Goal: Transaction & Acquisition: Purchase product/service

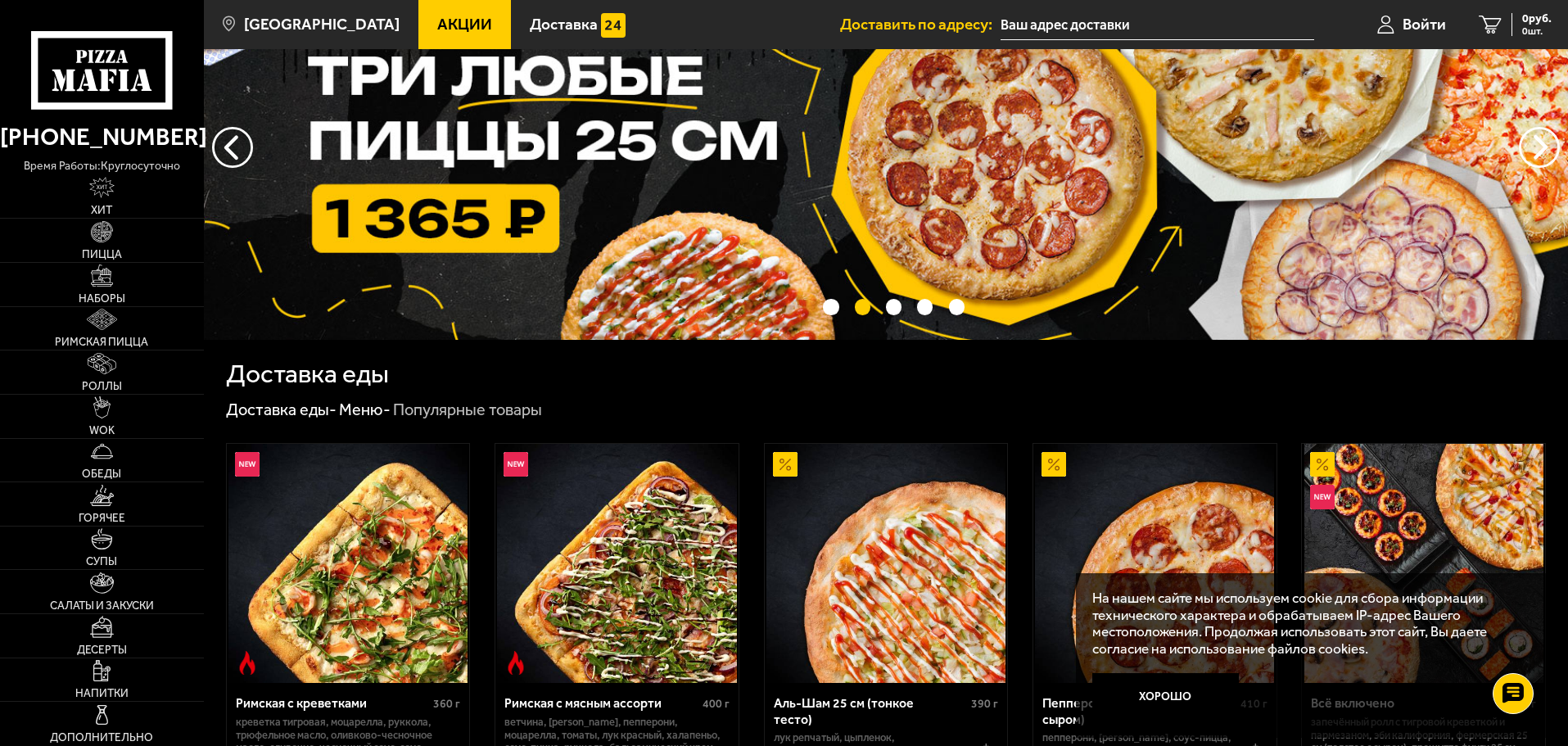
scroll to position [94, 0]
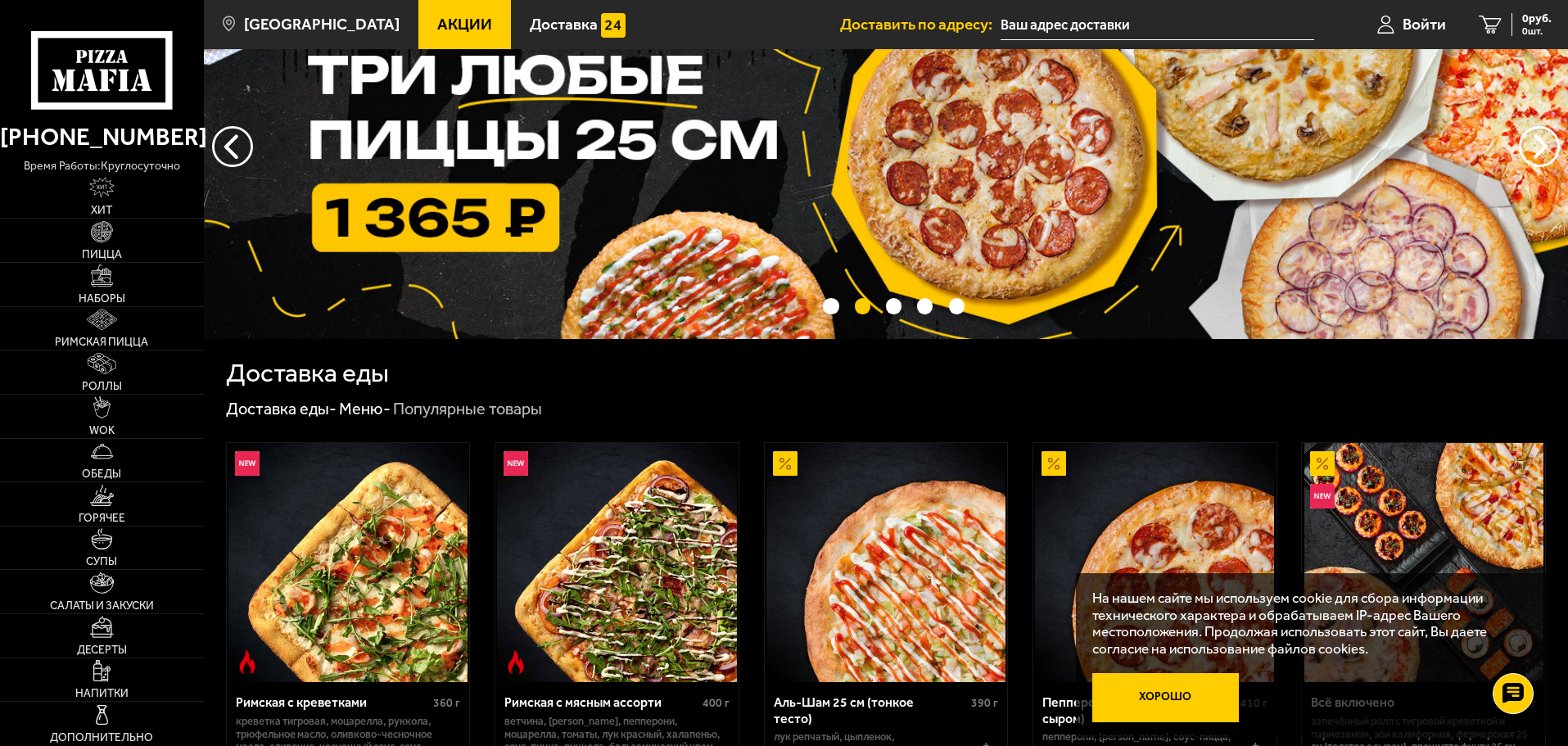
click at [1146, 690] on button "Хорошо" at bounding box center [1166, 696] width 147 height 49
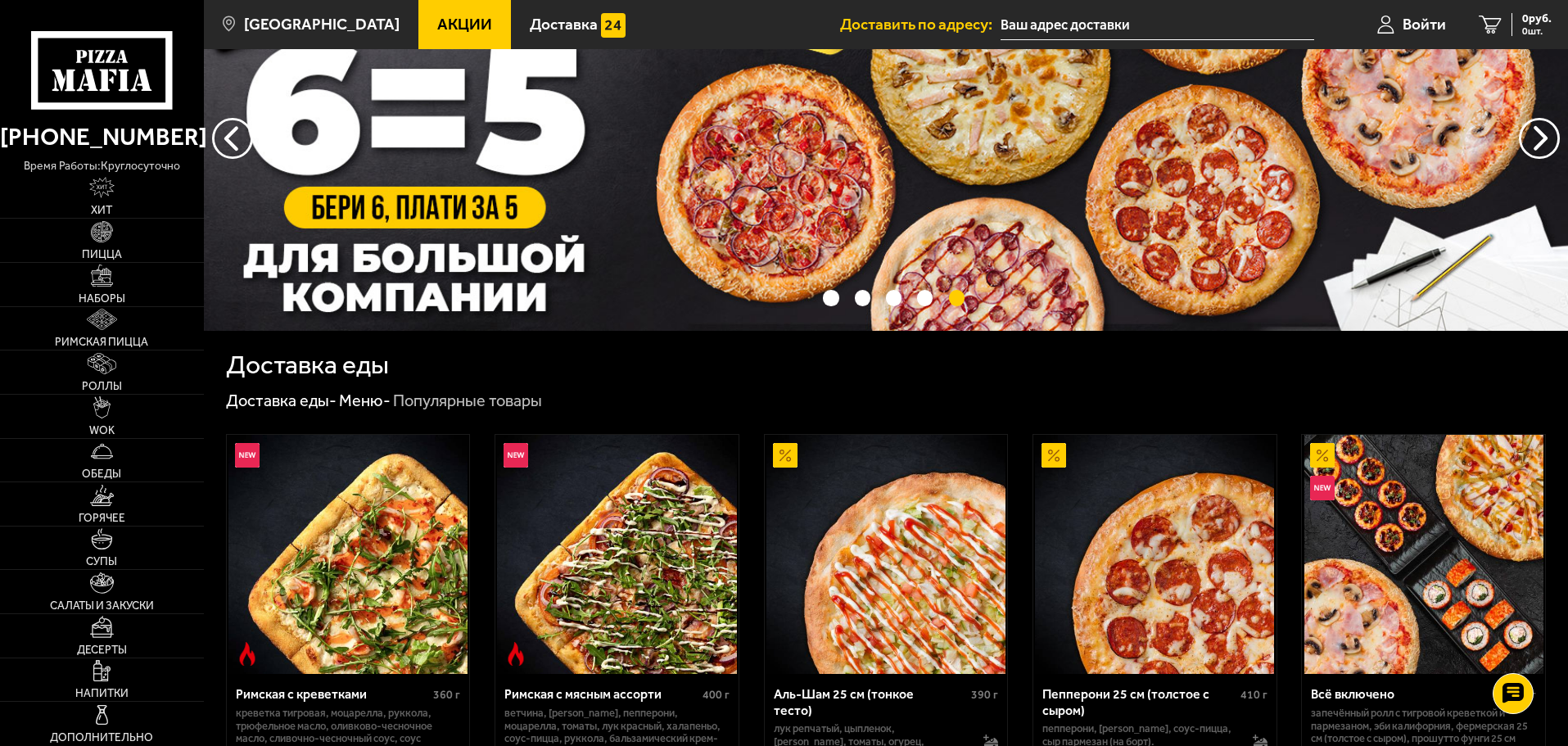
scroll to position [95, 0]
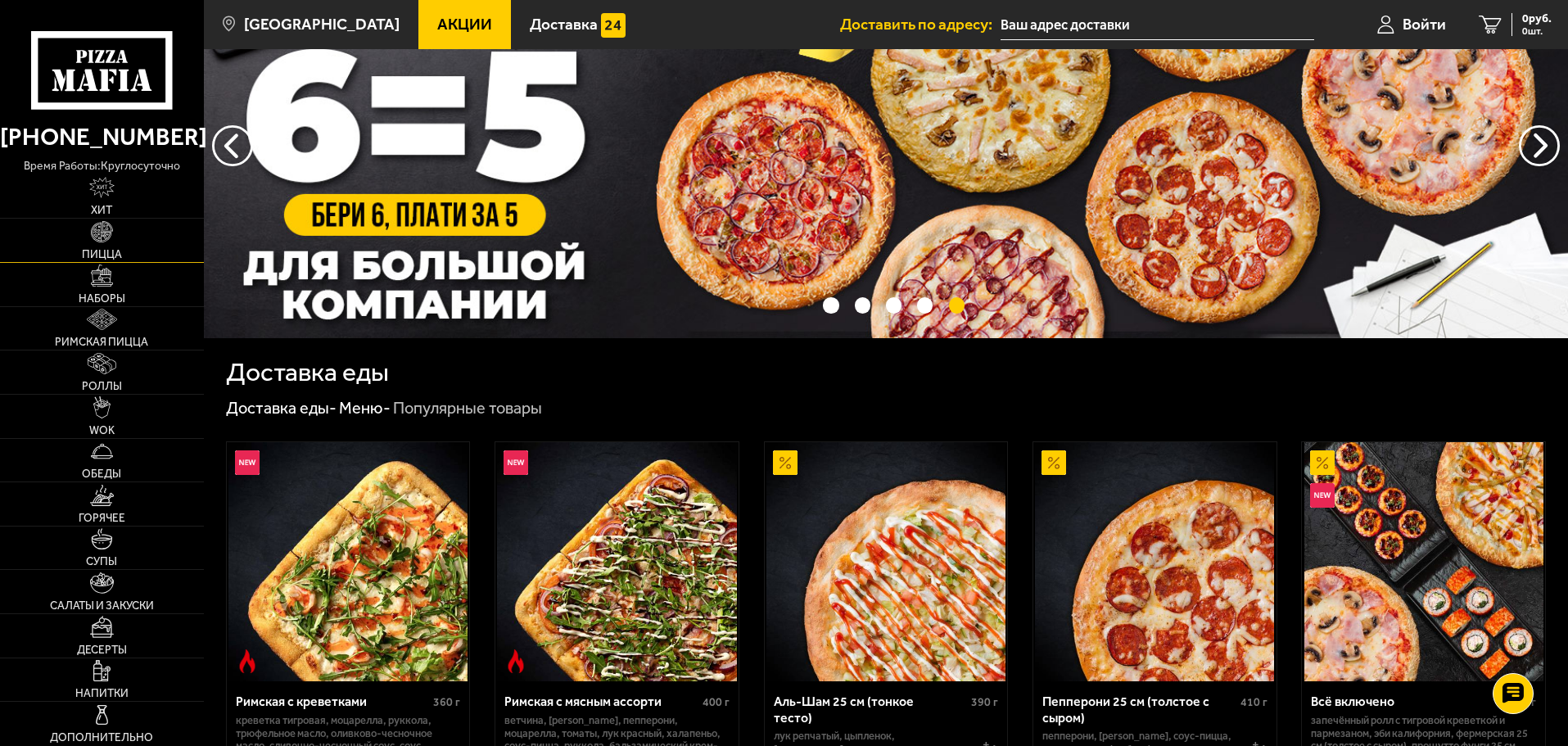
click at [120, 223] on link "Пицца" at bounding box center [102, 240] width 204 height 43
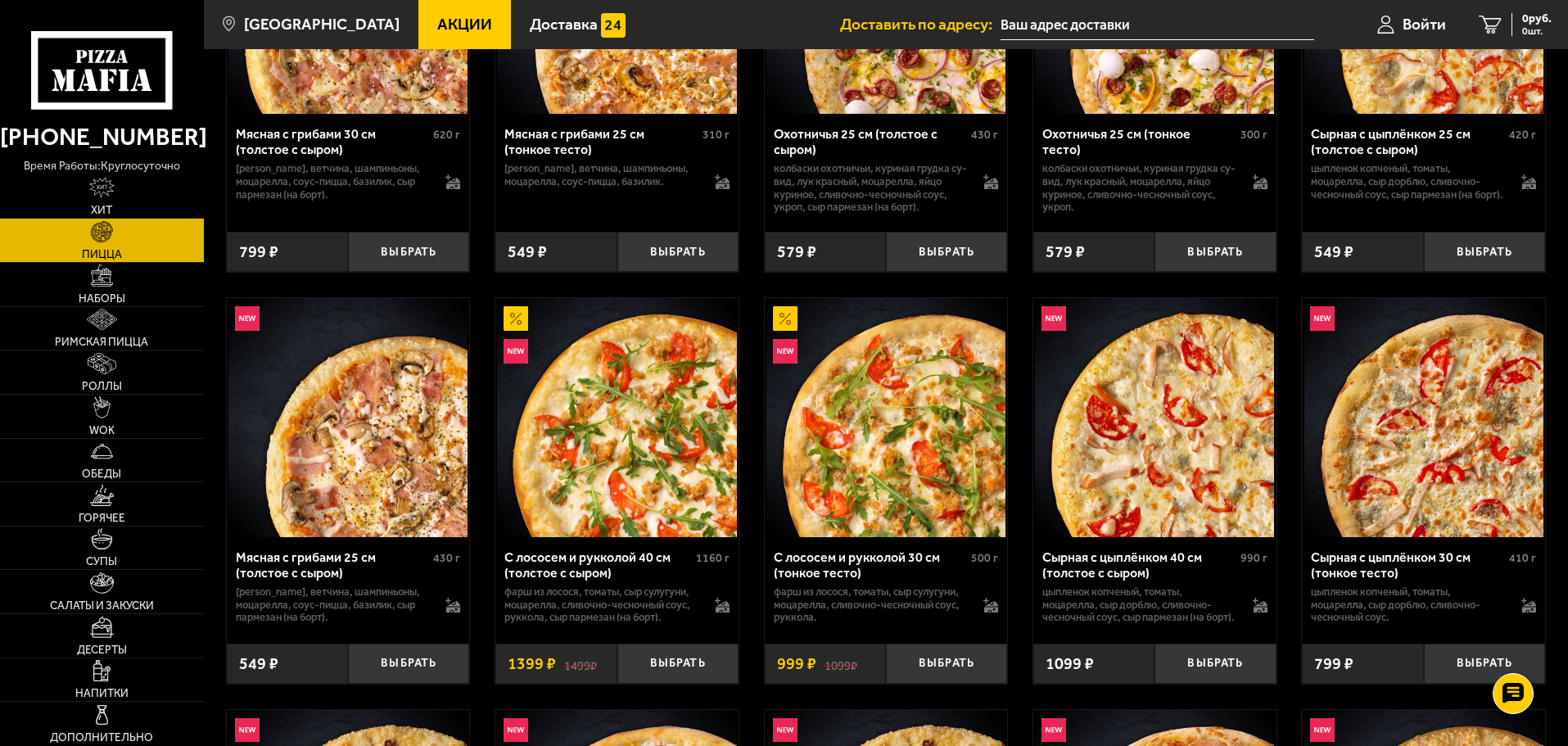
scroll to position [2876, 0]
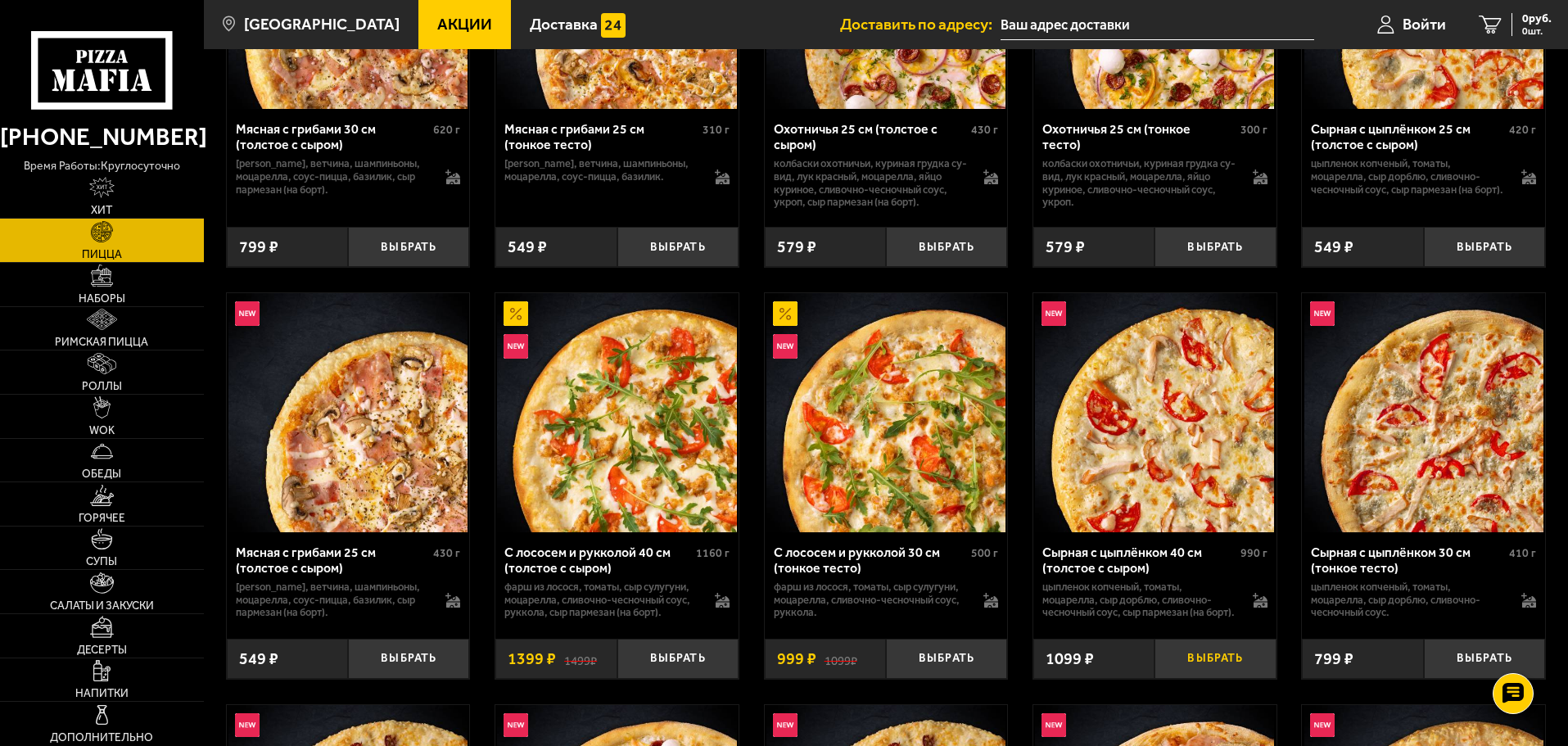
click at [1202, 675] on button "Выбрать" at bounding box center [1215, 658] width 121 height 40
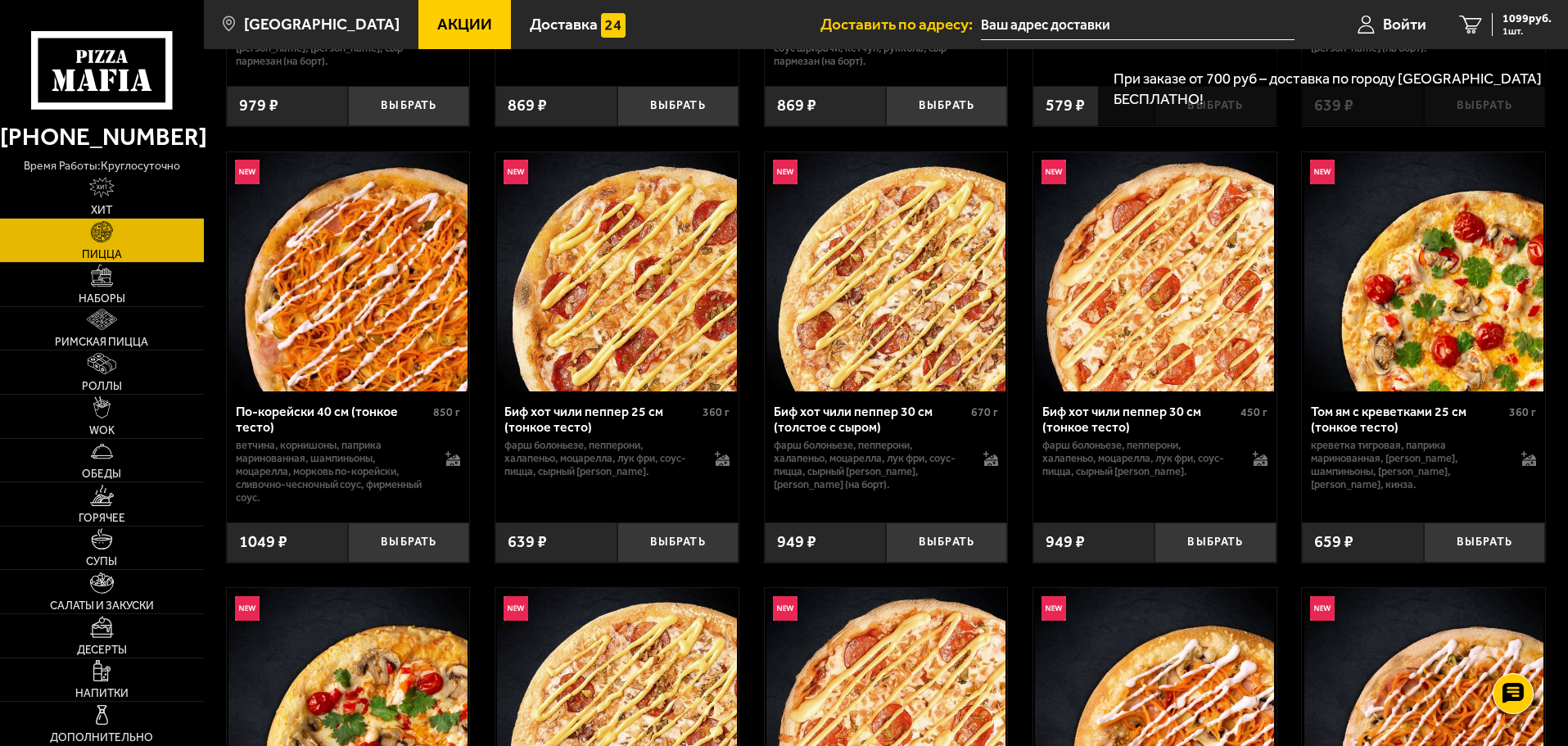
scroll to position [0, 0]
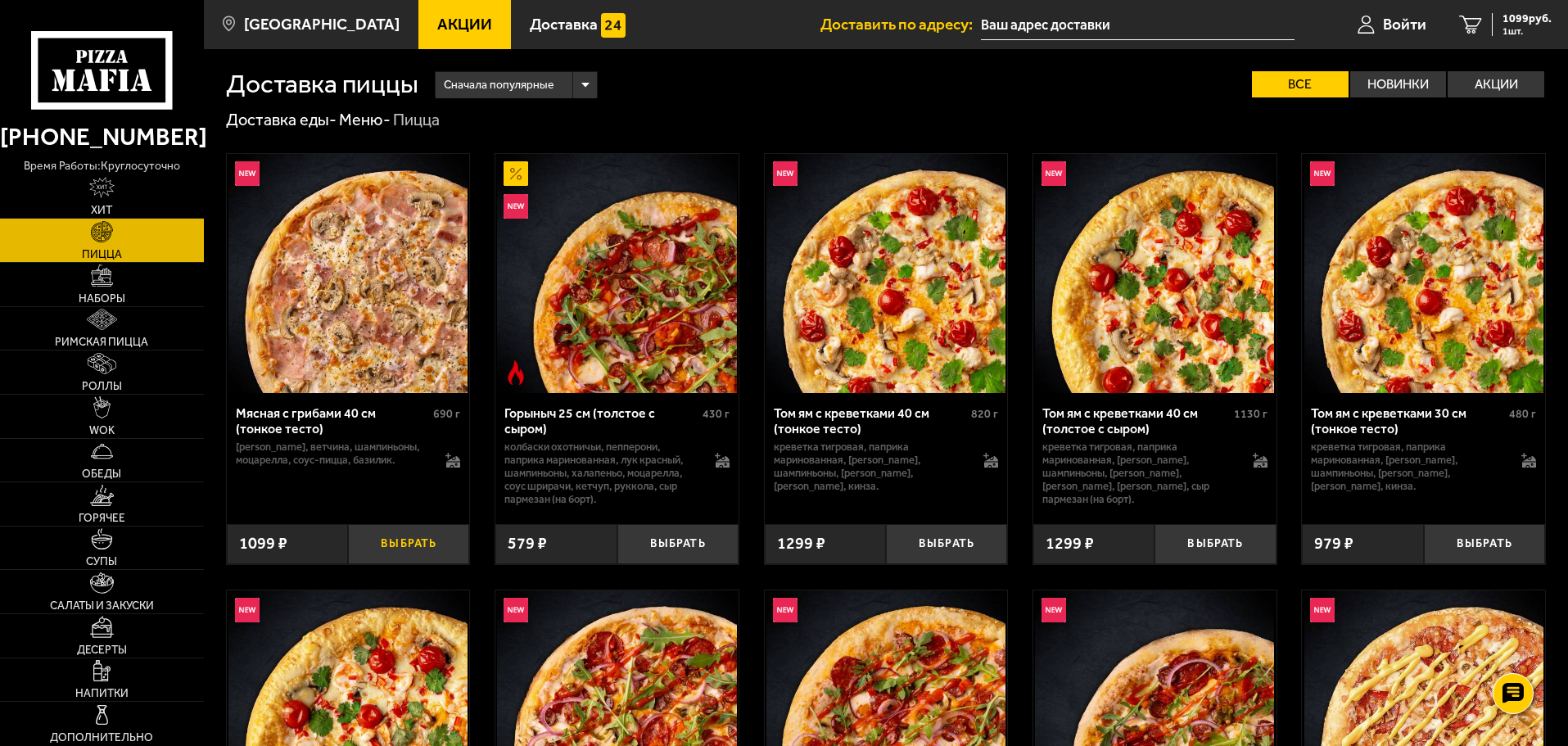
click at [408, 539] on button "Выбрать" at bounding box center [408, 543] width 121 height 40
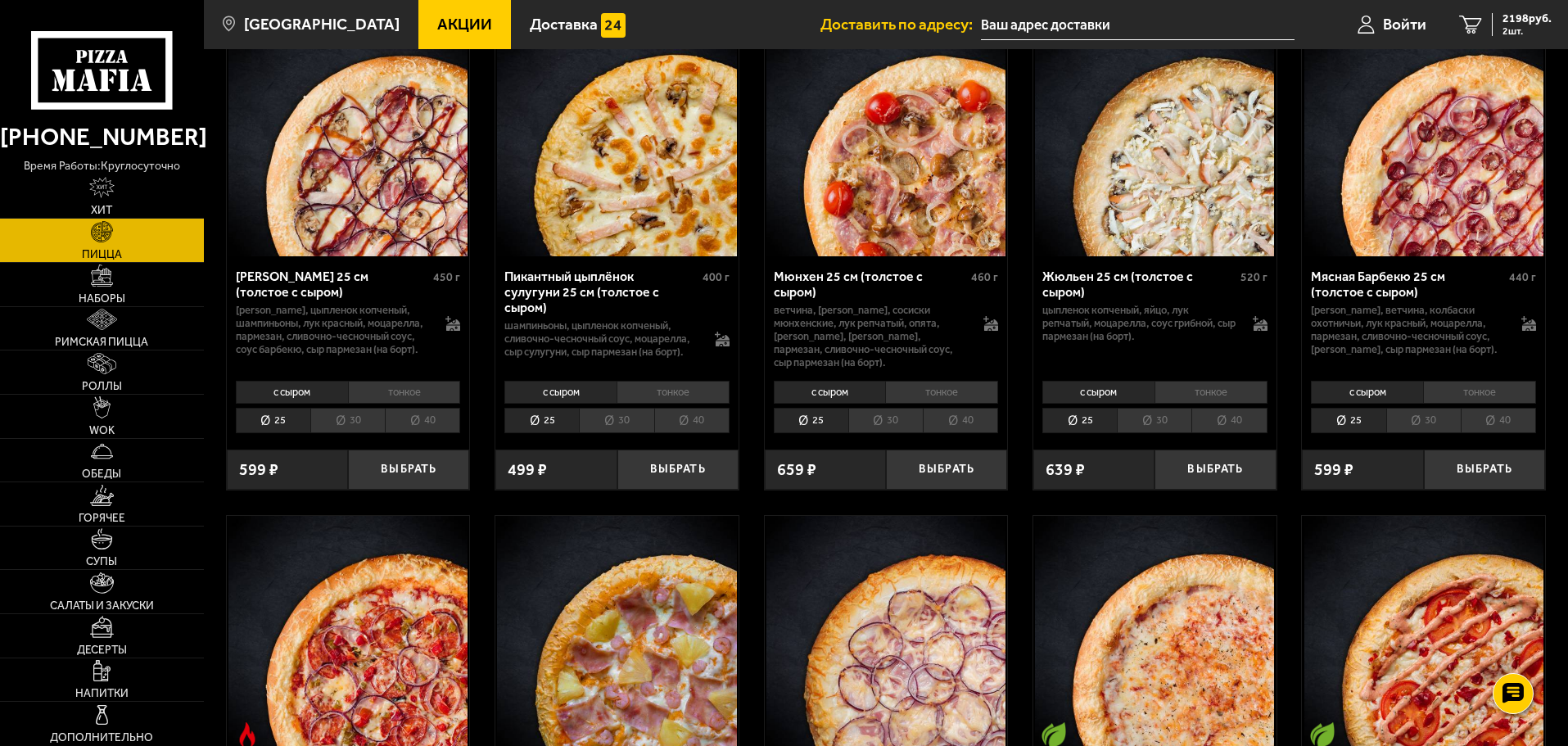
scroll to position [5970, 0]
click at [969, 434] on li "40" at bounding box center [960, 421] width 75 height 26
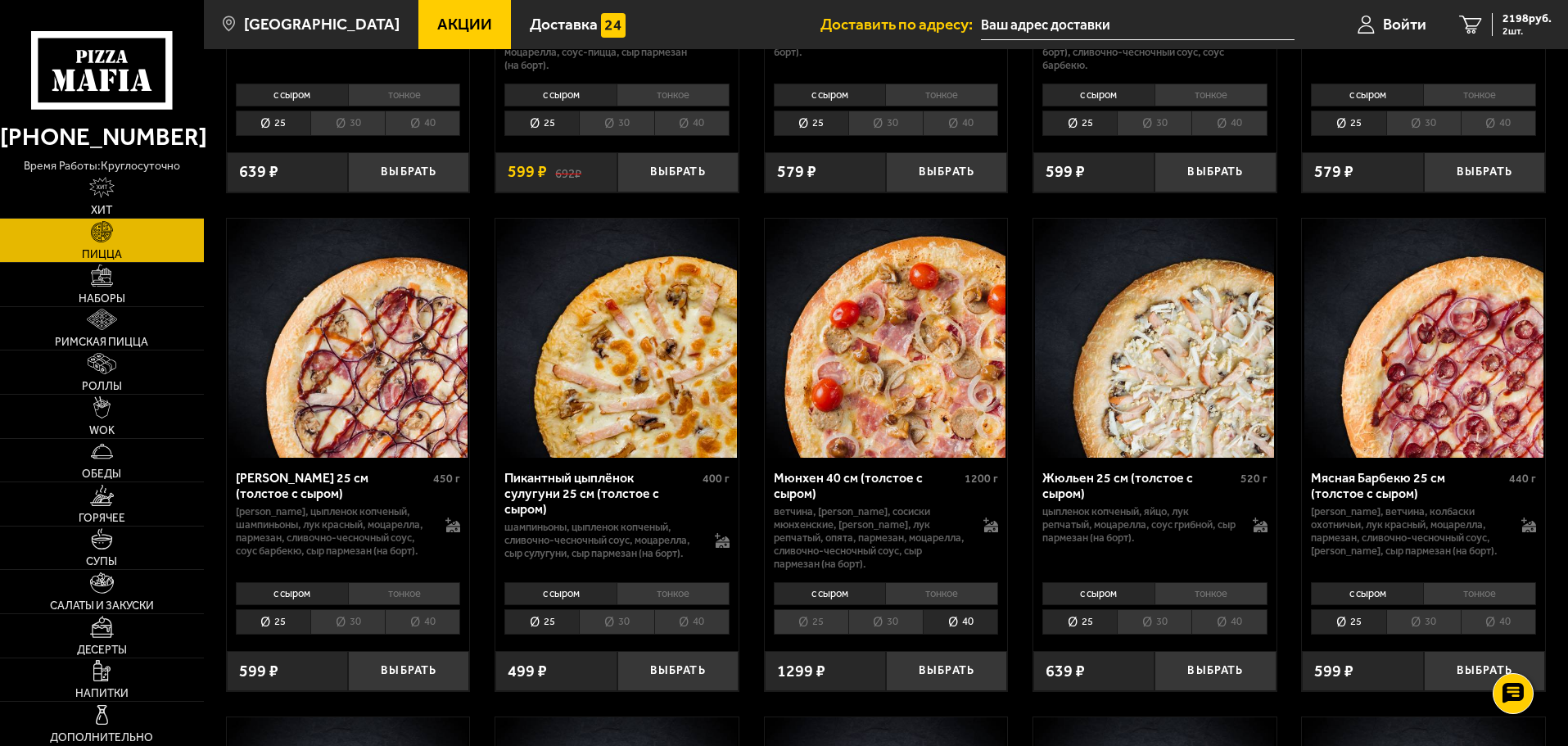
scroll to position [5795, 0]
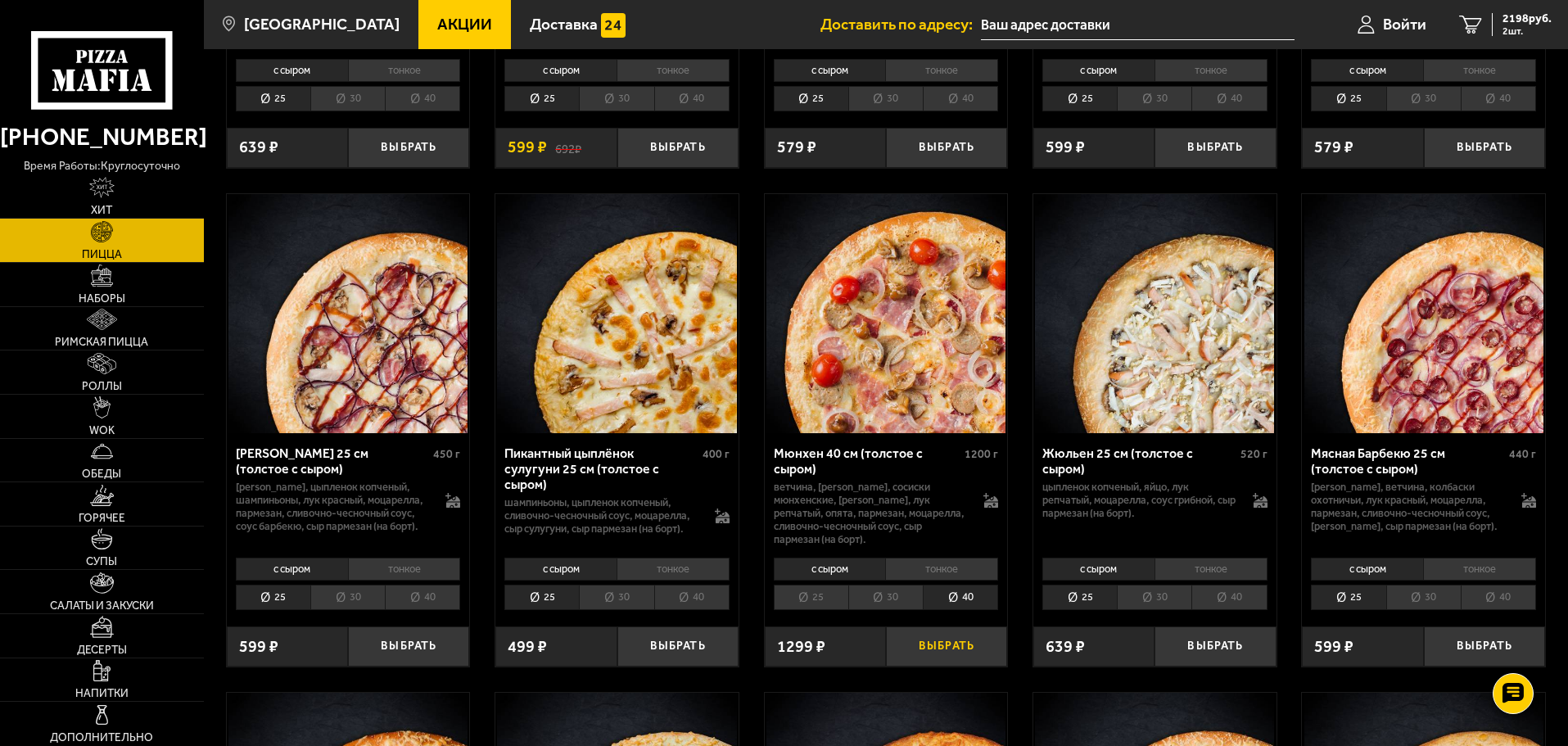
click at [949, 666] on button "Выбрать" at bounding box center [946, 646] width 121 height 40
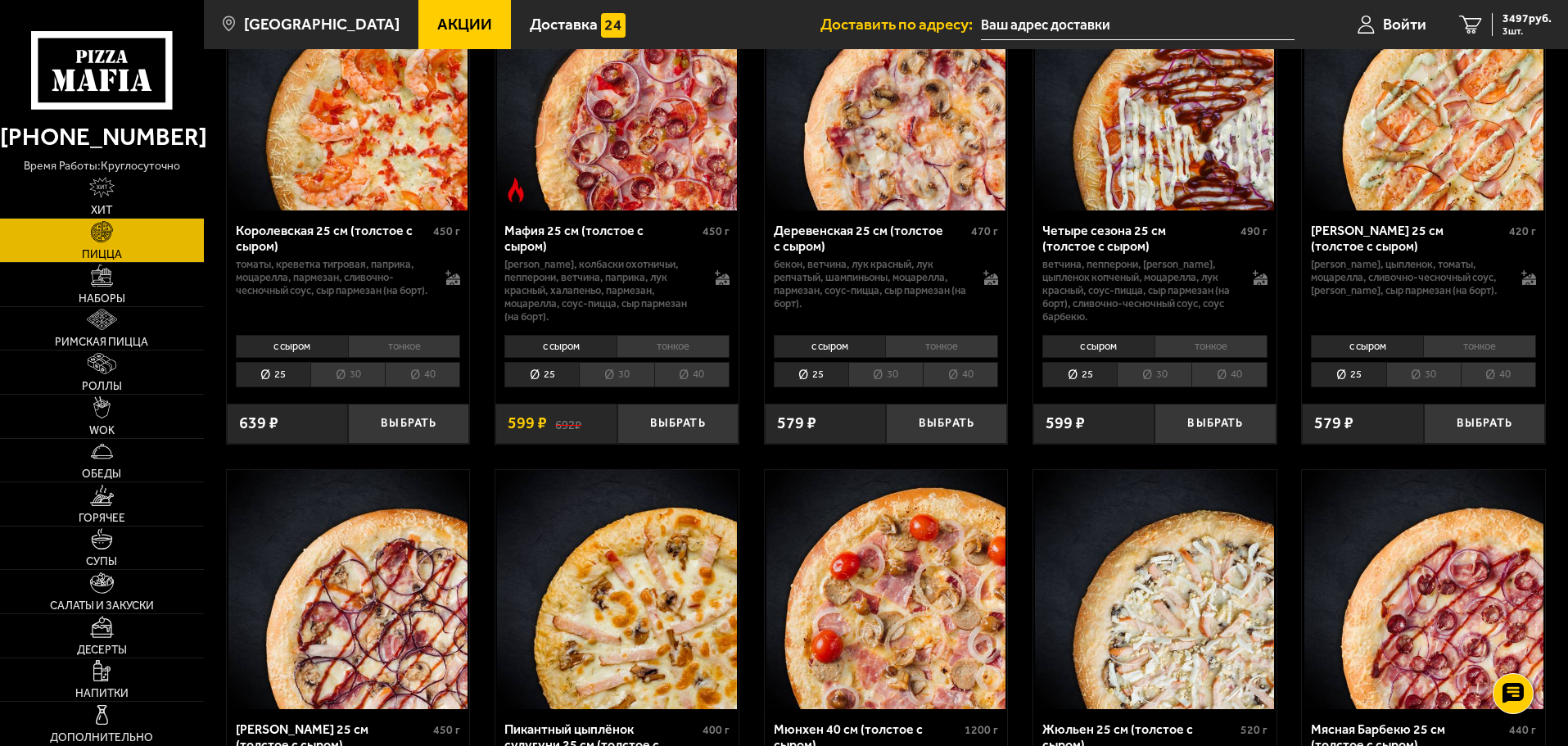
scroll to position [5518, 0]
click at [699, 388] on li "40" at bounding box center [691, 375] width 75 height 26
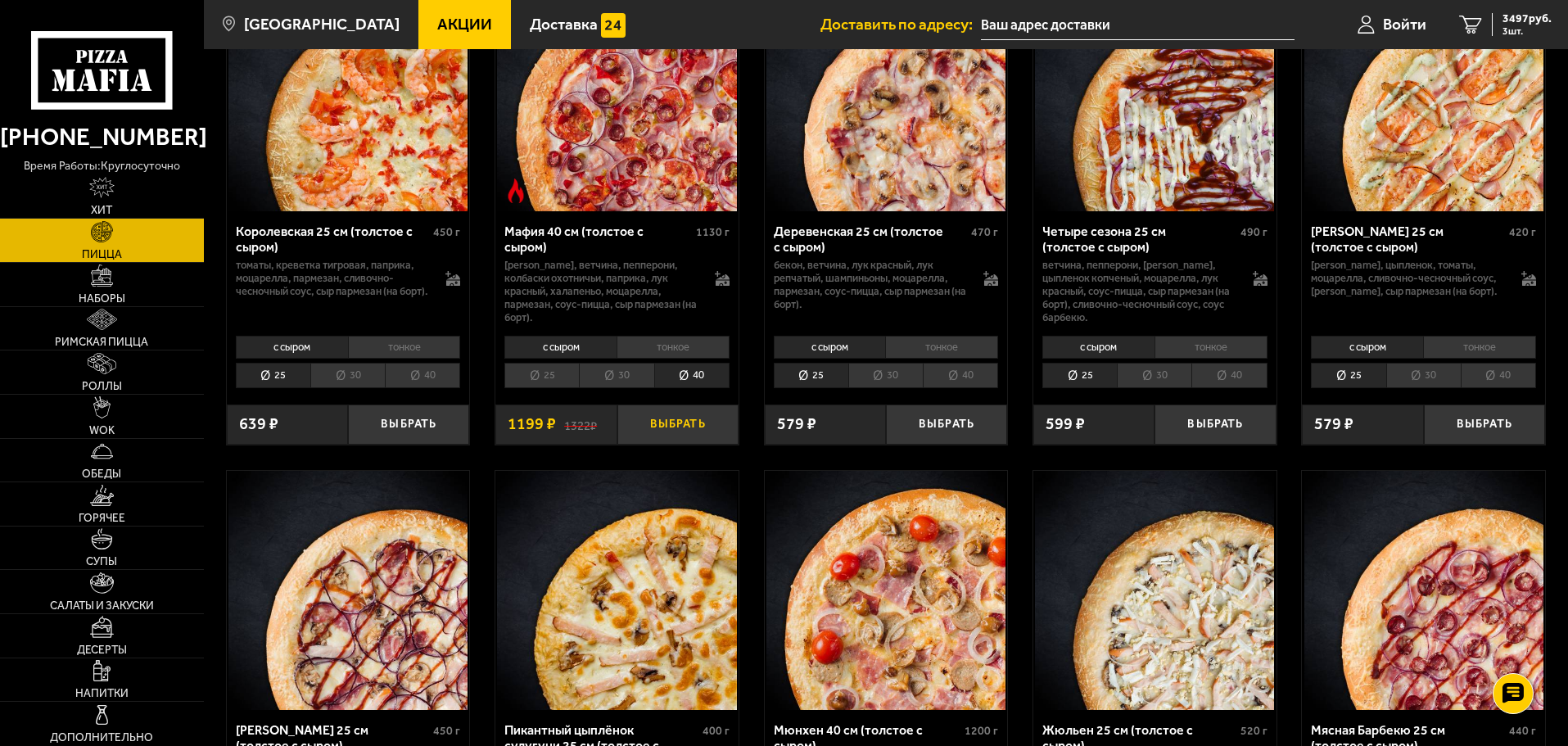
click at [696, 444] on button "Выбрать" at bounding box center [677, 424] width 121 height 40
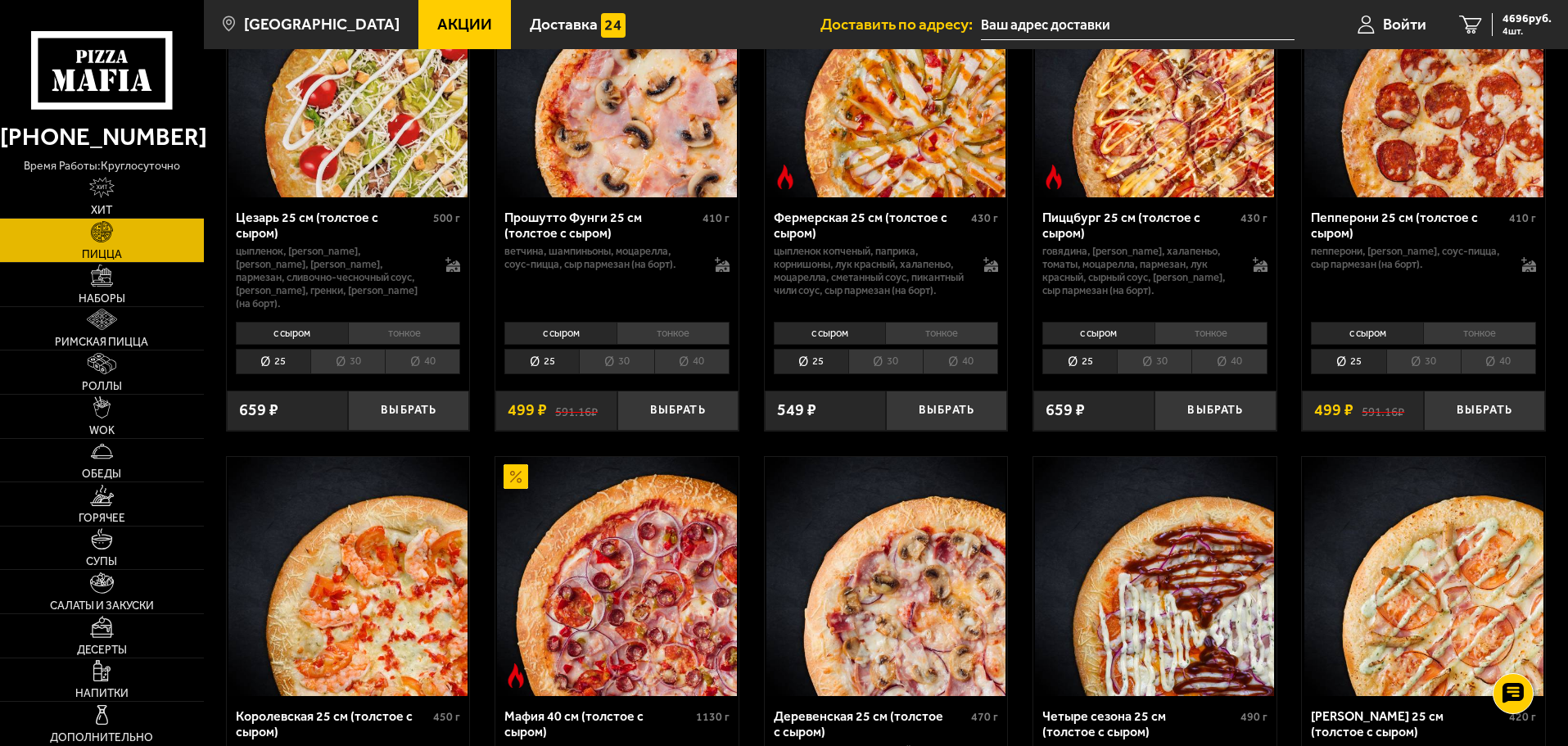
scroll to position [5032, 0]
click at [1487, 375] on li "40" at bounding box center [1498, 362] width 75 height 26
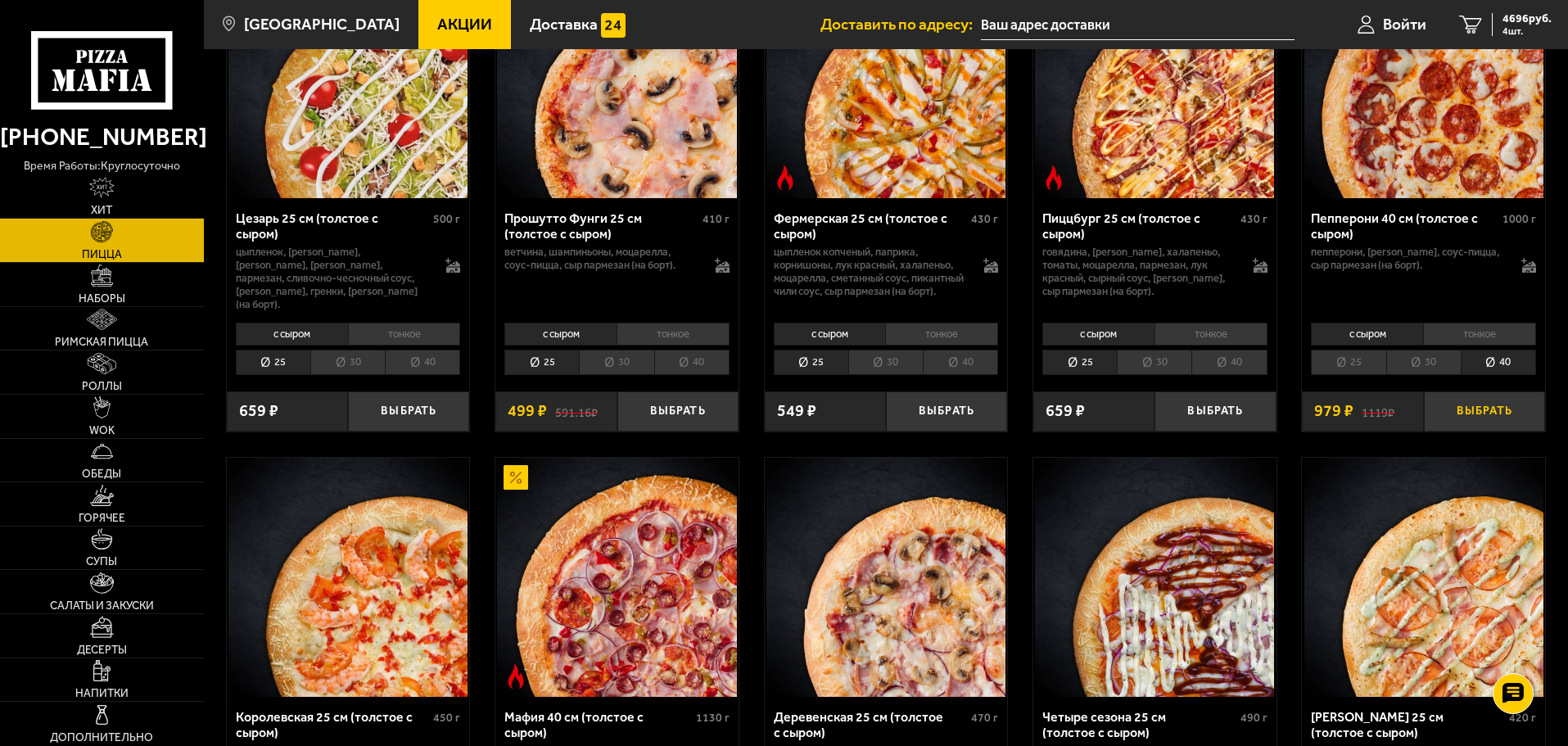
click at [1484, 431] on button "Выбрать" at bounding box center [1484, 411] width 121 height 40
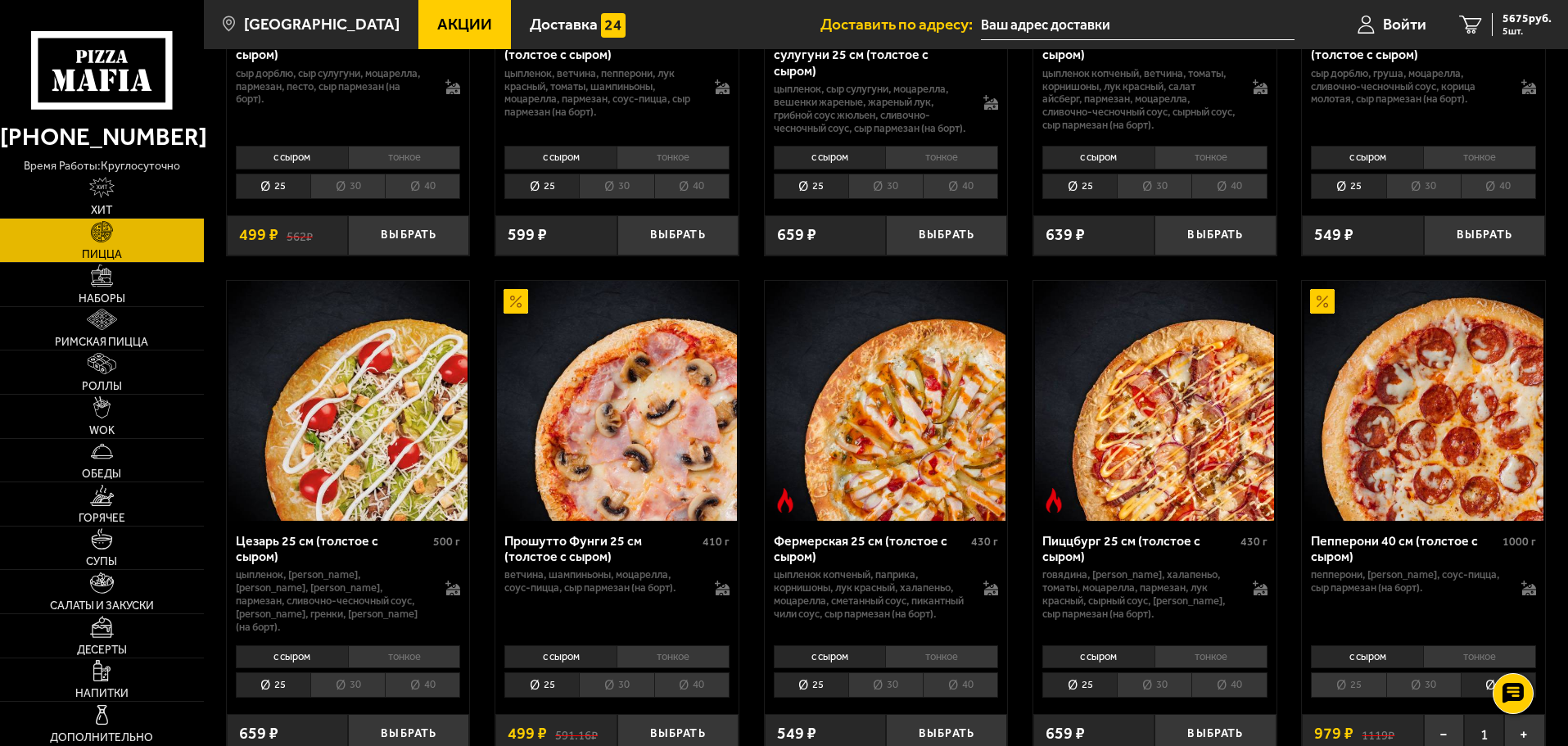
scroll to position [4388, 0]
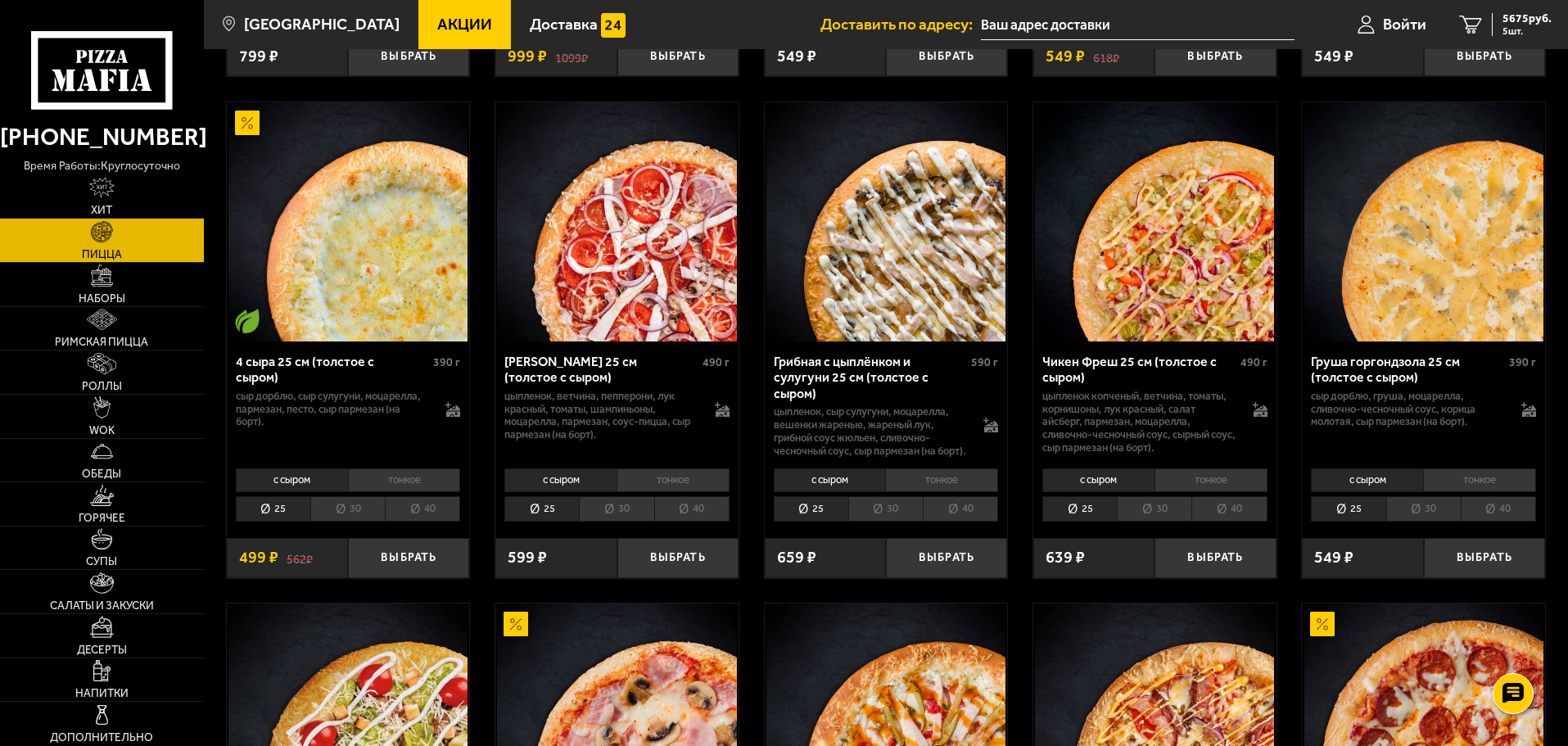
click at [438, 521] on li "40" at bounding box center [422, 509] width 75 height 26
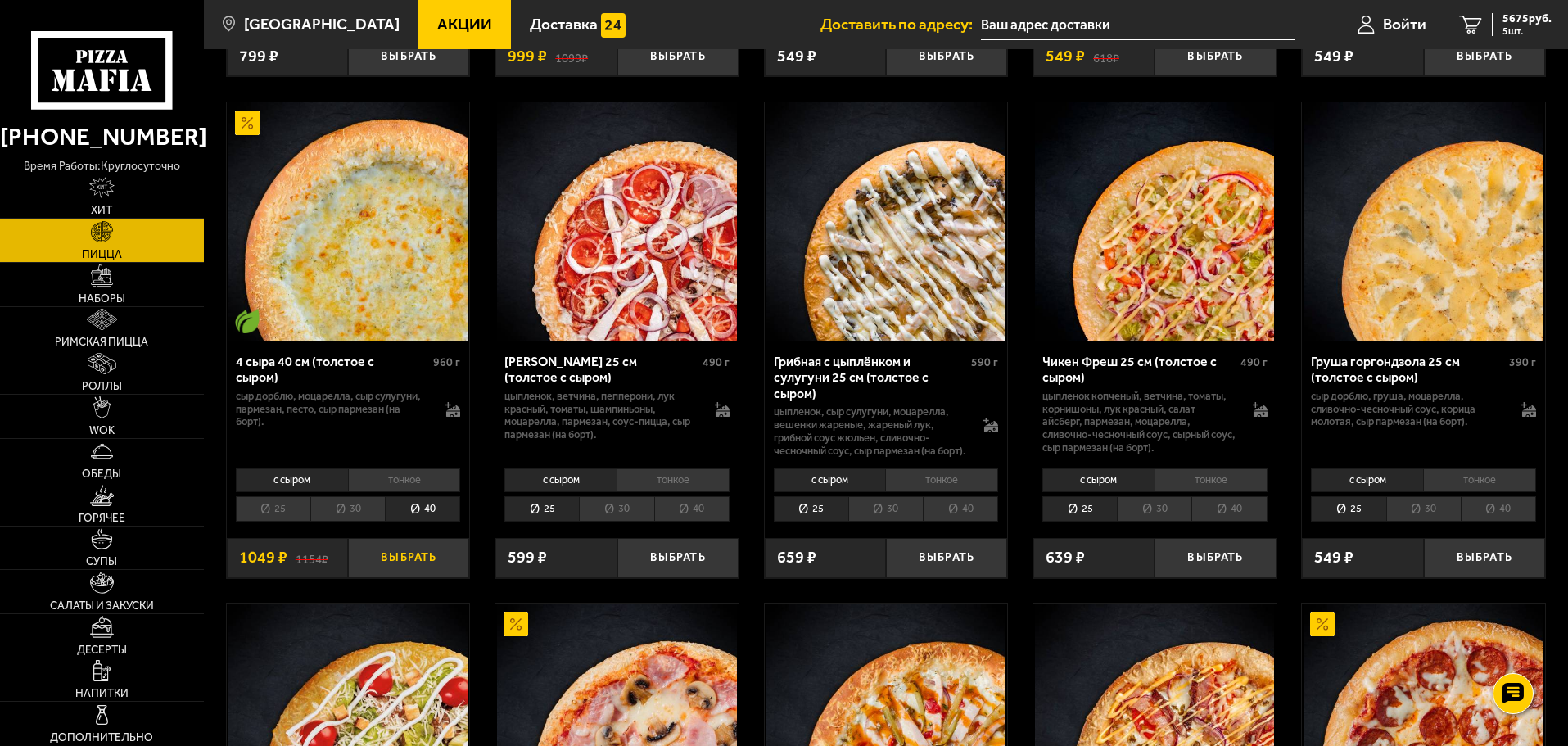
click at [430, 578] on button "Выбрать" at bounding box center [408, 558] width 121 height 40
click at [1502, 521] on li "40" at bounding box center [1498, 509] width 75 height 26
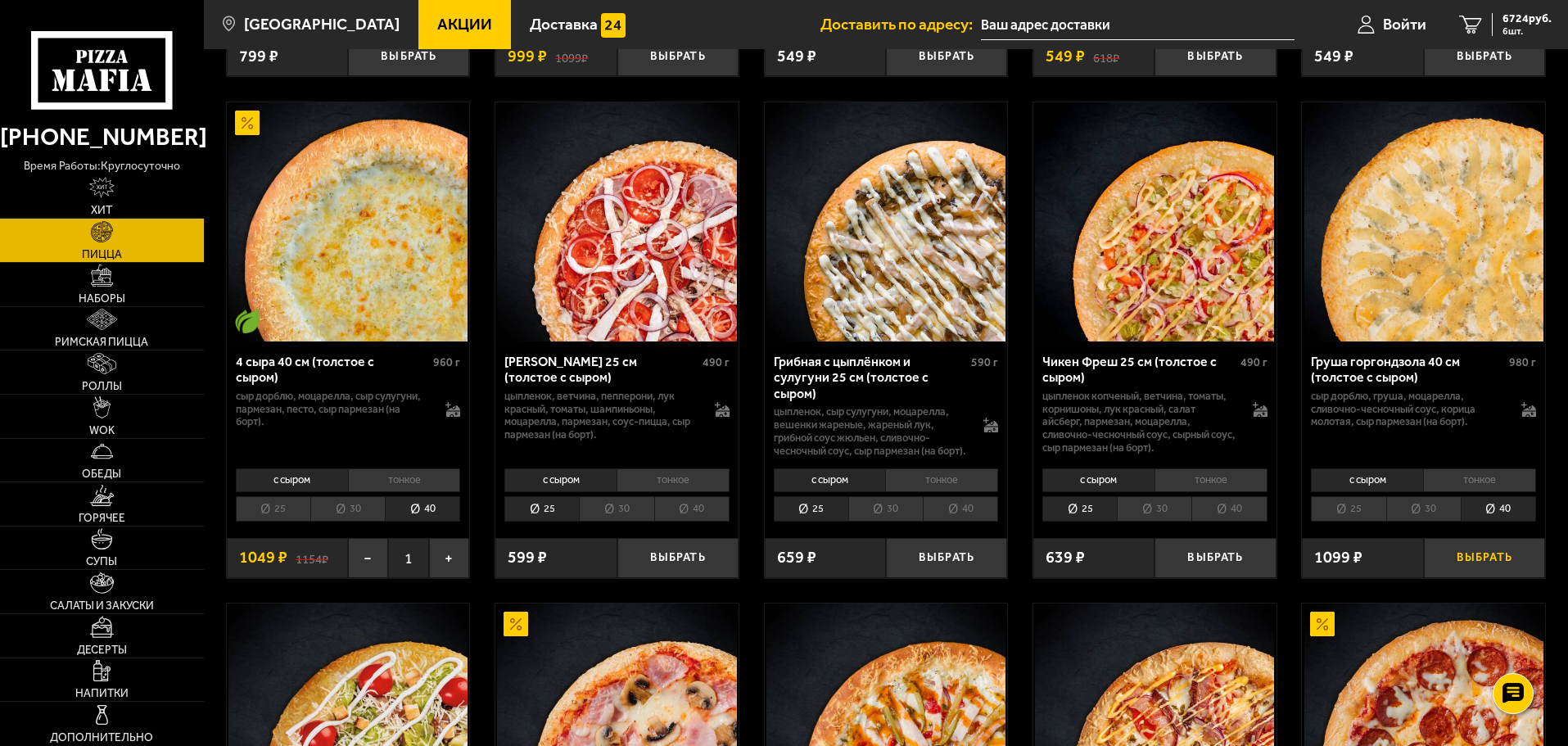
click at [1480, 578] on button "Выбрать" at bounding box center [1484, 558] width 121 height 40
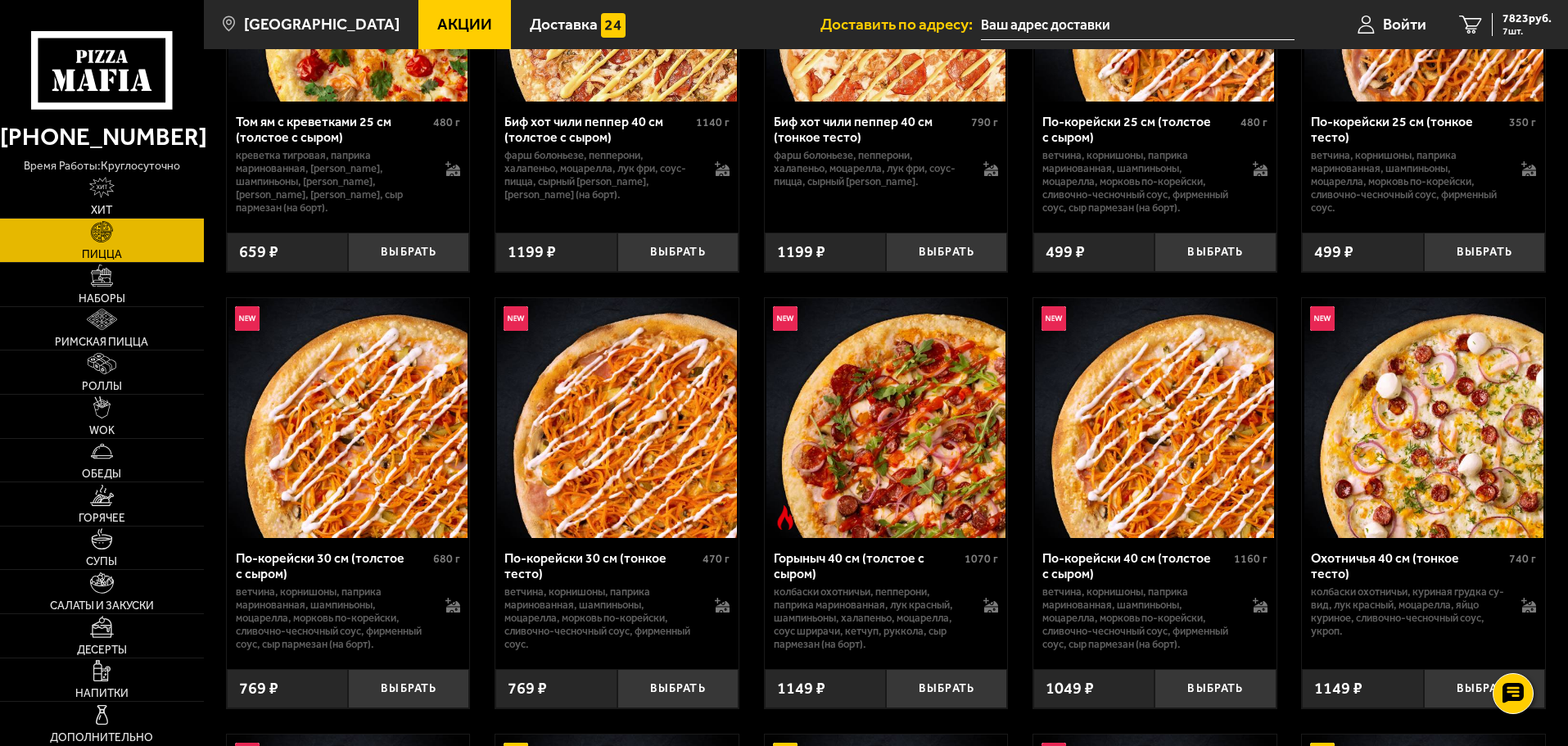
scroll to position [6452, 0]
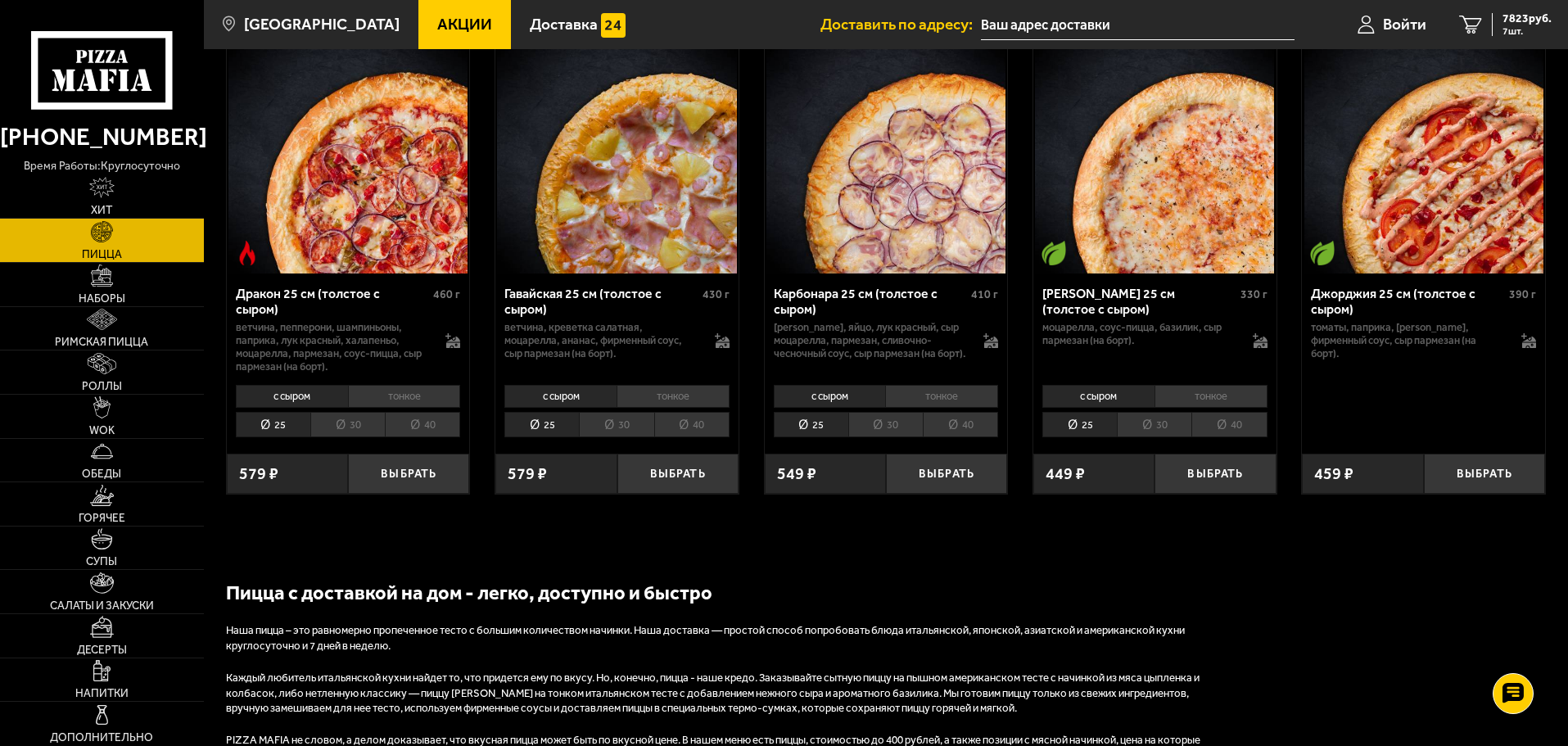
click at [977, 437] on li "40" at bounding box center [960, 424] width 75 height 26
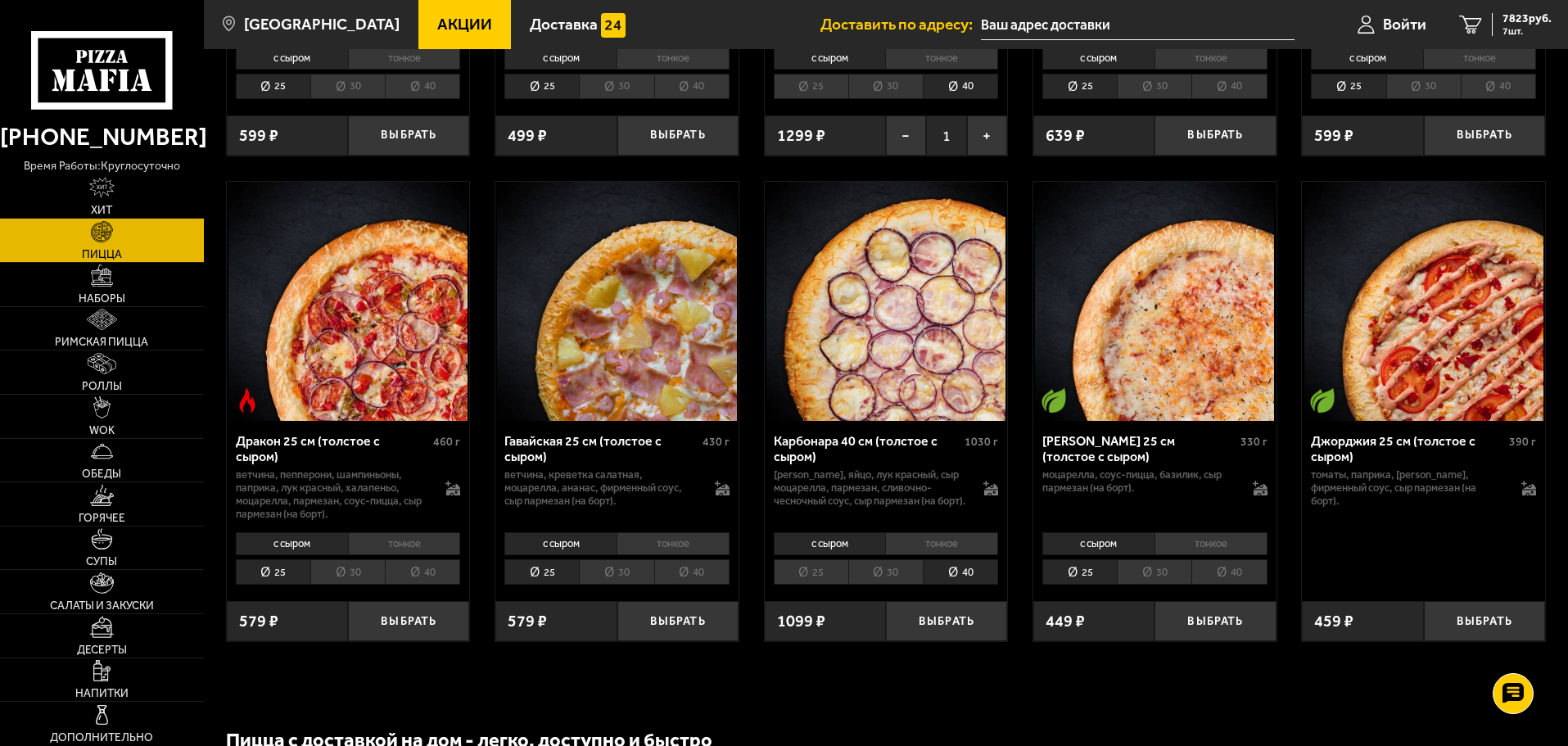
scroll to position [6304, 0]
click at [1507, 25] on span "7823 руб." at bounding box center [1526, 19] width 49 height 12
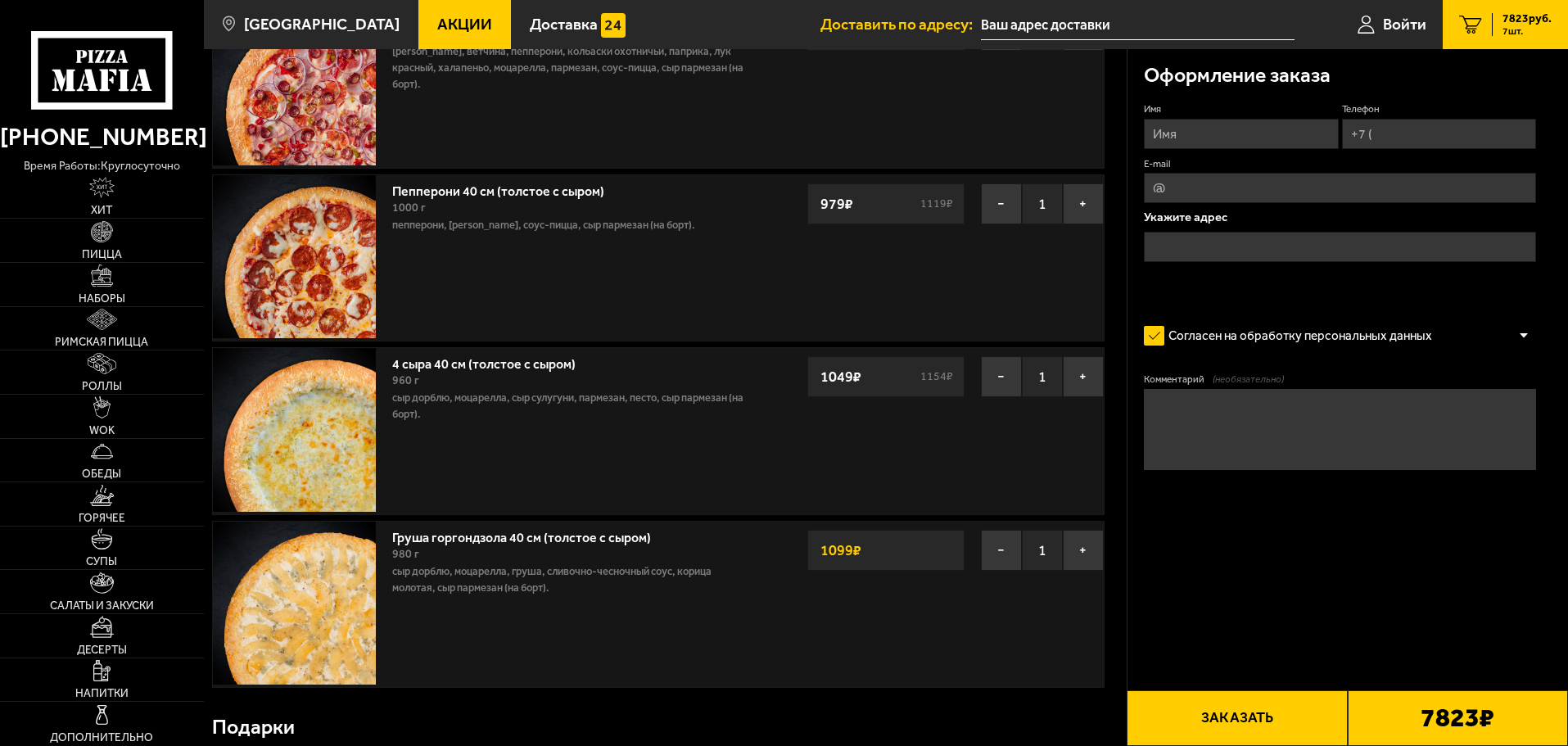
scroll to position [711, 0]
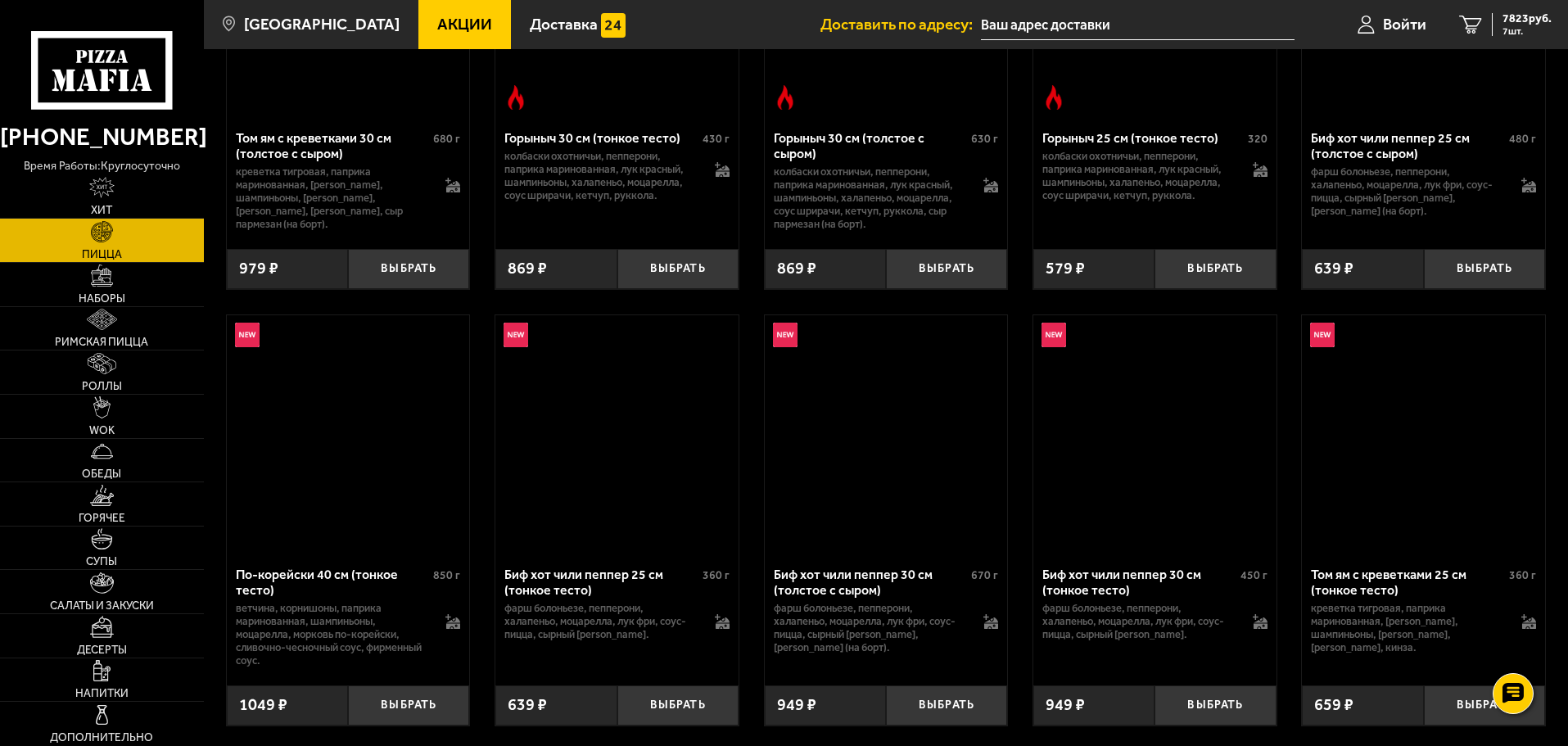
scroll to position [6304, 0]
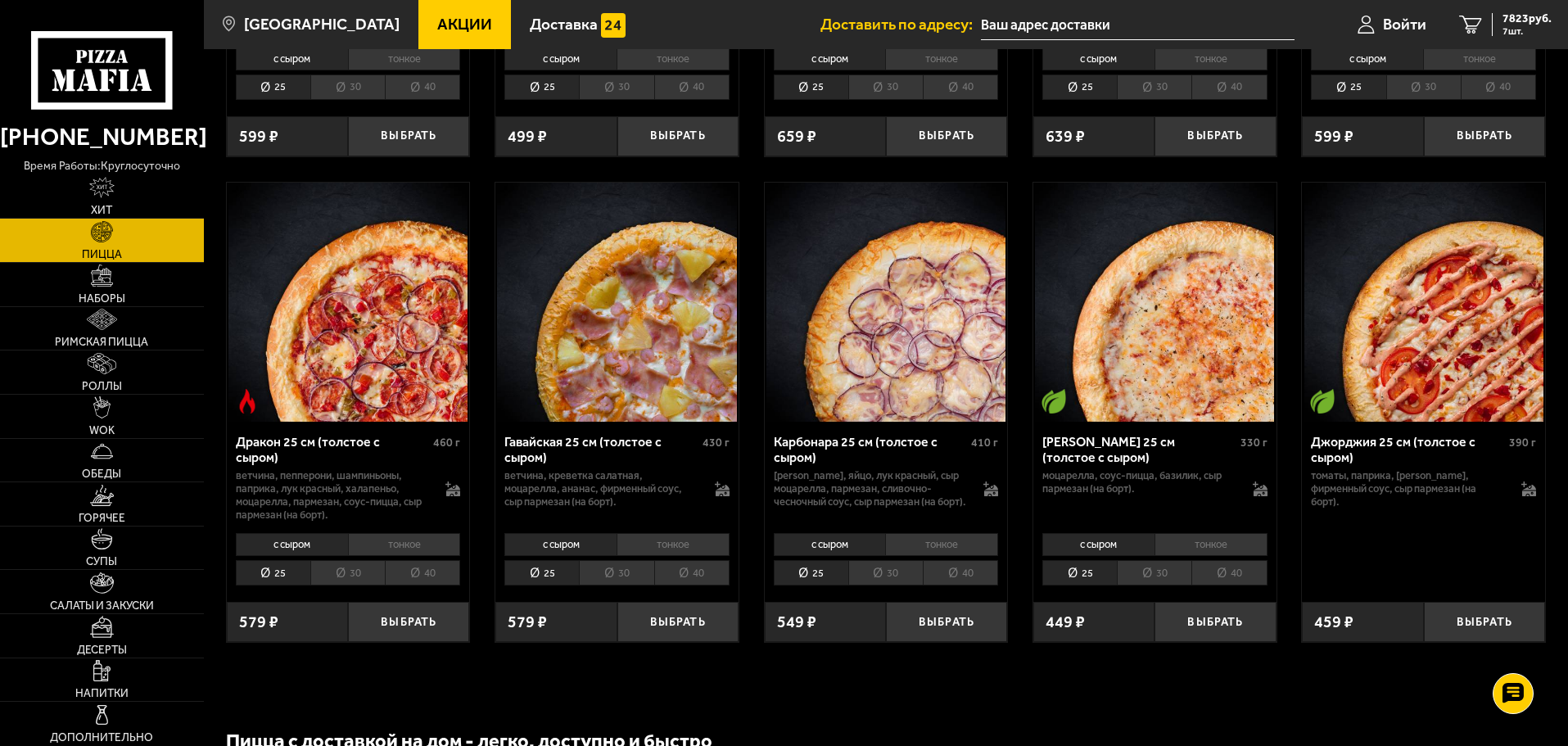
click at [428, 585] on li "40" at bounding box center [422, 573] width 75 height 26
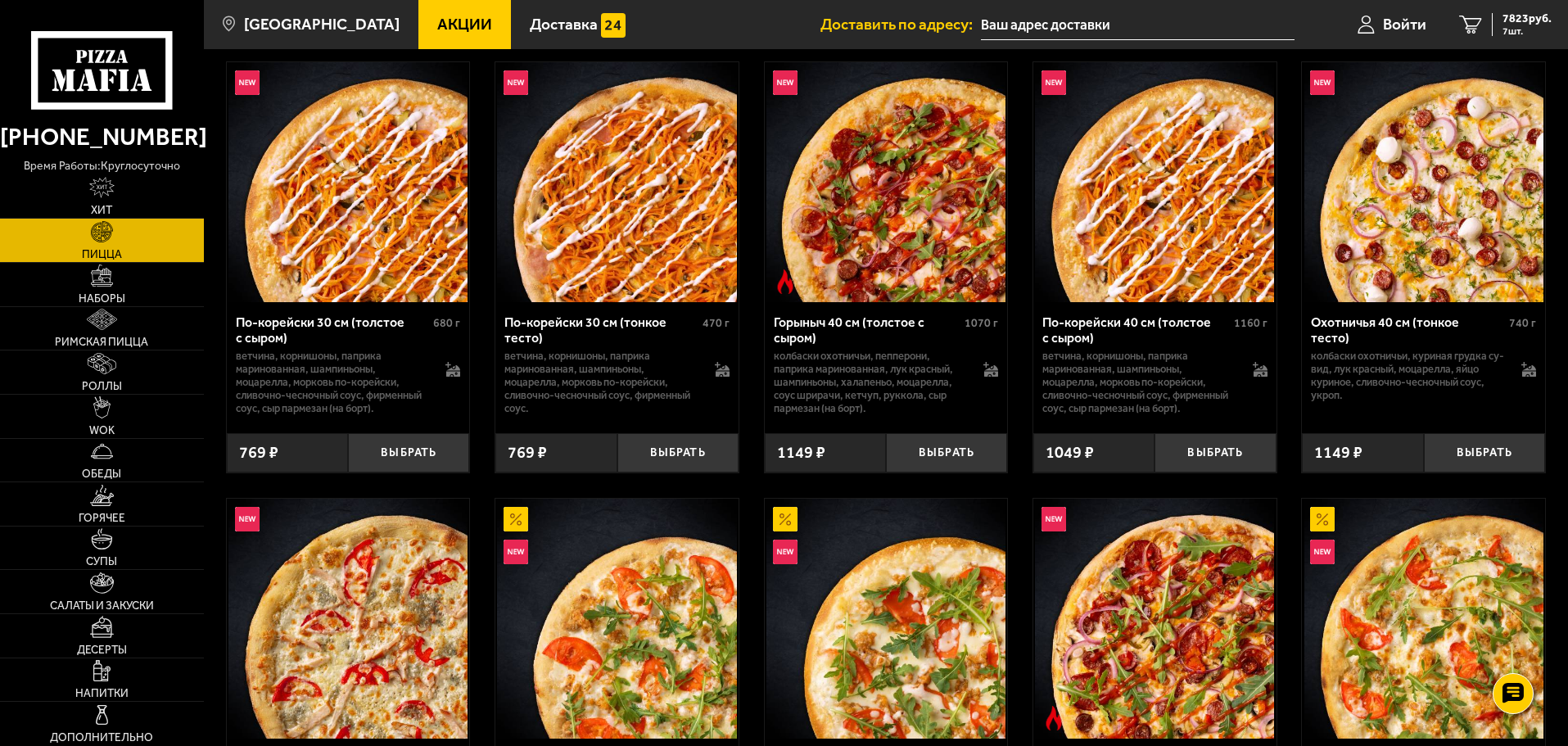
scroll to position [1835, 0]
click at [1218, 462] on button "Выбрать" at bounding box center [1215, 453] width 121 height 40
click at [1218, 455] on button "Выбрать" at bounding box center [1215, 453] width 121 height 40
click at [1502, 22] on span "8872 руб." at bounding box center [1526, 19] width 49 height 12
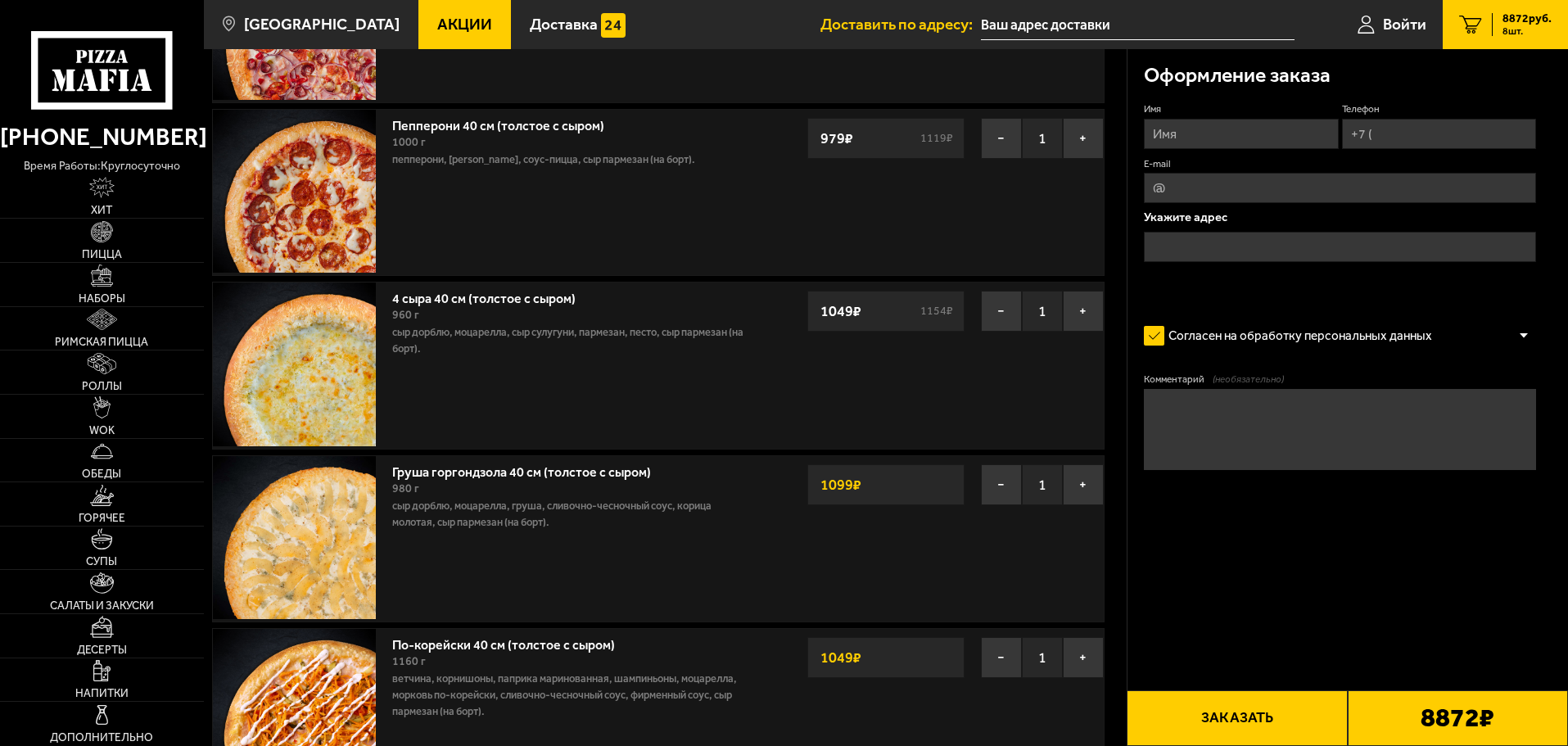
scroll to position [735, 0]
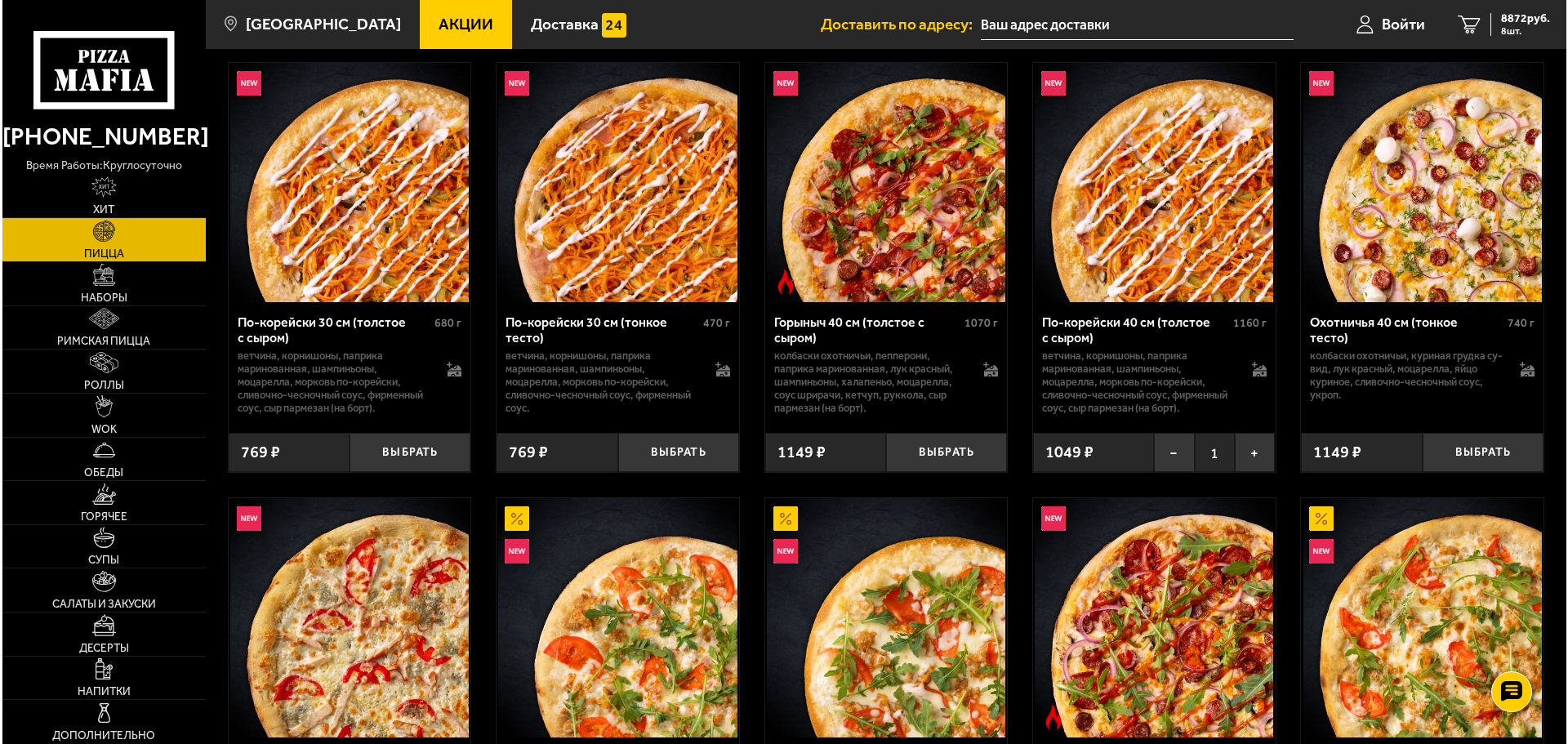
scroll to position [6445, 0]
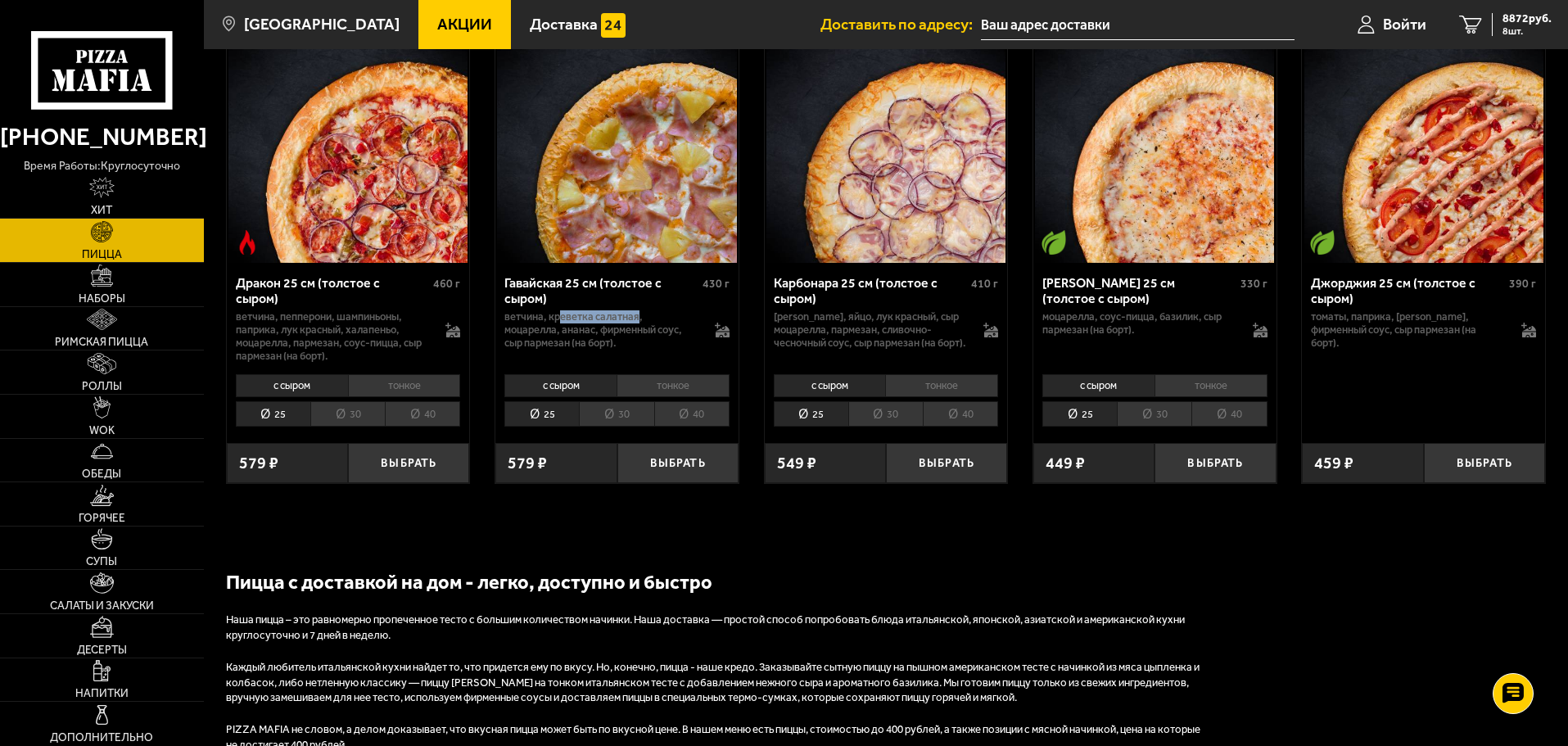
drag, startPoint x: 560, startPoint y: 363, endPoint x: 640, endPoint y: 361, distance: 80.0
click at [640, 350] on p "ветчина, креветка салатная, моцарелла, ананас, фирменный соус, сыр пармезан (на…" at bounding box center [601, 330] width 194 height 39
click at [682, 350] on p "ветчина, креветка салатная, моцарелла, ананас, фирменный соус, сыр пармезан (на…" at bounding box center [601, 330] width 194 height 39
click at [718, 337] on icon at bounding box center [722, 329] width 15 height 15
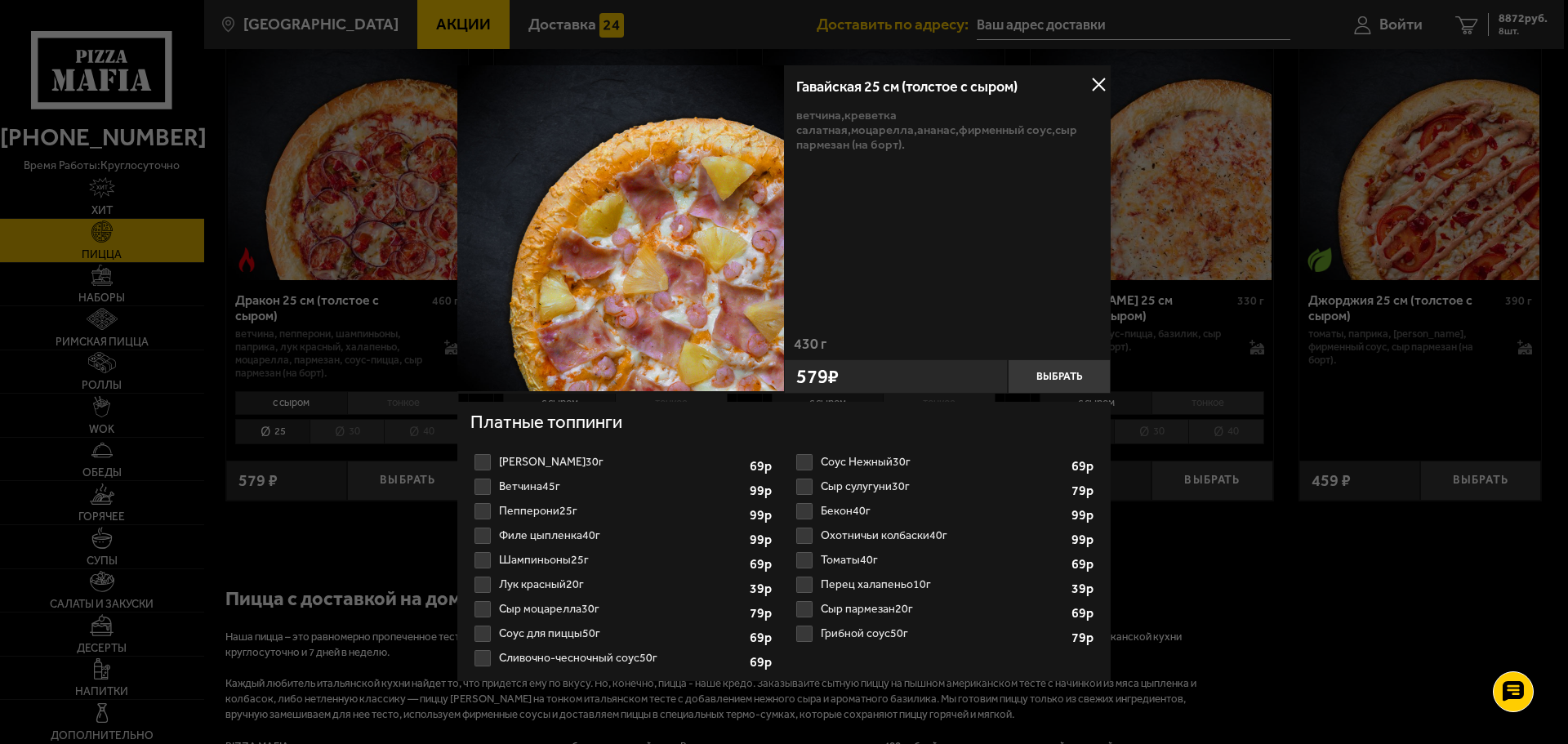
scroll to position [0, 0]
click at [1091, 77] on button at bounding box center [1098, 86] width 25 height 25
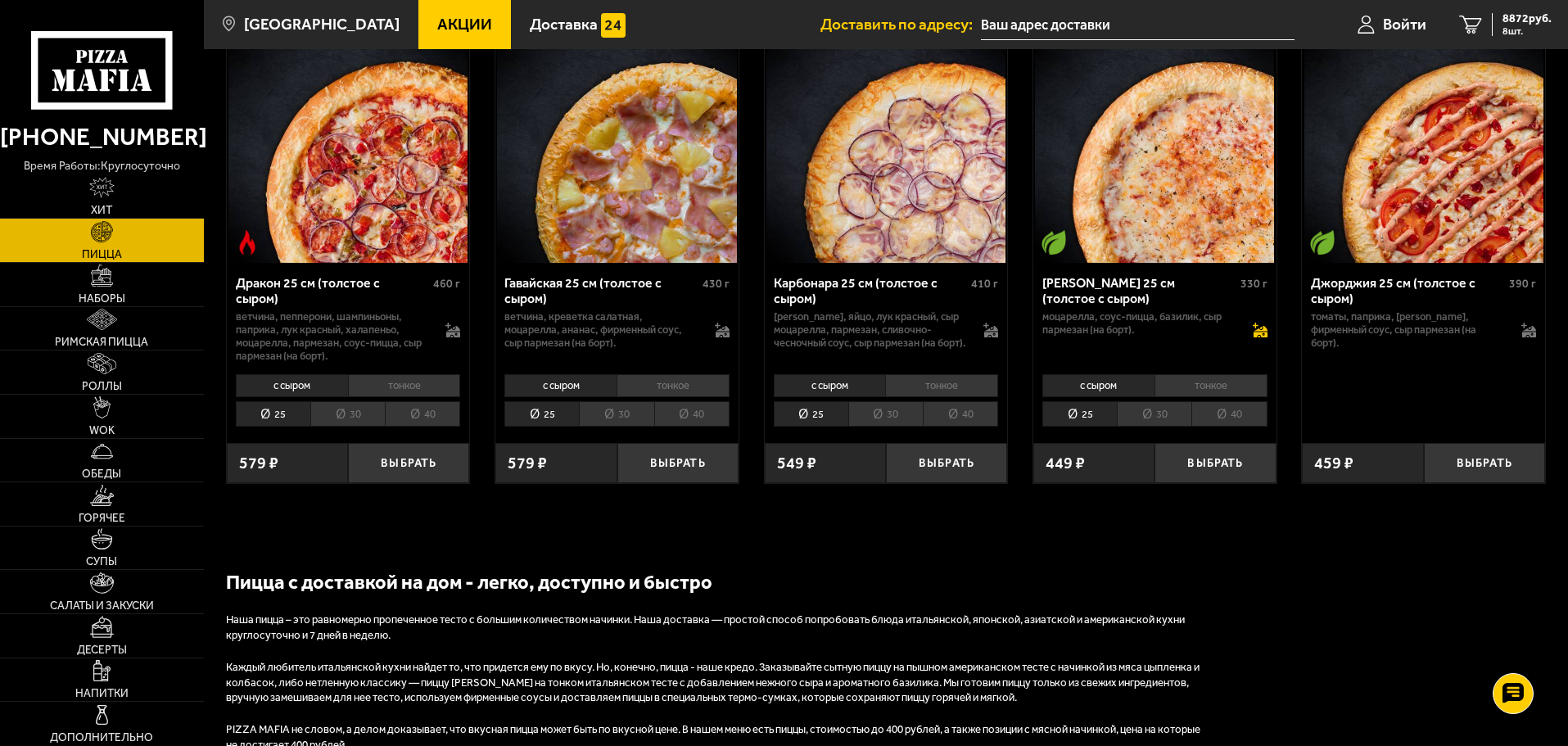
click at [1264, 337] on icon at bounding box center [1261, 331] width 14 height 12
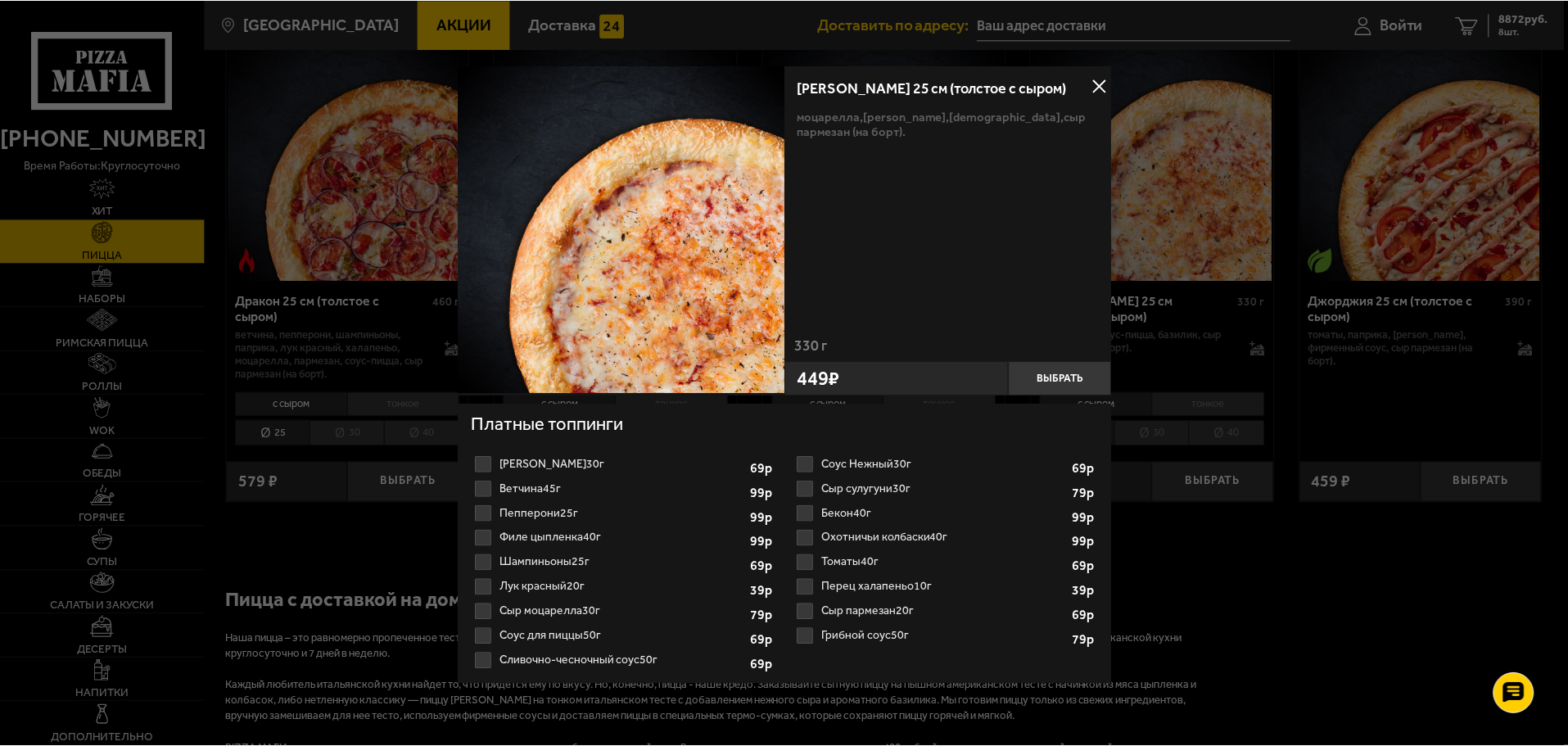
scroll to position [36, 0]
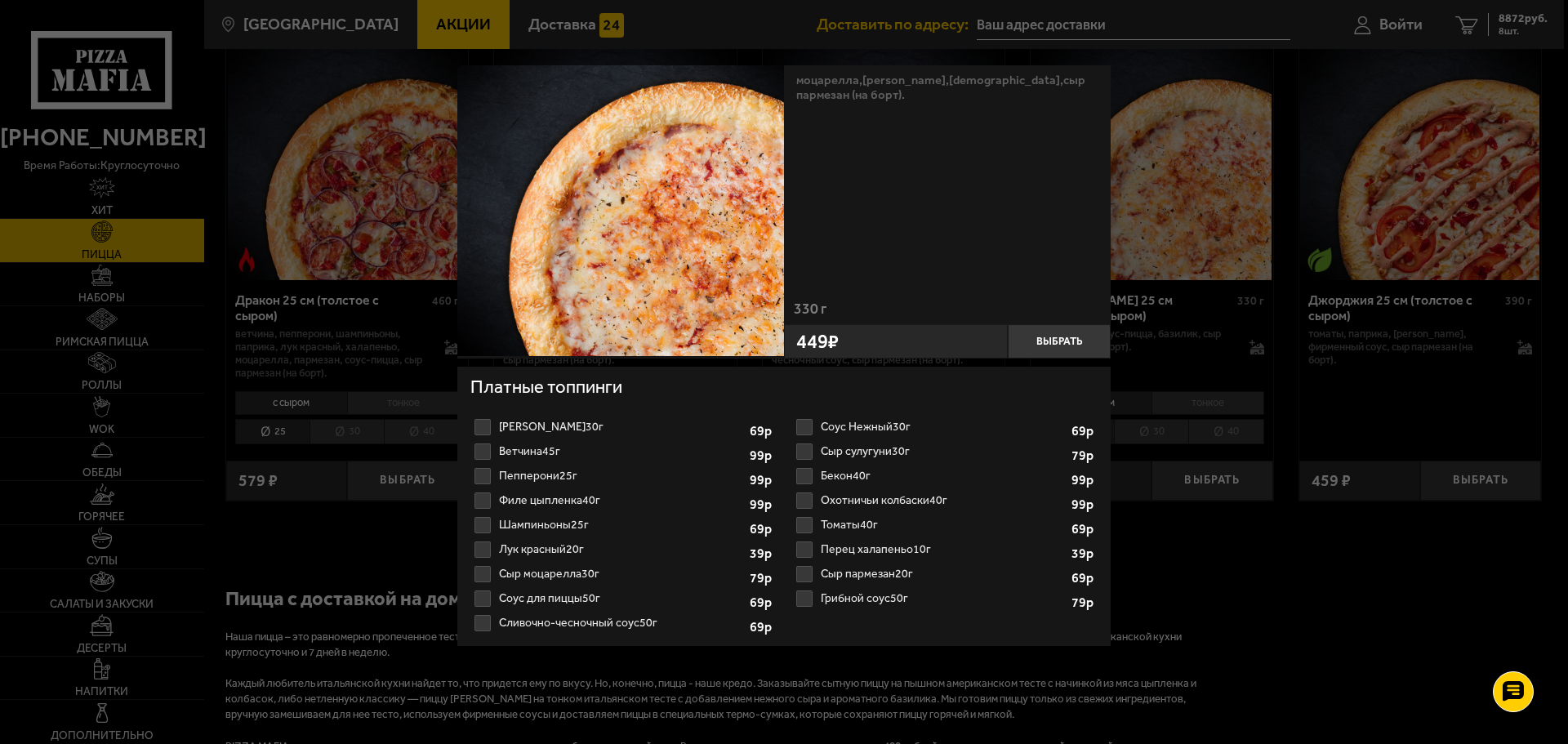
click at [1189, 402] on div at bounding box center [784, 372] width 1568 height 744
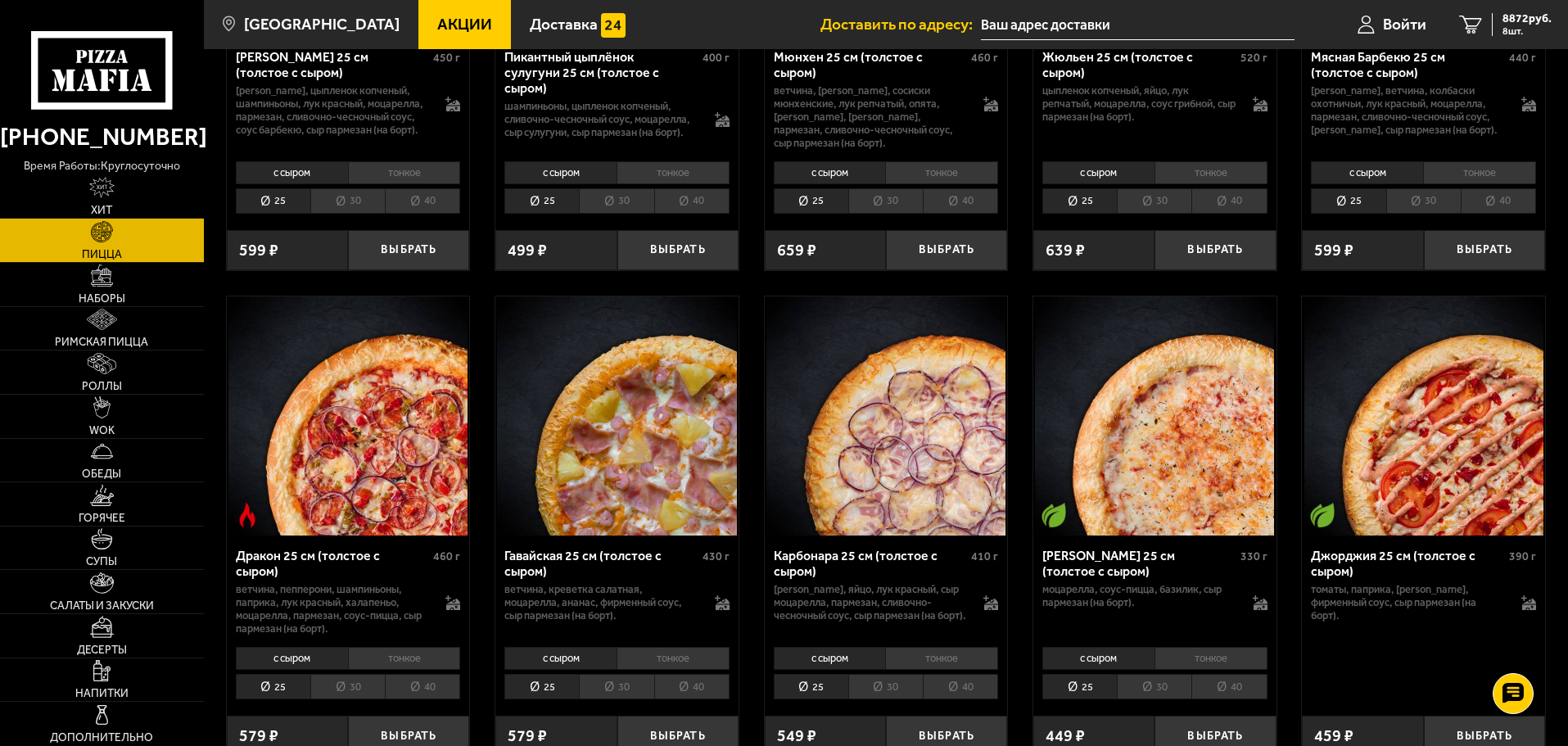
scroll to position [6191, 0]
click at [1502, 35] on span "8 шт." at bounding box center [1526, 31] width 49 height 10
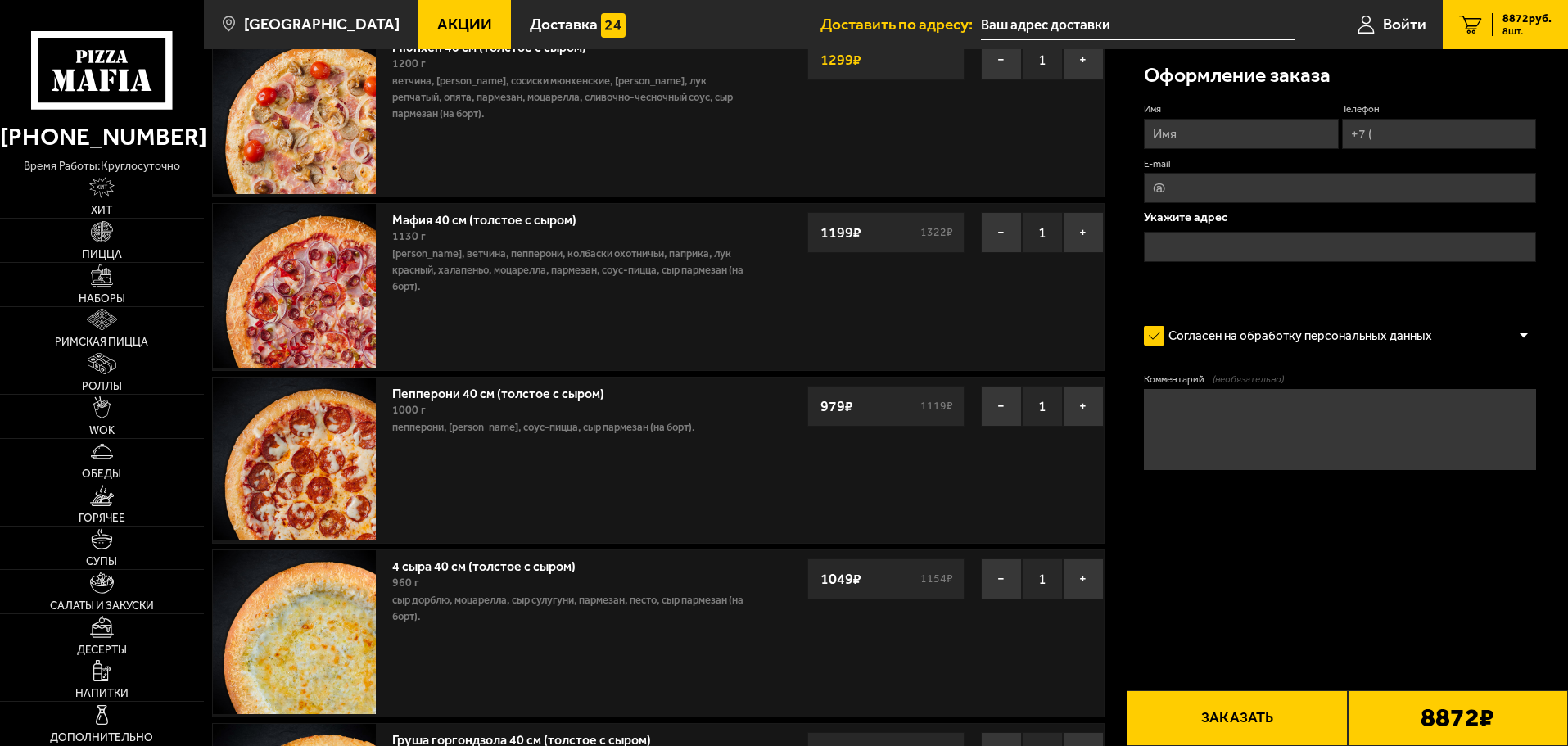
scroll to position [468, 0]
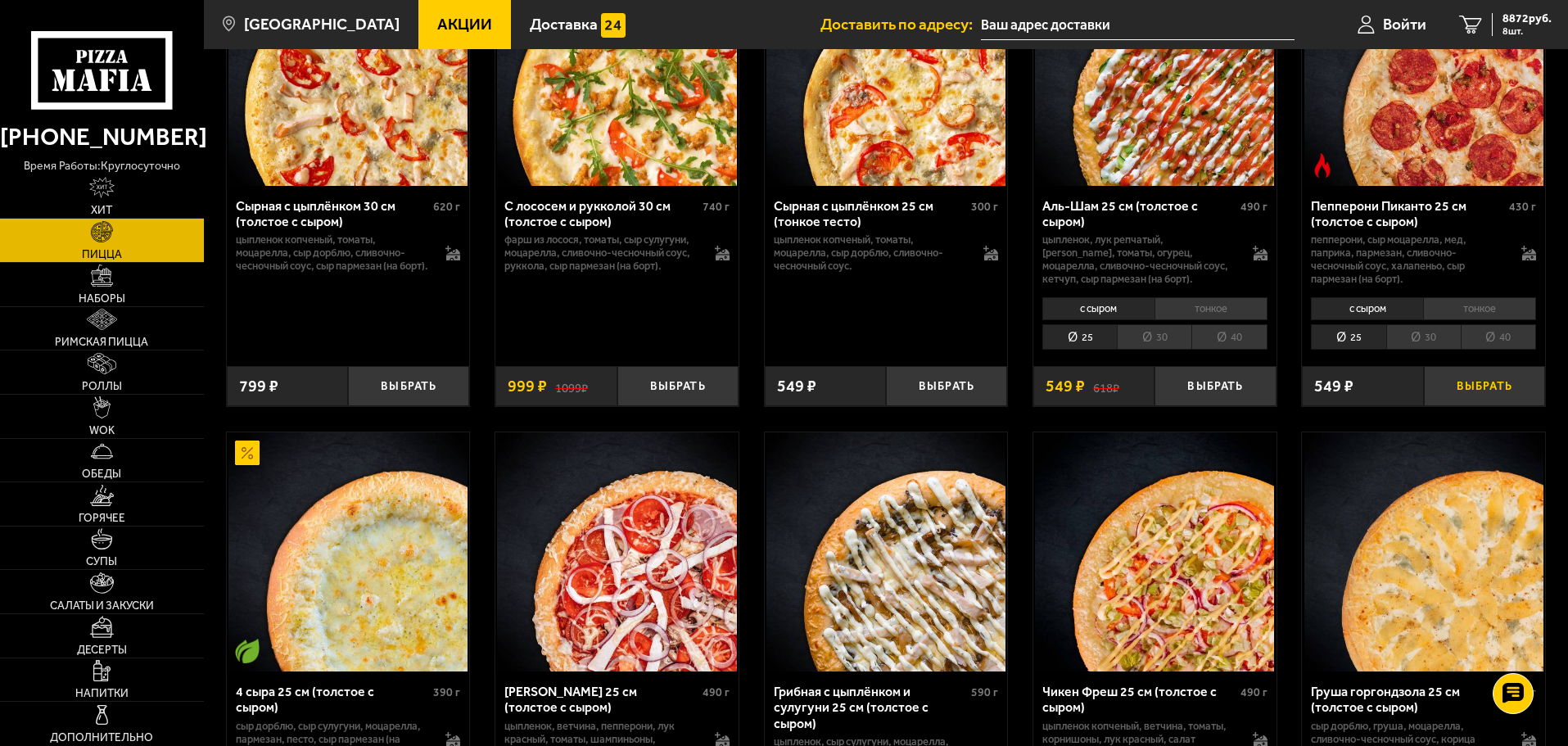
scroll to position [3987, 0]
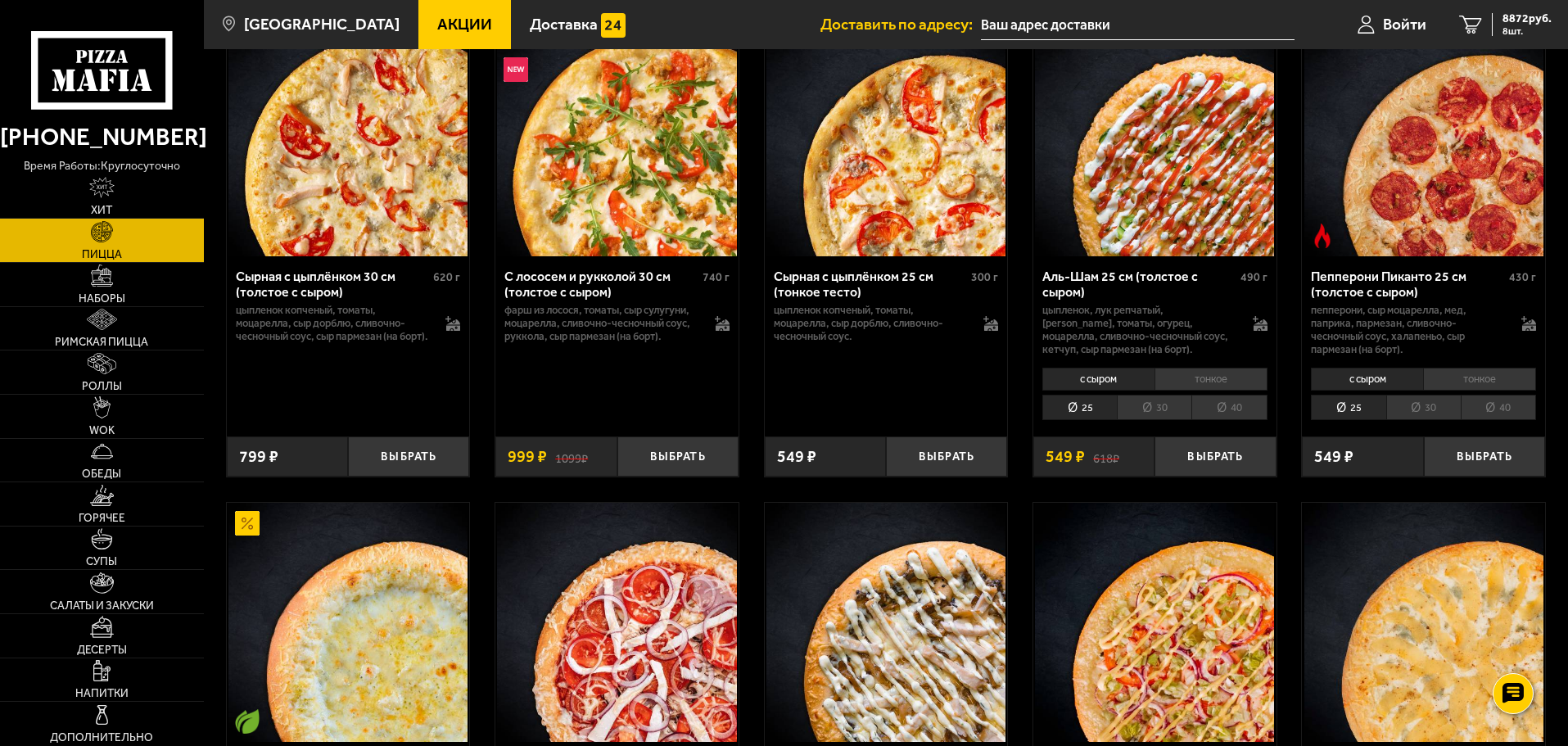
click at [1489, 419] on li "40" at bounding box center [1498, 407] width 75 height 26
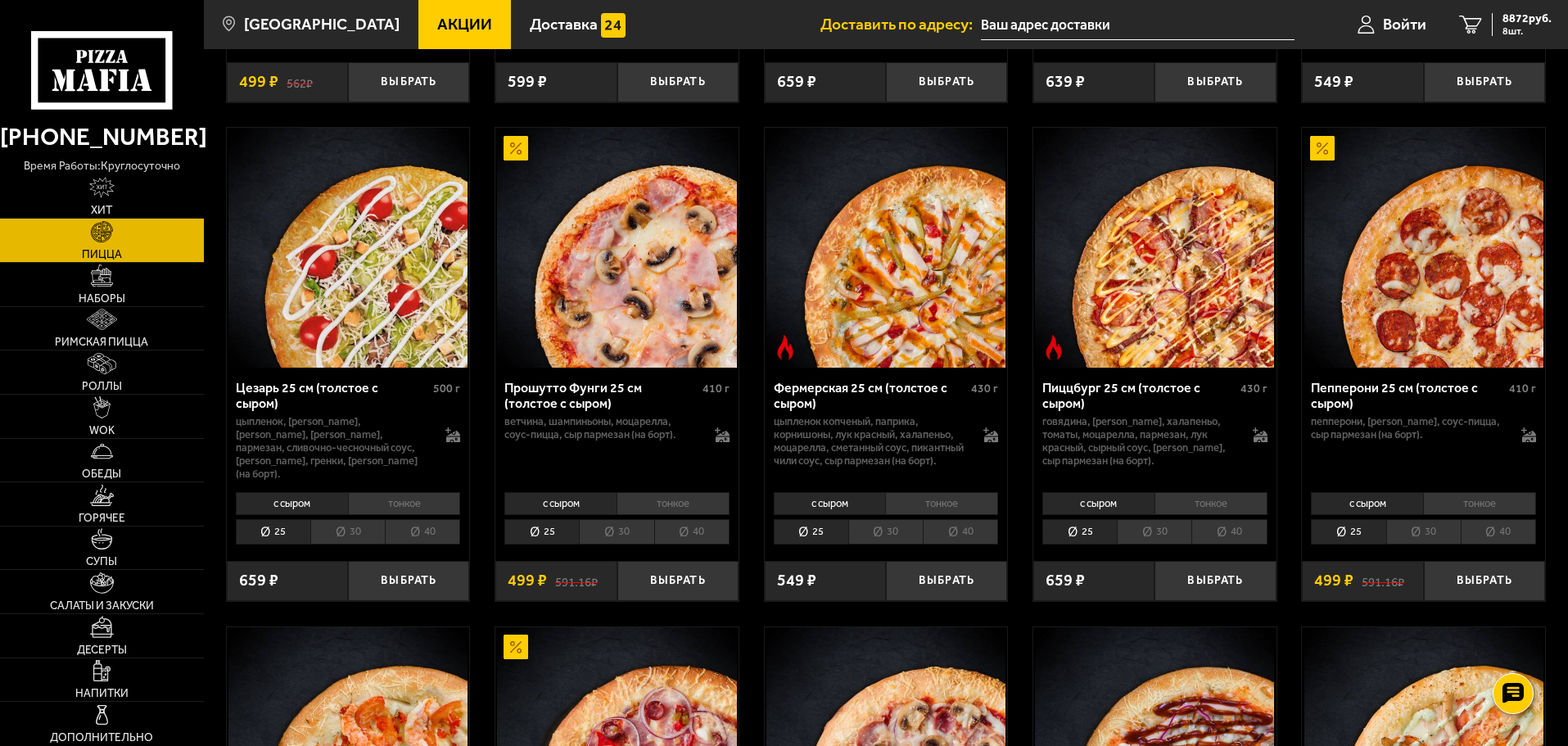
scroll to position [4864, 0]
click at [1227, 543] on li "40" at bounding box center [1229, 530] width 75 height 26
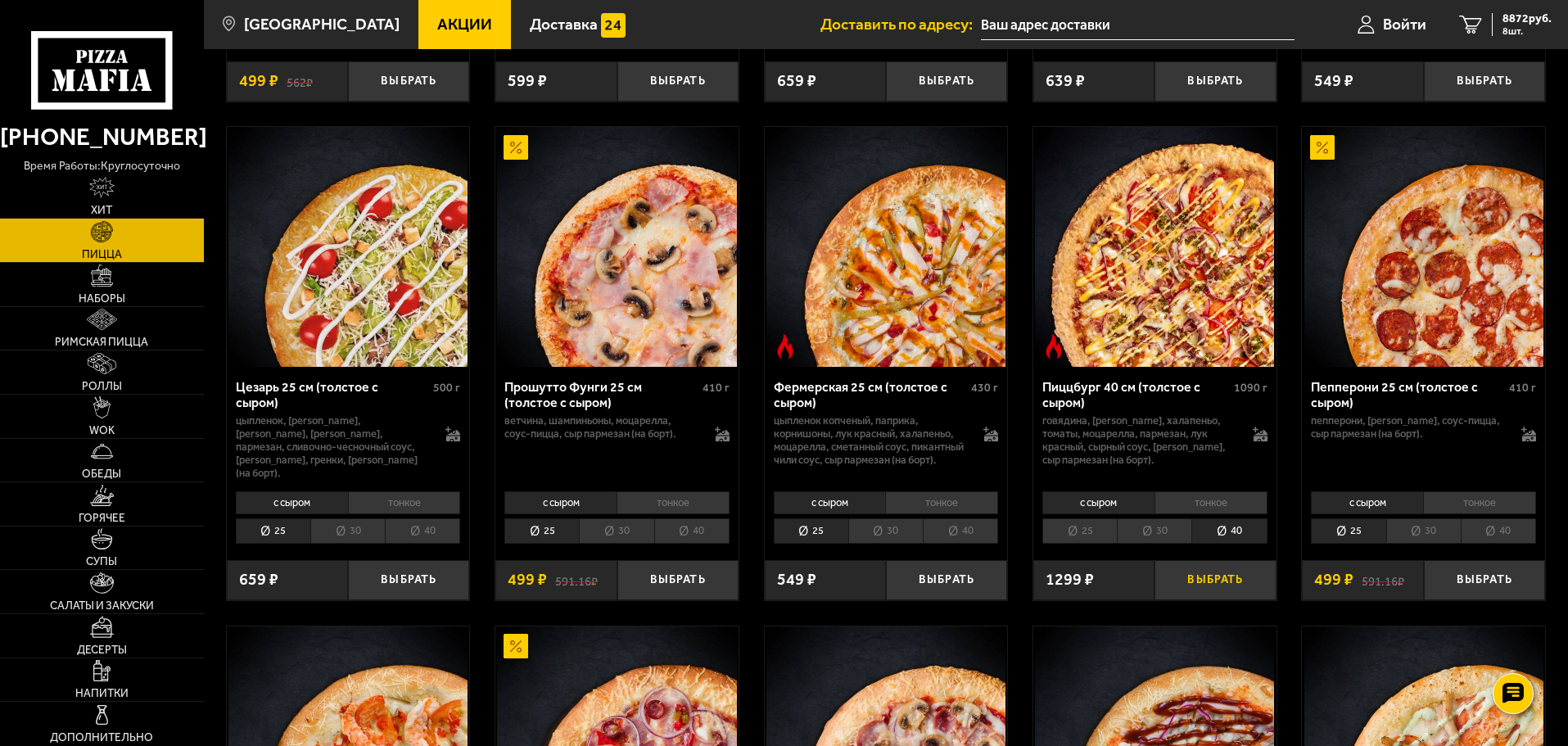
click at [1203, 600] on button "Выбрать" at bounding box center [1215, 580] width 121 height 40
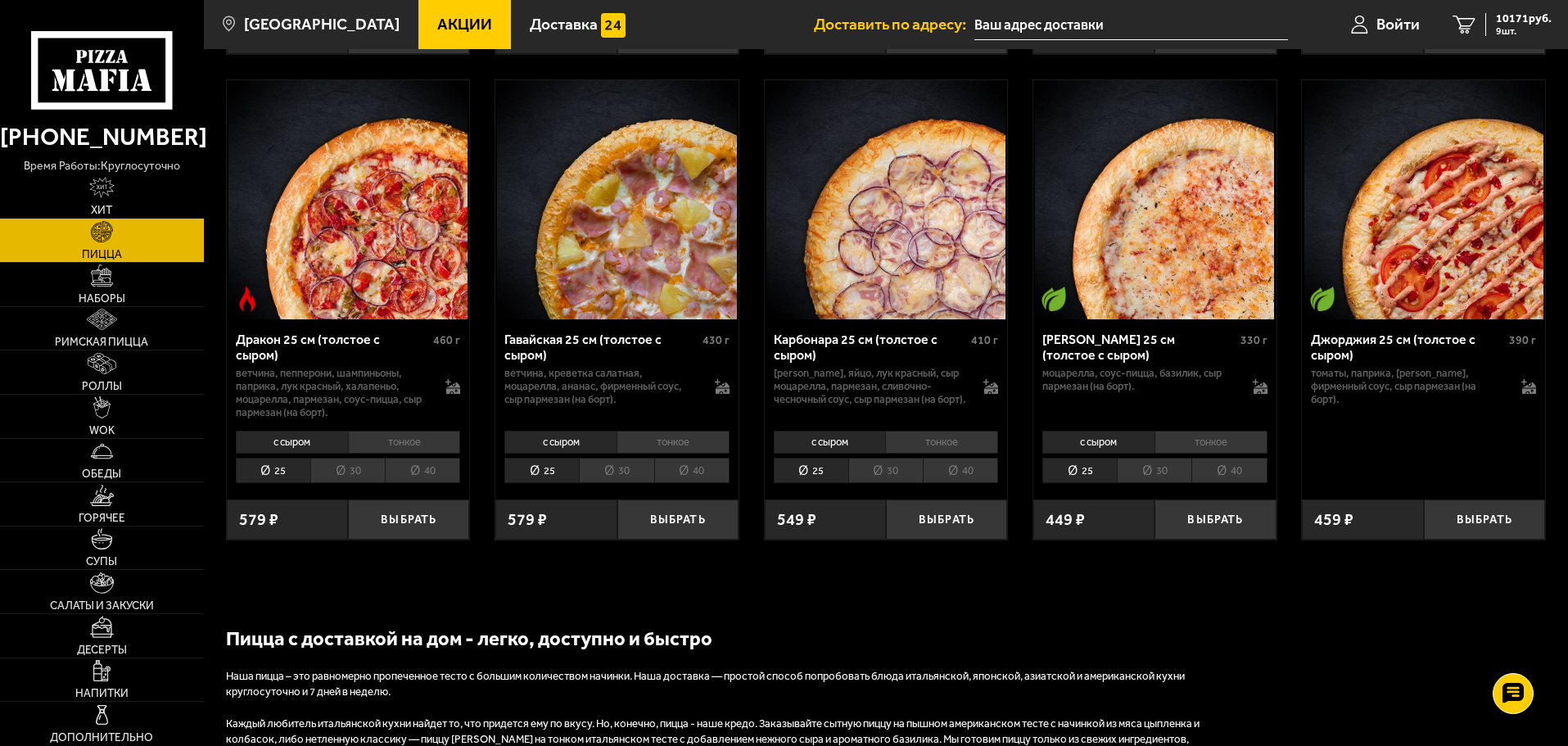
scroll to position [6408, 0]
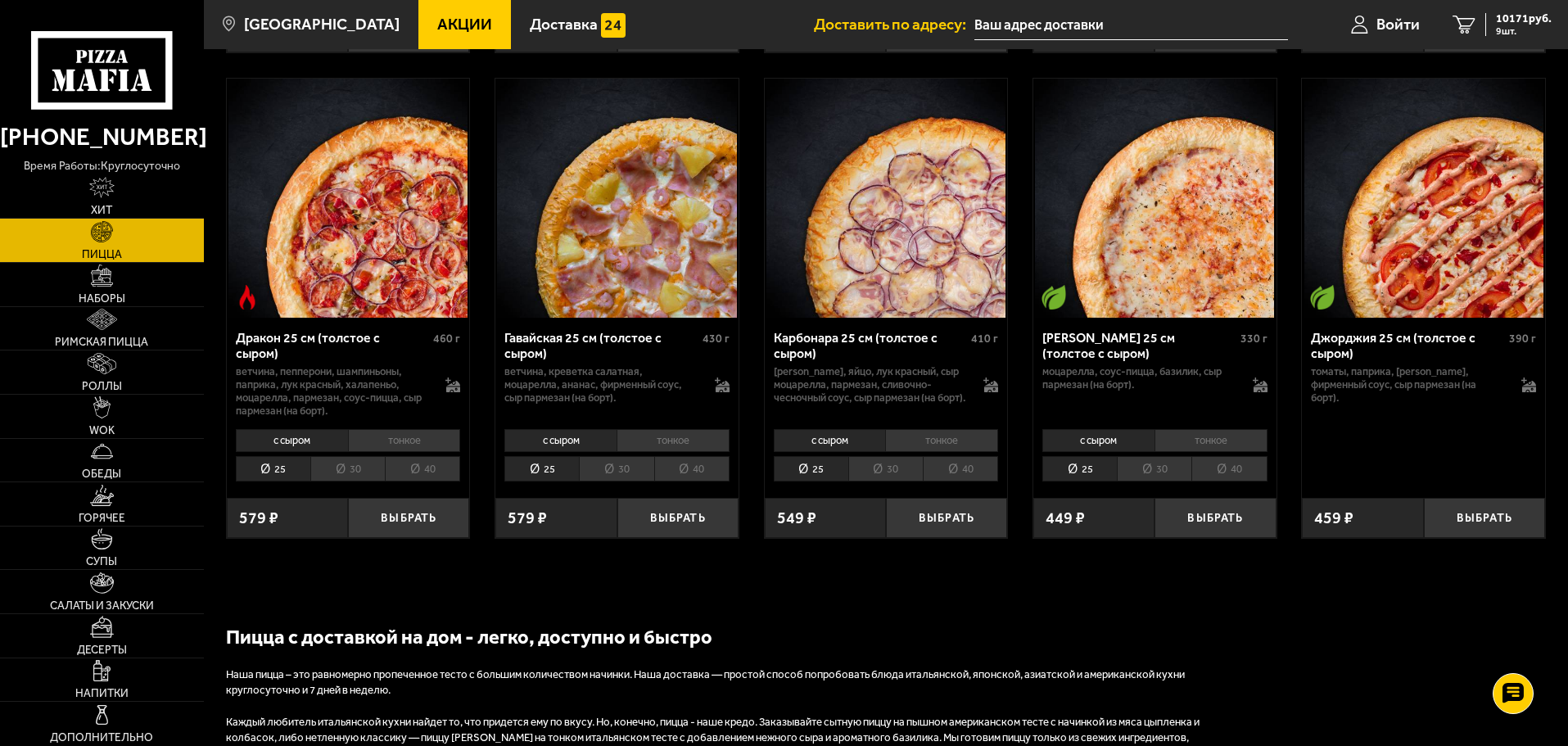
click at [705, 481] on li "40" at bounding box center [691, 468] width 75 height 26
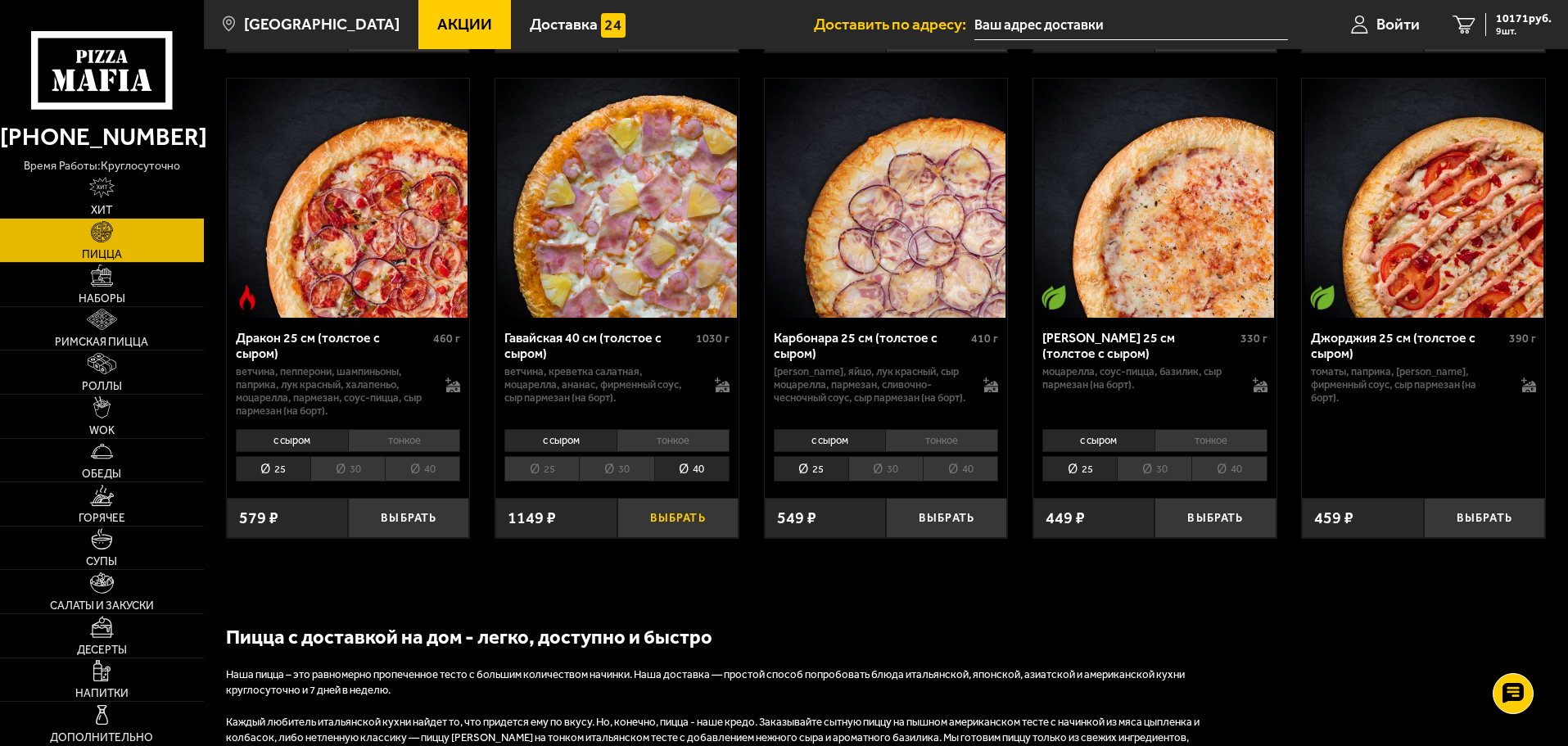
click at [693, 538] on button "Выбрать" at bounding box center [677, 517] width 121 height 40
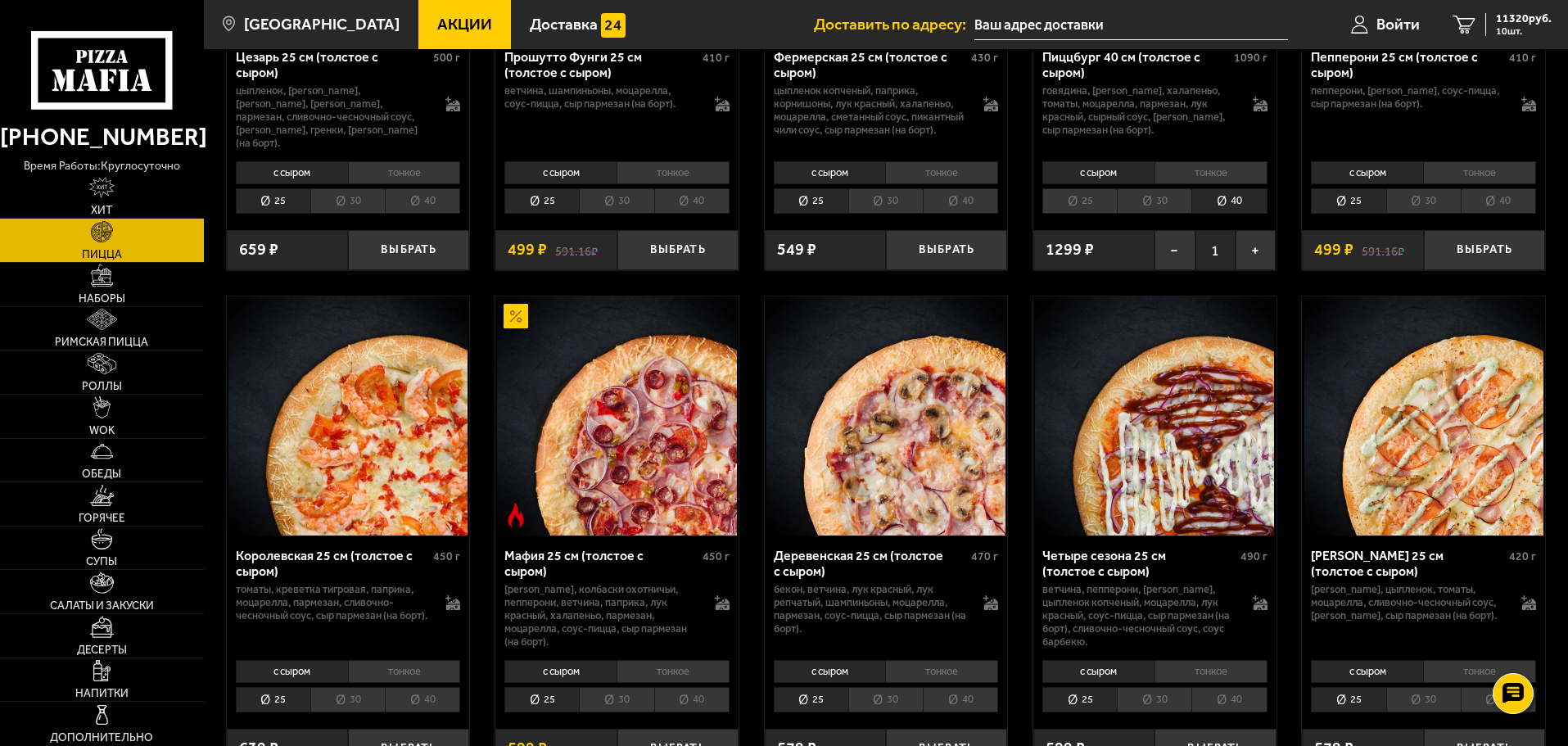
scroll to position [5195, 0]
click at [1543, 16] on span "11320 руб." at bounding box center [1524, 19] width 56 height 12
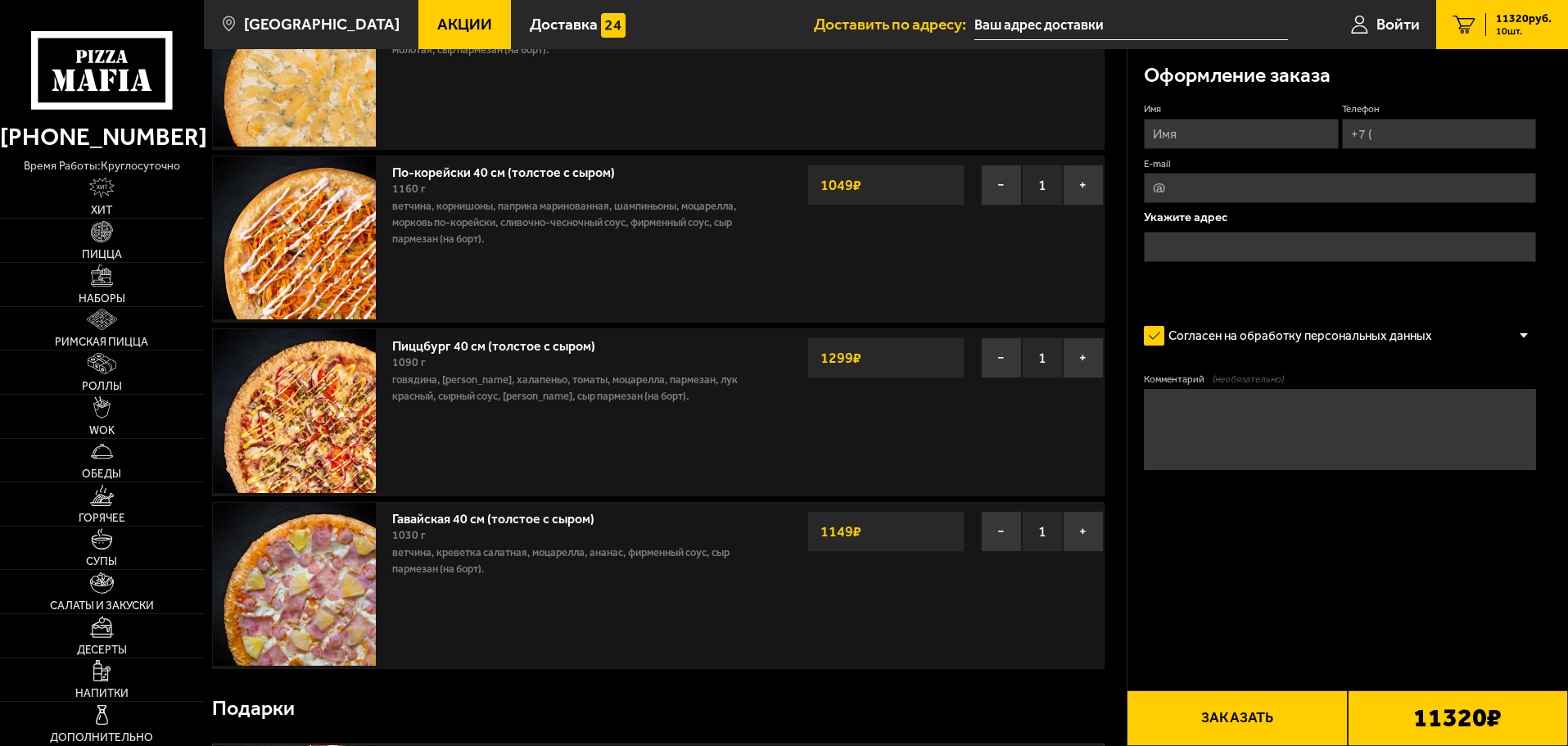
scroll to position [1208, 0]
click at [1006, 542] on button "−" at bounding box center [1001, 530] width 41 height 41
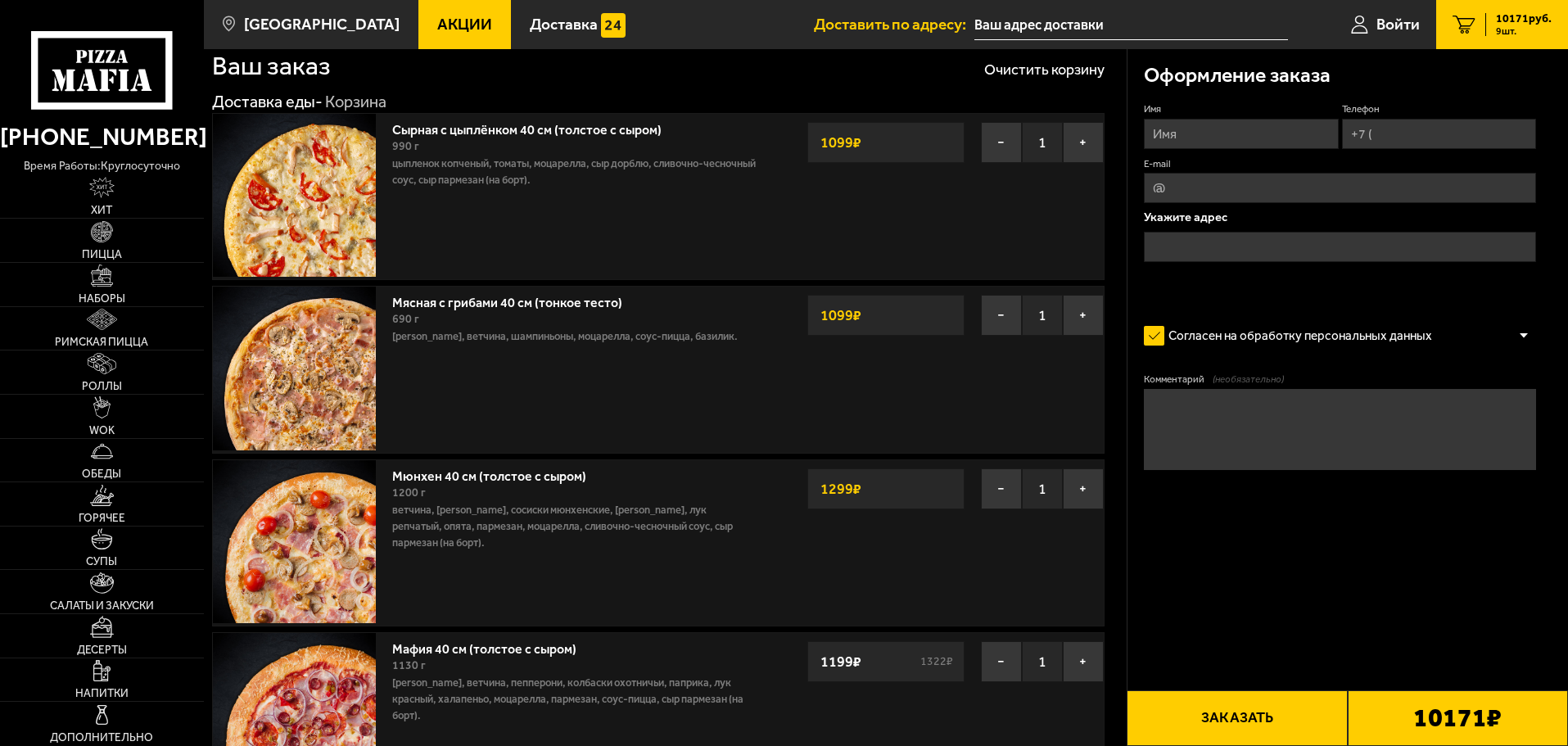
scroll to position [0, 0]
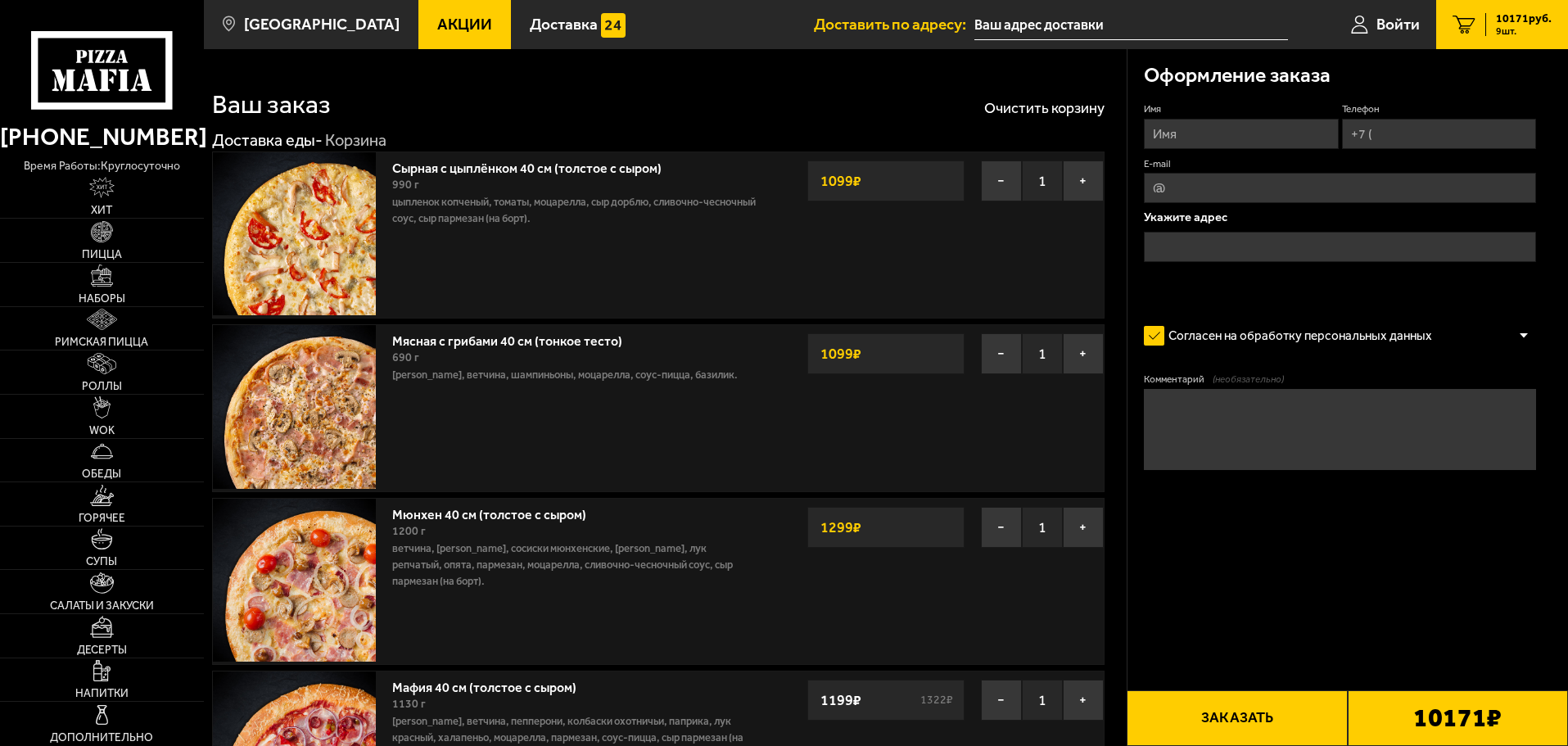
click at [1520, 31] on span "9 шт." at bounding box center [1524, 31] width 56 height 10
click at [113, 246] on link "Пицца" at bounding box center [102, 240] width 204 height 43
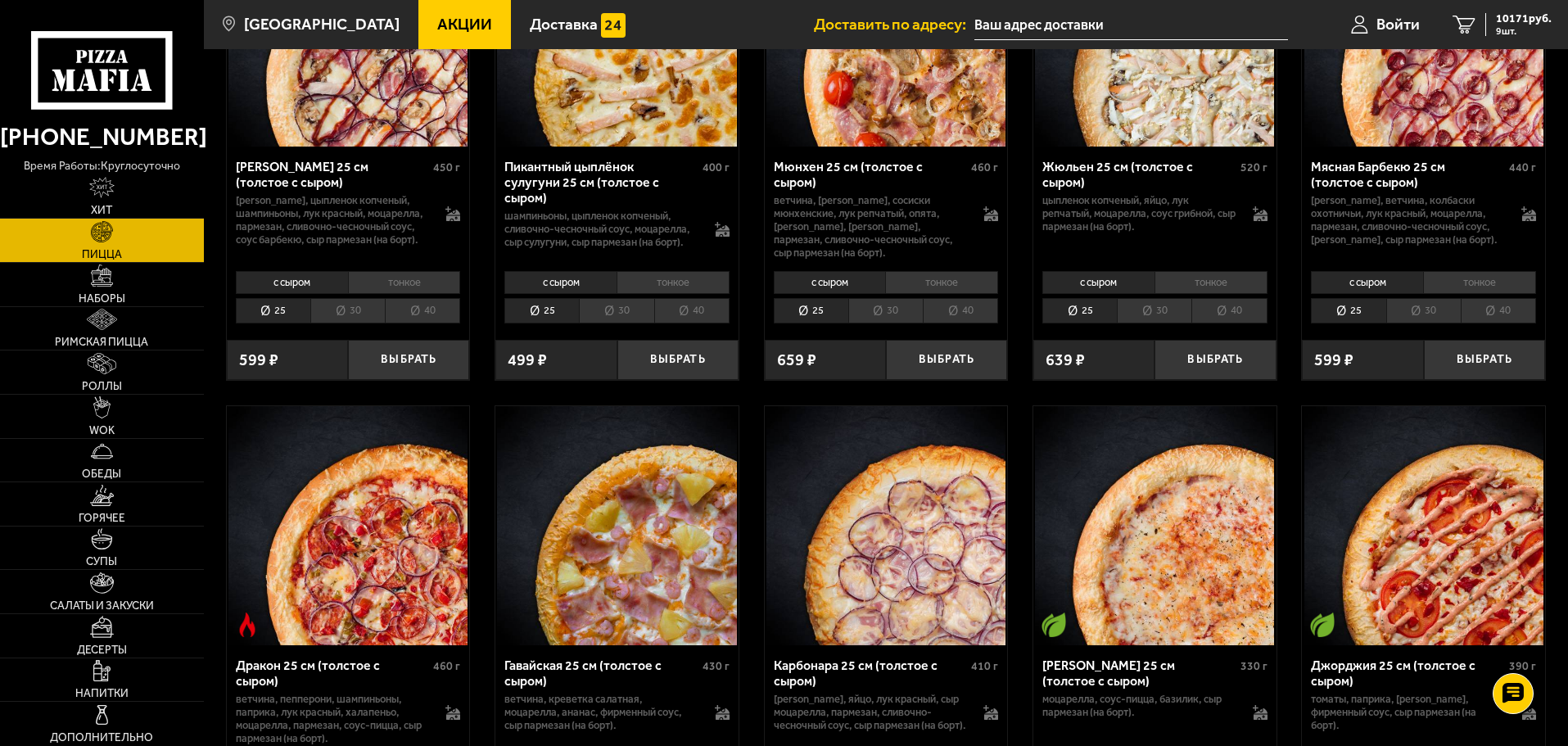
scroll to position [6079, 0]
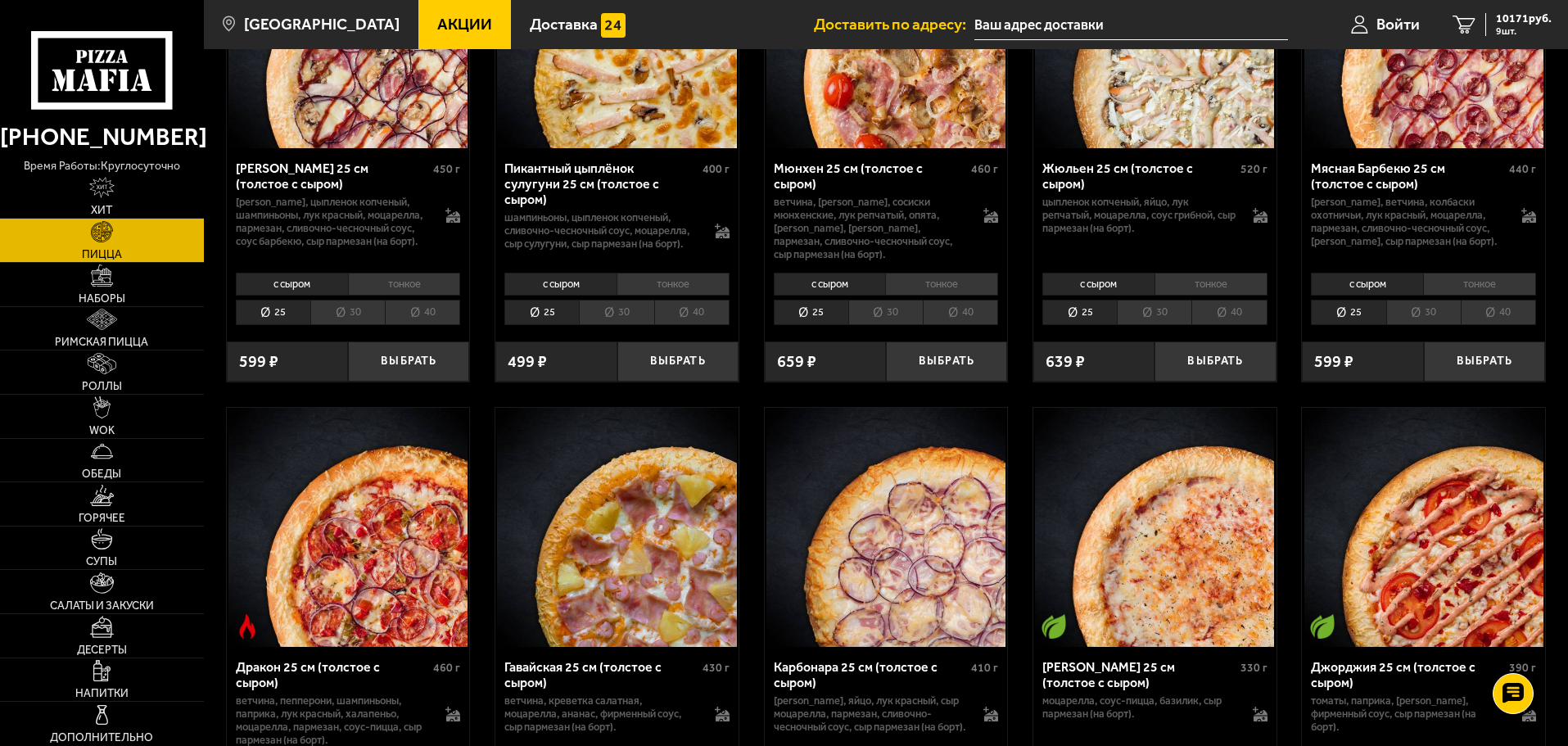
click at [690, 325] on li "40" at bounding box center [691, 312] width 75 height 26
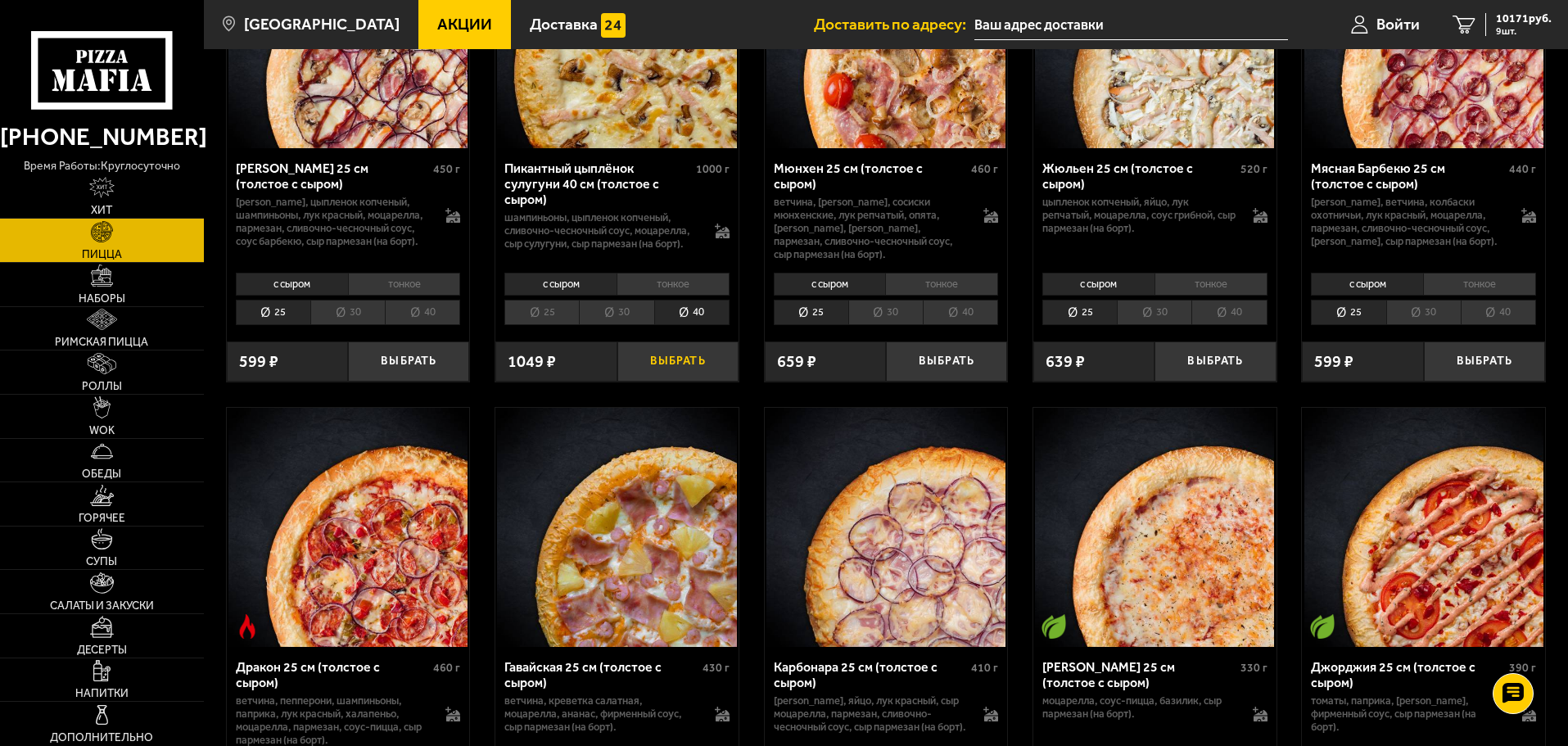
click at [679, 381] on button "Выбрать" at bounding box center [677, 361] width 121 height 40
click at [1508, 27] on span "10 шт." at bounding box center [1524, 31] width 56 height 10
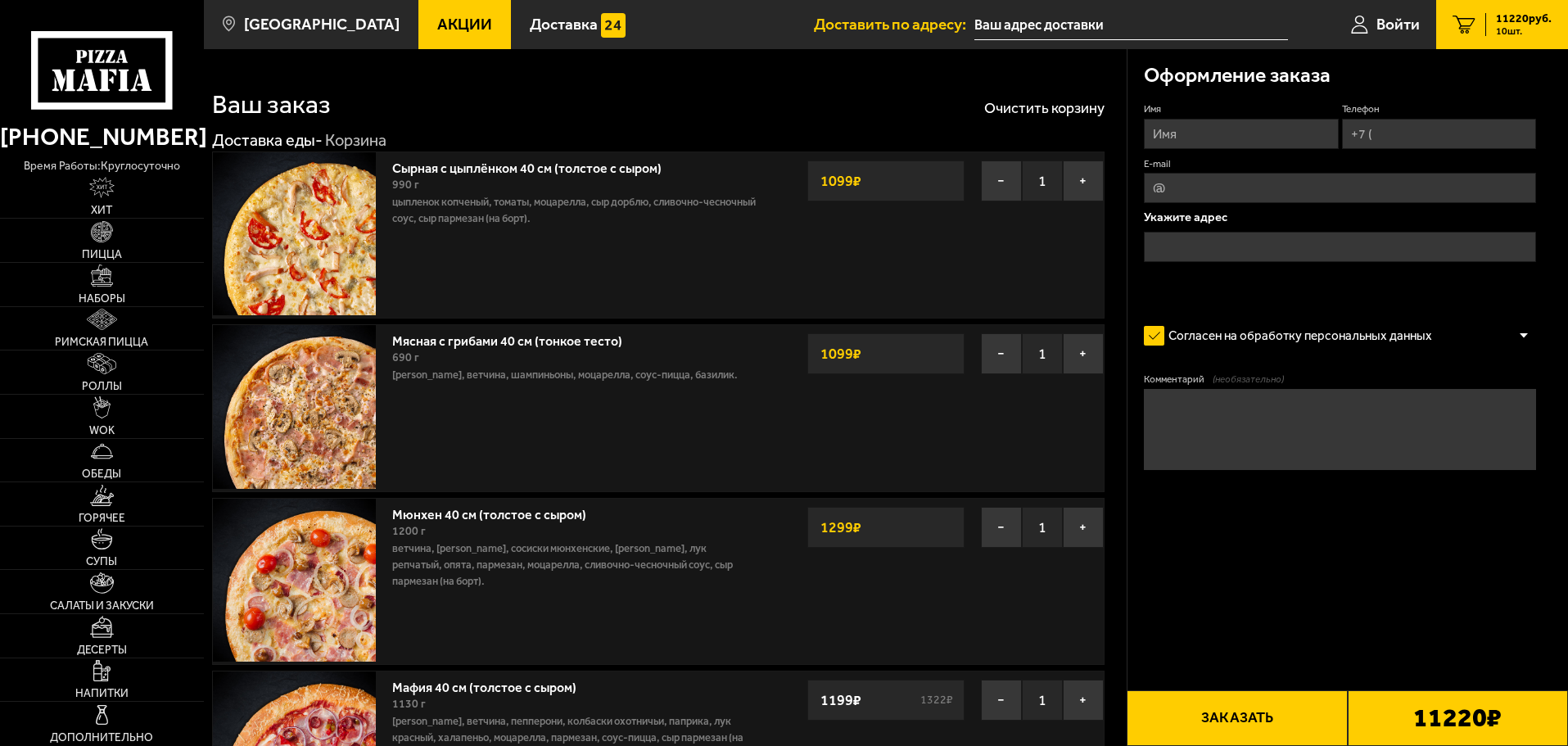
click at [1220, 123] on input "Имя" at bounding box center [1240, 134] width 194 height 30
type input "[PERSON_NAME]"
click at [1418, 136] on input "Телефон" at bounding box center [1439, 134] width 194 height 30
type input "[PHONE_NUMBER]"
click at [1361, 187] on input "E-mail" at bounding box center [1340, 188] width 392 height 30
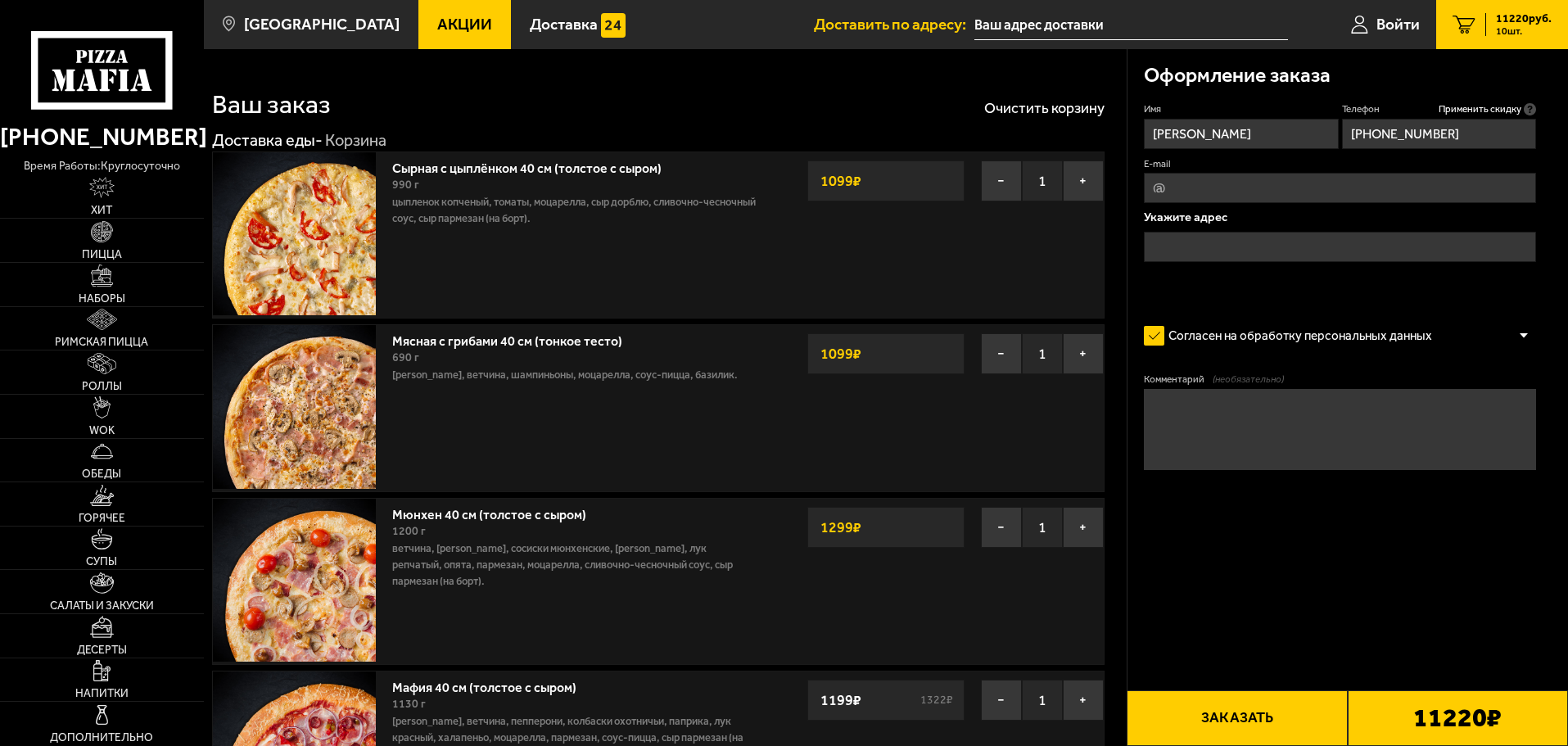
type input "[EMAIL_ADDRESS][PERSON_NAME][DOMAIN_NAME]"
click at [1312, 245] on input "text" at bounding box center [1340, 247] width 392 height 30
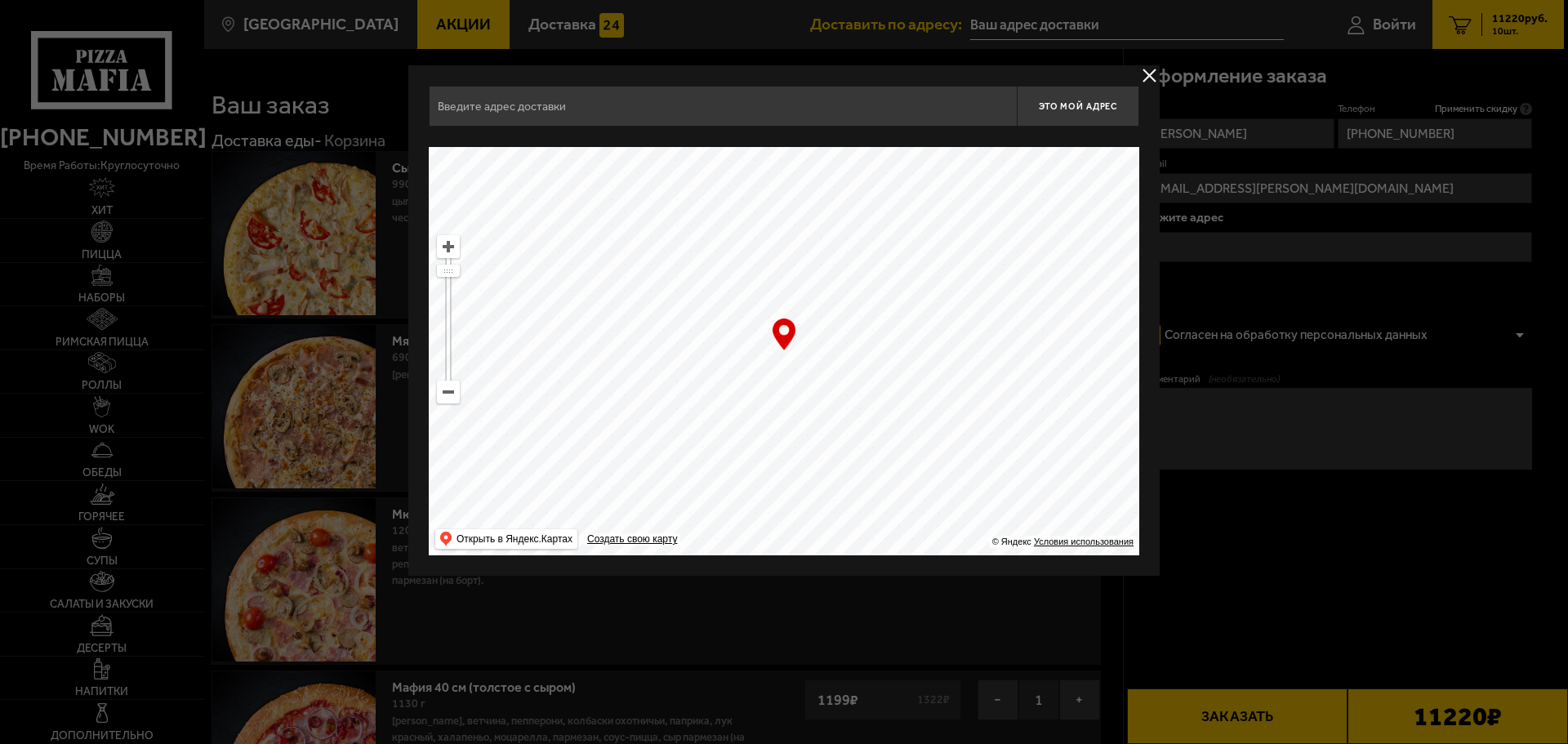
drag, startPoint x: 884, startPoint y: 244, endPoint x: 788, endPoint y: 560, distance: 330.3
click at [788, 560] on div "Это мой адрес Найдите адрес перетащив карту … © Яндекс Условия использования От…" at bounding box center [783, 320] width 751 height 510
drag, startPoint x: 450, startPoint y: 272, endPoint x: 463, endPoint y: 334, distance: 63.3
click at [463, 334] on ymaps "… © Яндекс Условия использования Открыть в Яндекс.Картах Создать свою карту" at bounding box center [784, 350] width 711 height 408
drag, startPoint x: 441, startPoint y: 339, endPoint x: 443, endPoint y: 312, distance: 27.1
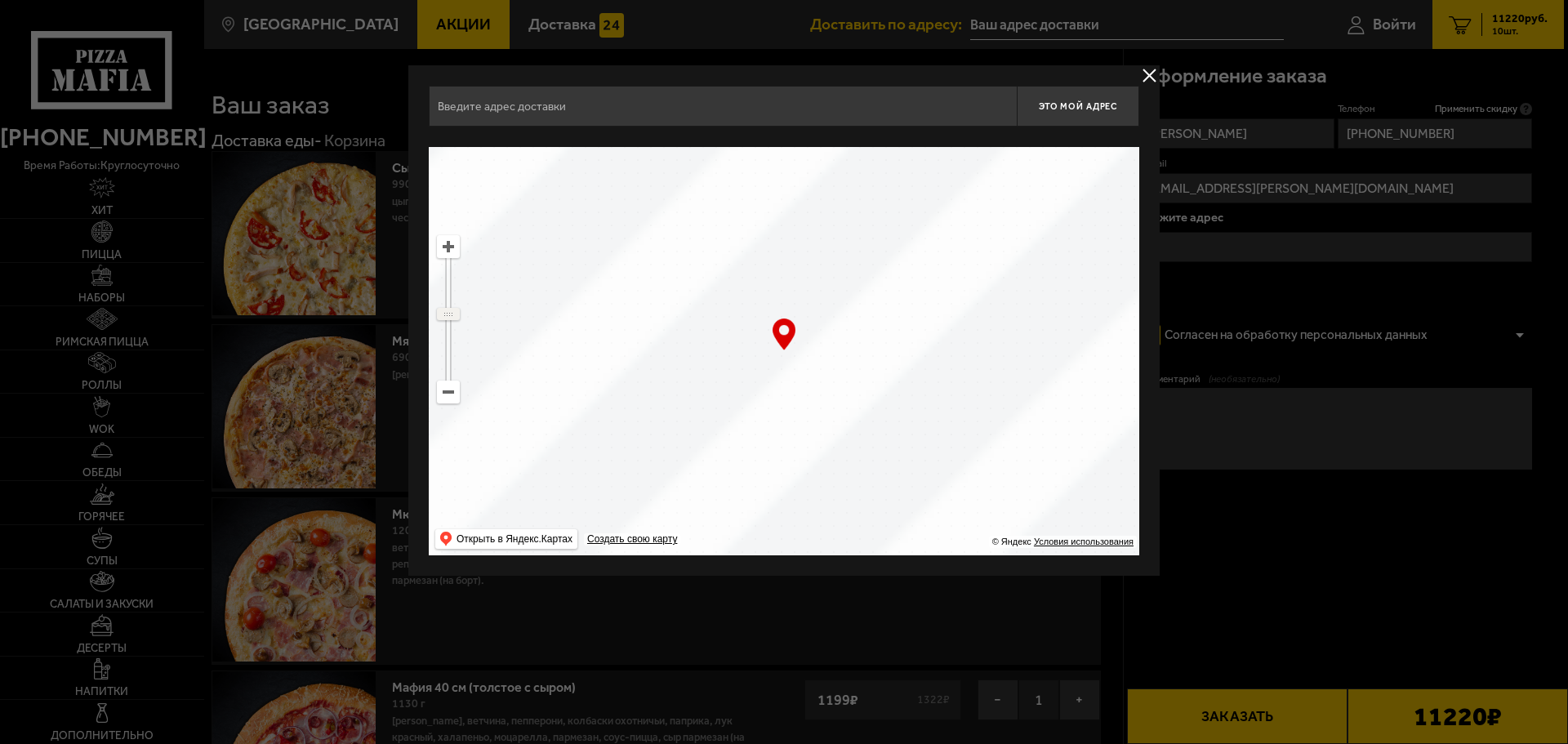
click at [443, 312] on ymaps at bounding box center [449, 314] width 21 height 11
drag, startPoint x: 733, startPoint y: 289, endPoint x: 695, endPoint y: 382, distance: 100.5
click at [695, 382] on ymaps at bounding box center [784, 350] width 711 height 408
click at [446, 244] on ymaps at bounding box center [449, 246] width 21 height 21
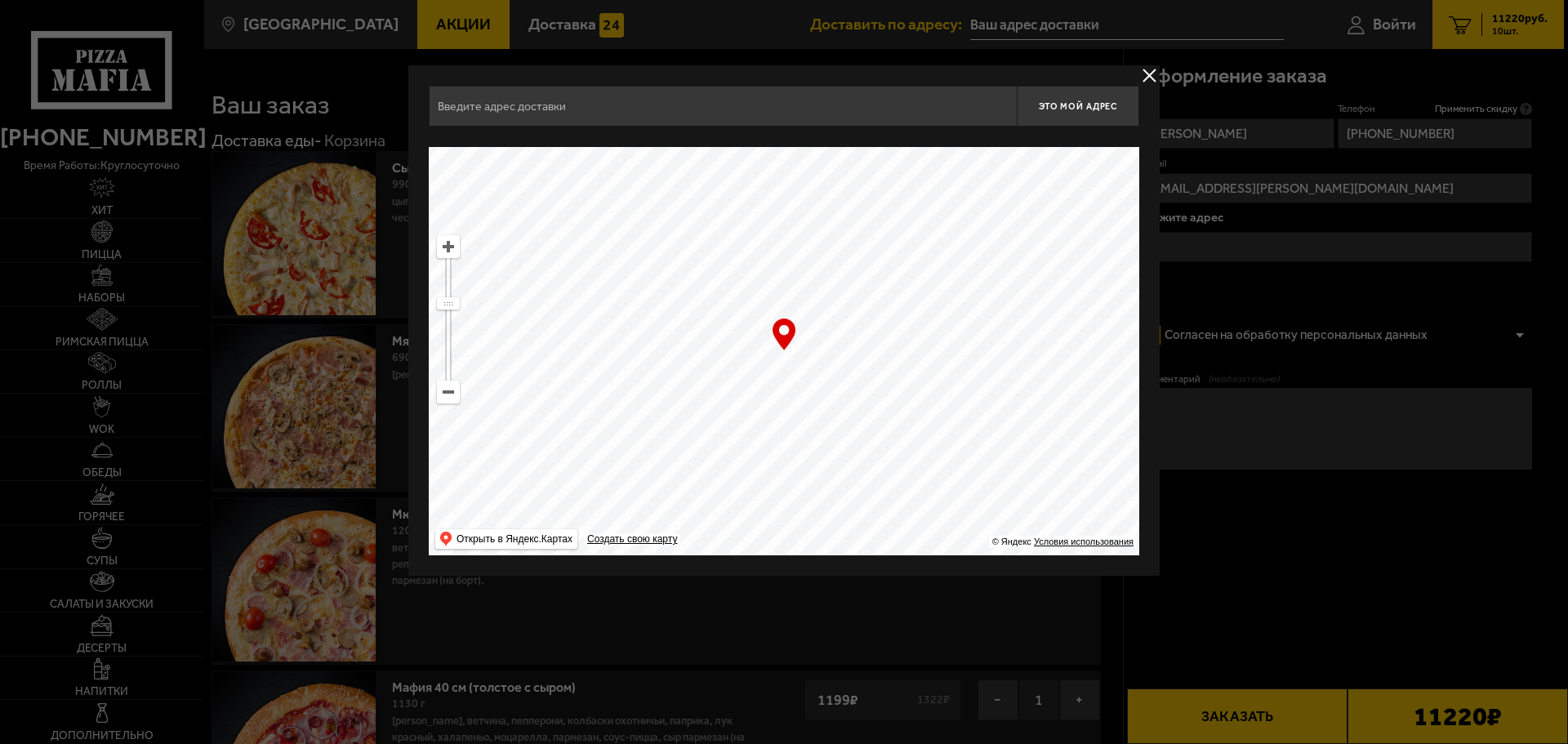
click at [446, 244] on ymaps at bounding box center [449, 246] width 21 height 21
drag, startPoint x: 805, startPoint y: 440, endPoint x: 841, endPoint y: 277, distance: 166.9
click at [841, 277] on ymaps at bounding box center [784, 350] width 711 height 408
type input "[STREET_ADDRESS]"
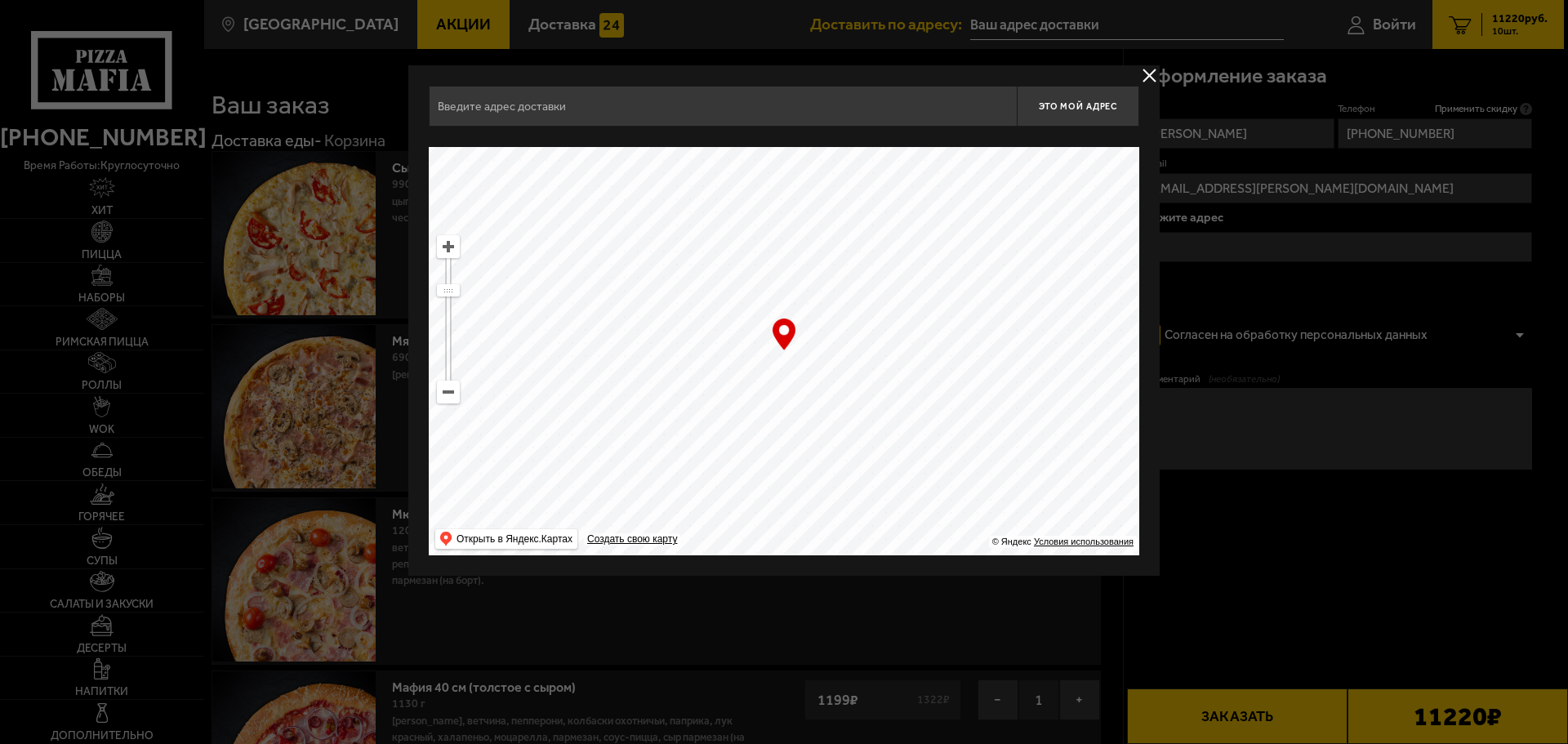
type input "[STREET_ADDRESS]"
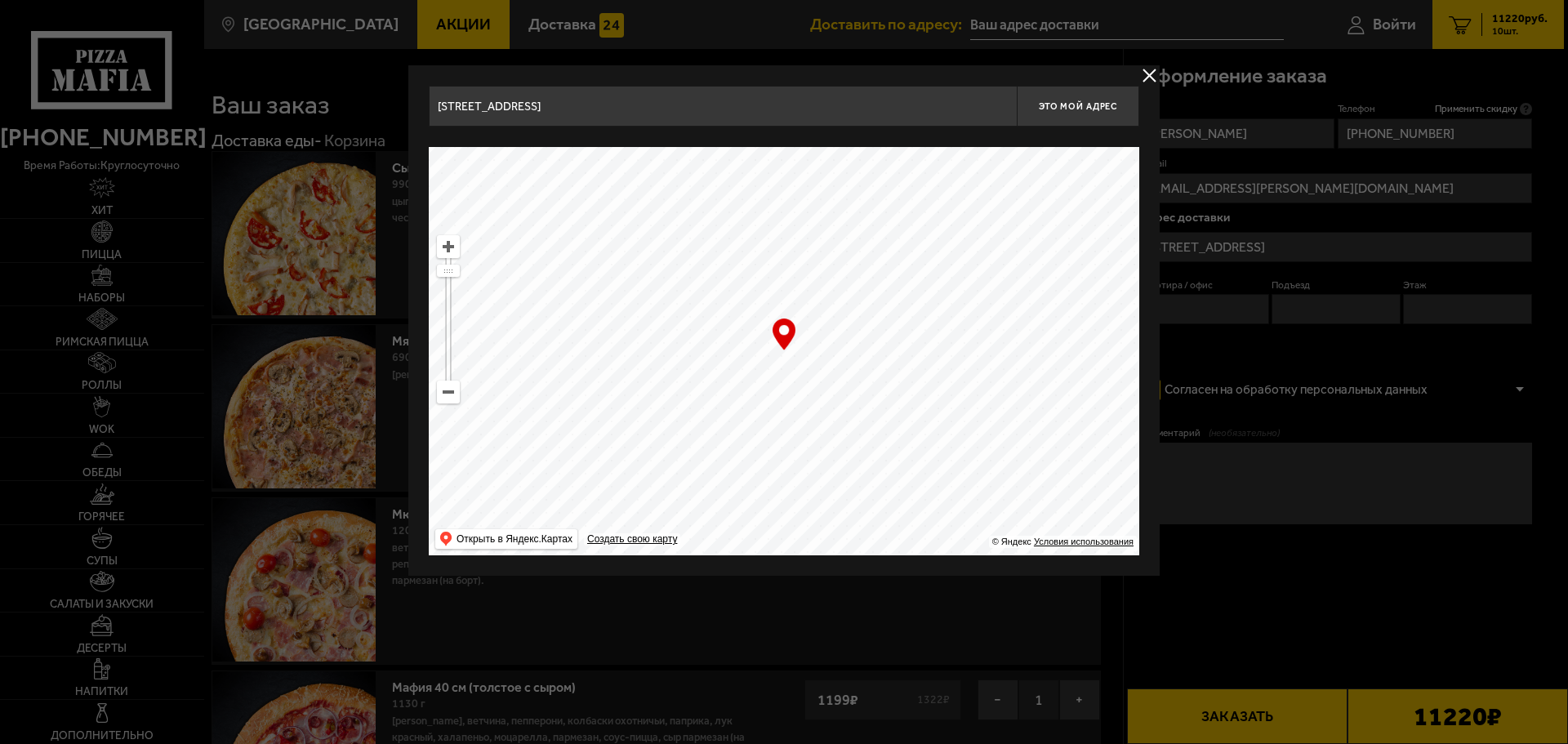
drag, startPoint x: 698, startPoint y: 310, endPoint x: 780, endPoint y: 464, distance: 174.5
click at [780, 464] on ymaps at bounding box center [784, 350] width 711 height 408
type input "[STREET_ADDRESS]"
click at [1053, 110] on span "Это мой адрес" at bounding box center [1078, 107] width 79 height 11
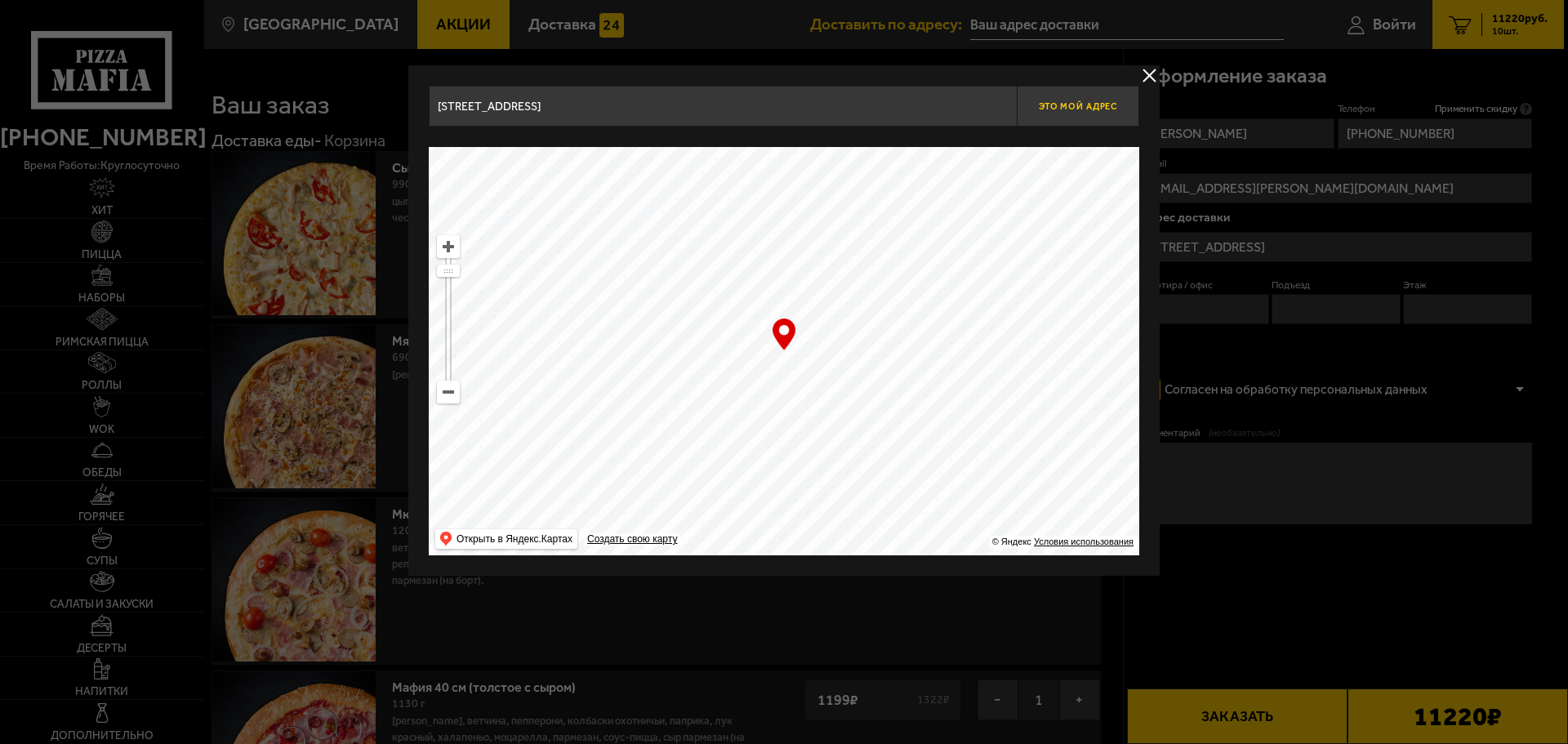
type input "[STREET_ADDRESS]"
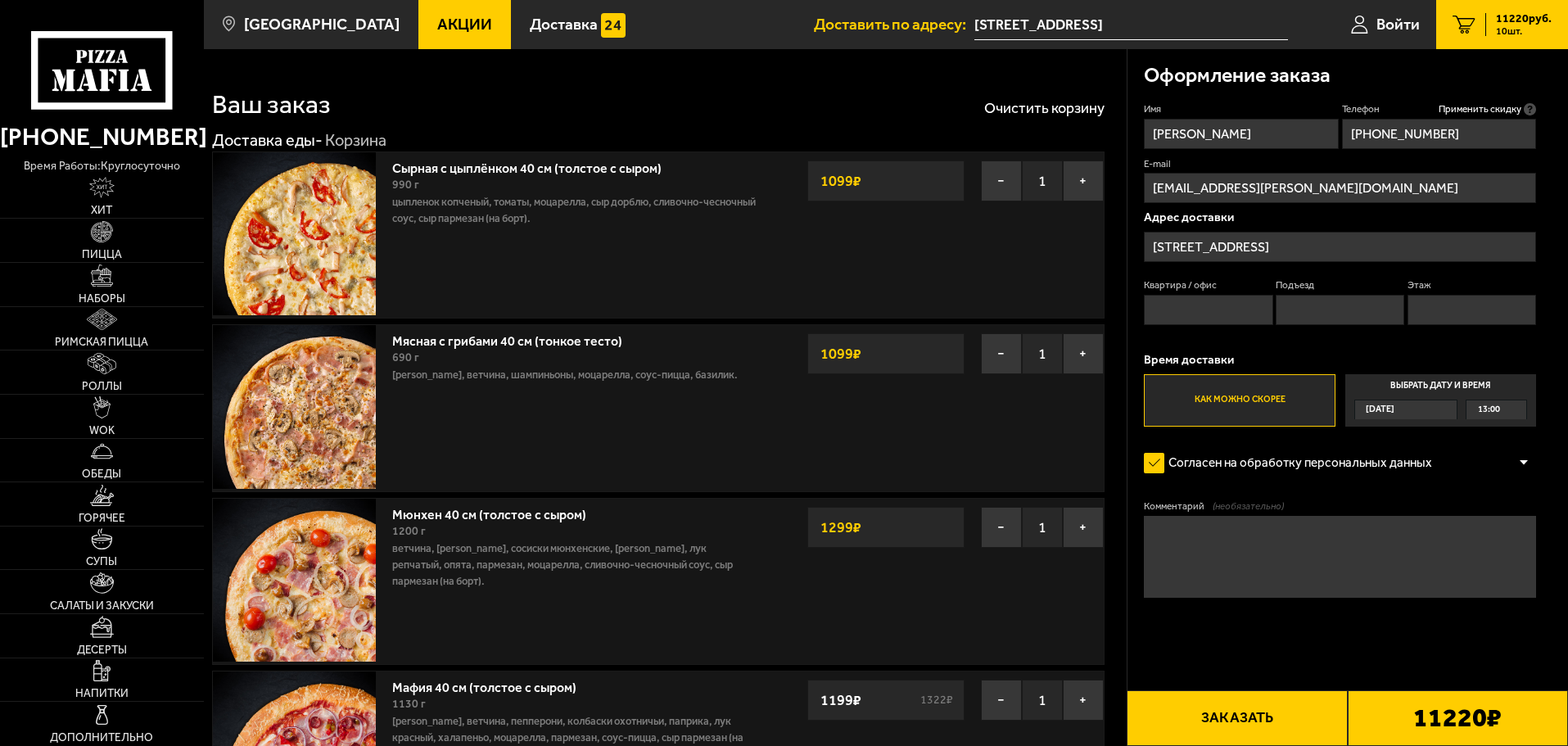
click at [1439, 398] on label "Выбрать дату и время [DATE] 13:00" at bounding box center [1441, 400] width 191 height 52
click at [0, 0] on input "Выбрать дату и время [DATE] 13:00" at bounding box center [0, 0] width 0 height 0
click at [1518, 411] on div "13:00" at bounding box center [1497, 409] width 60 height 19
click at [1510, 454] on li "14:45" at bounding box center [1496, 452] width 58 height 20
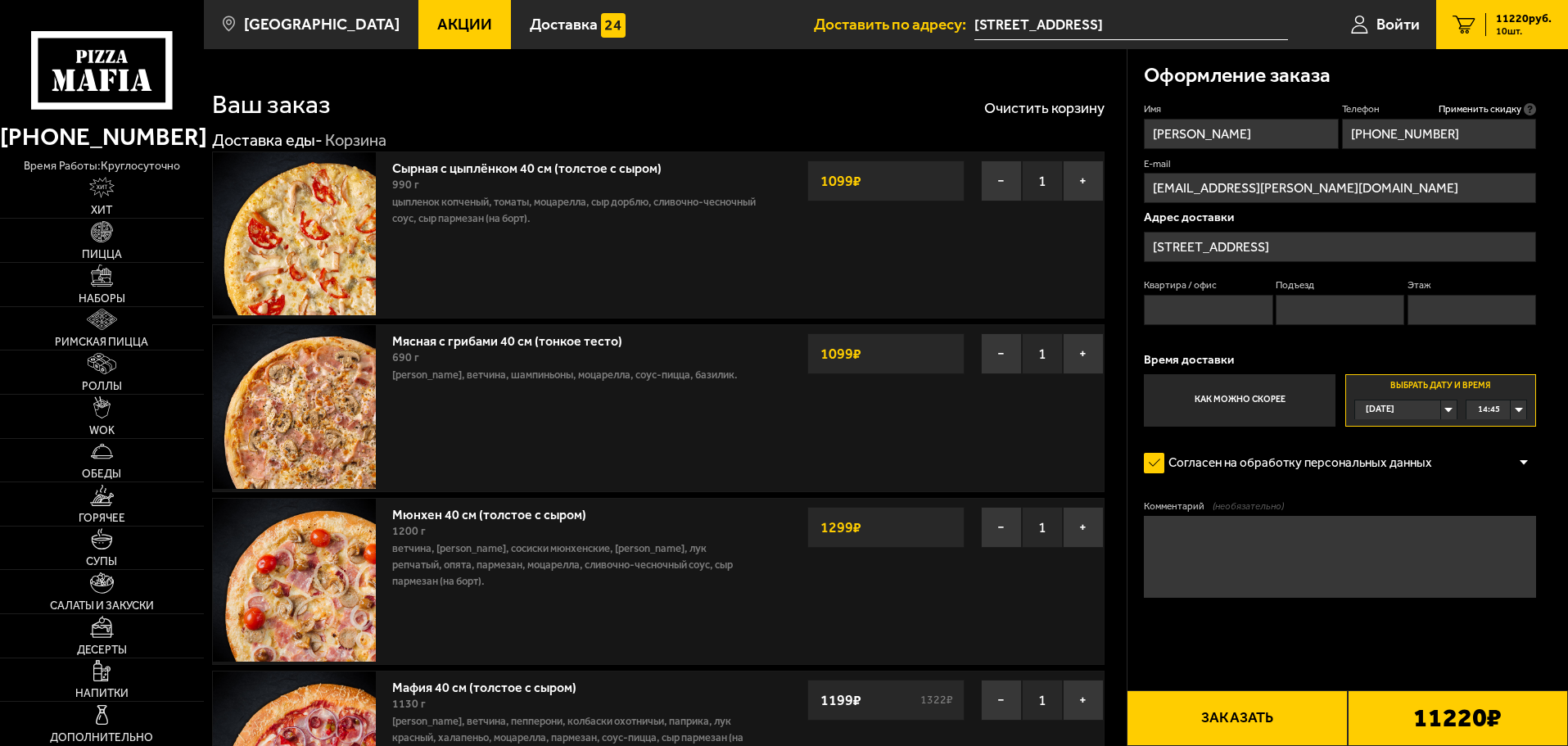
click at [1323, 534] on textarea "Комментарий (необязательно)" at bounding box center [1340, 557] width 392 height 81
type textarea "П"
type textarea "Вход находится справа от [DEMOGRAPHIC_DATA], за фонтаном Пожалуйста, позвоните,…"
click at [1232, 723] on button "Заказать" at bounding box center [1237, 718] width 220 height 56
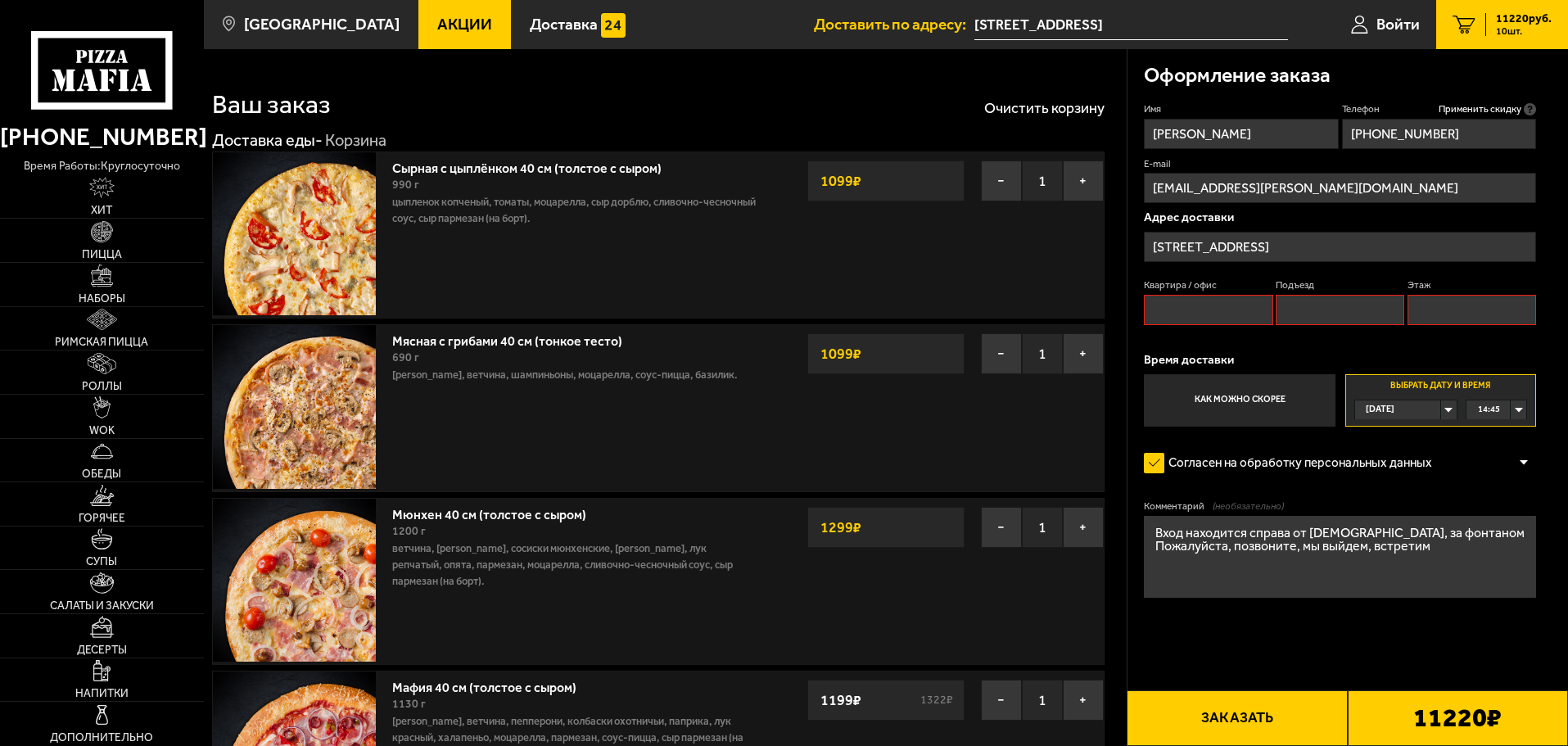
click at [1219, 309] on input "Квартира / офис" at bounding box center [1208, 310] width 128 height 30
type input "-"
click at [1314, 300] on input "Подъезд" at bounding box center [1340, 310] width 128 height 30
type input "1"
click at [1433, 309] on input "Этаж" at bounding box center [1471, 310] width 128 height 30
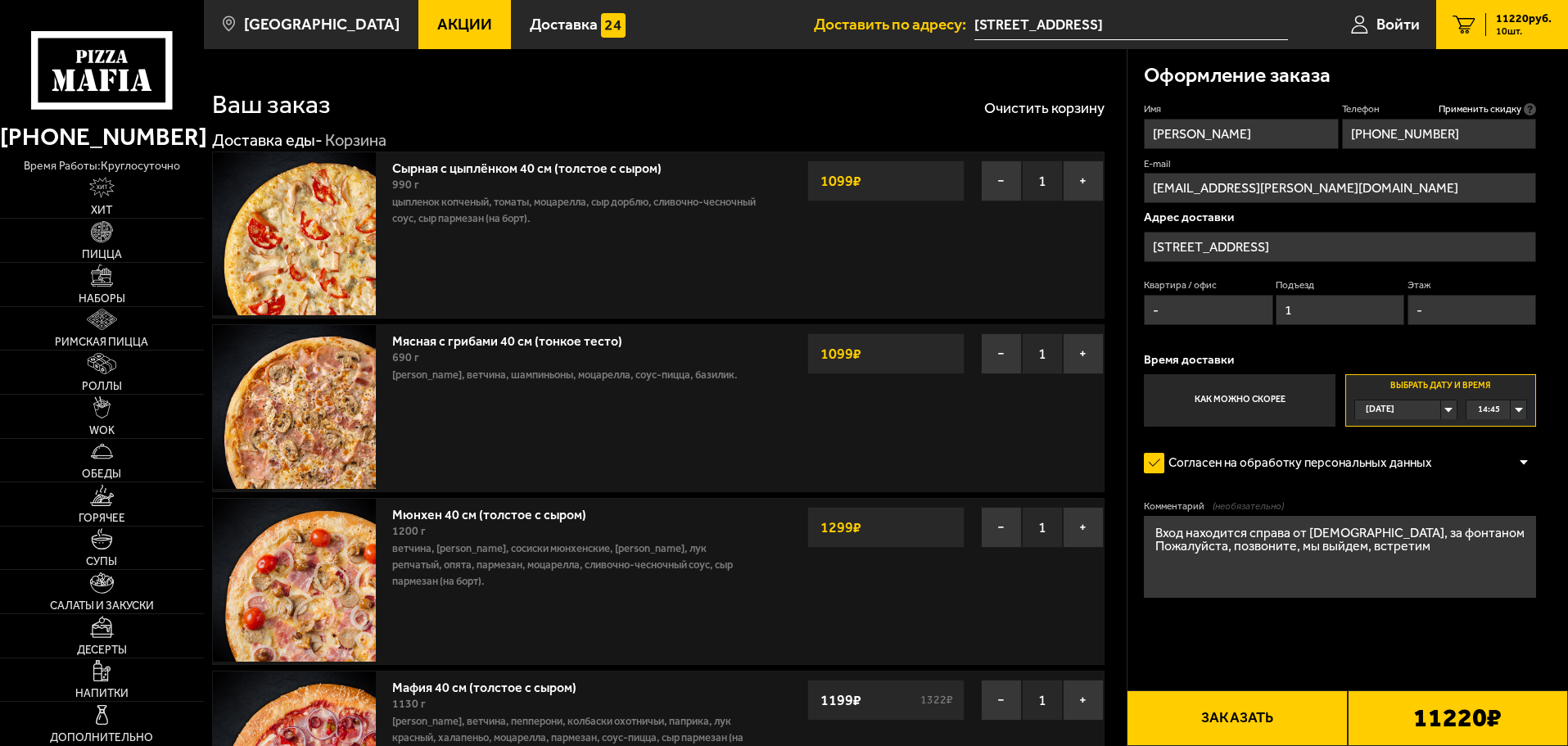
type input "-"
click at [1253, 706] on button "Заказать" at bounding box center [1237, 718] width 220 height 56
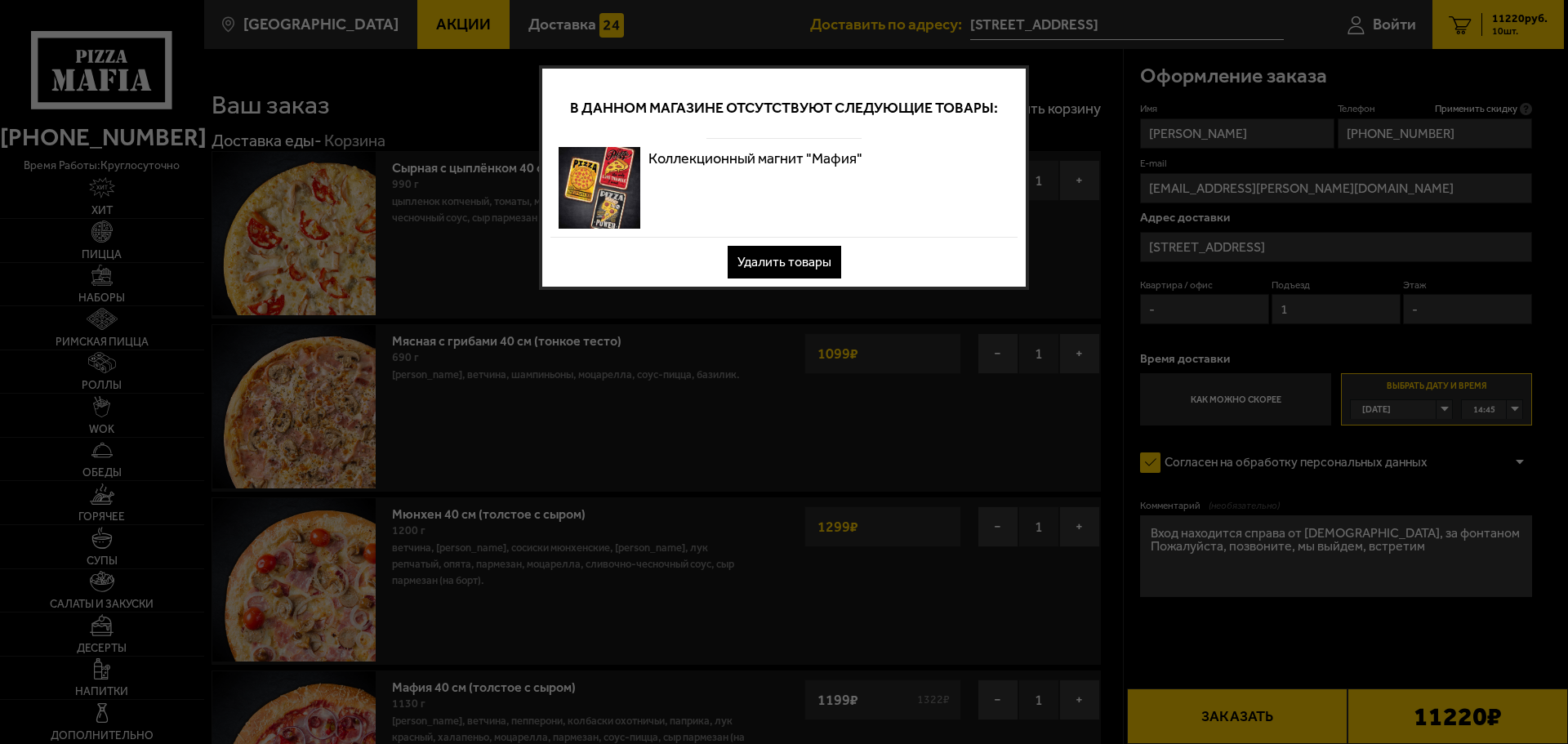
click at [803, 252] on button "Удалить товары" at bounding box center [784, 261] width 114 height 33
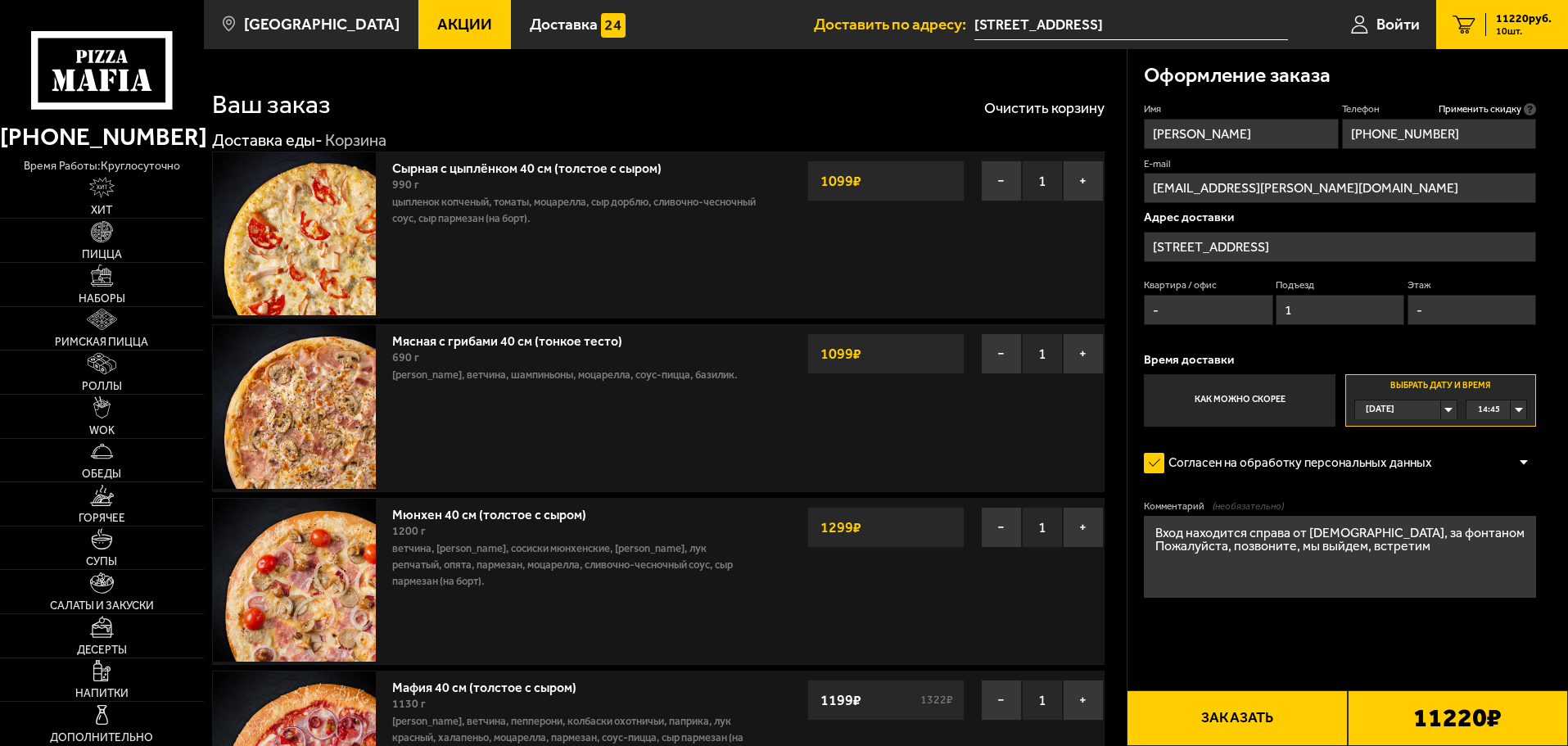
click at [1253, 722] on button "Заказать" at bounding box center [1237, 718] width 220 height 56
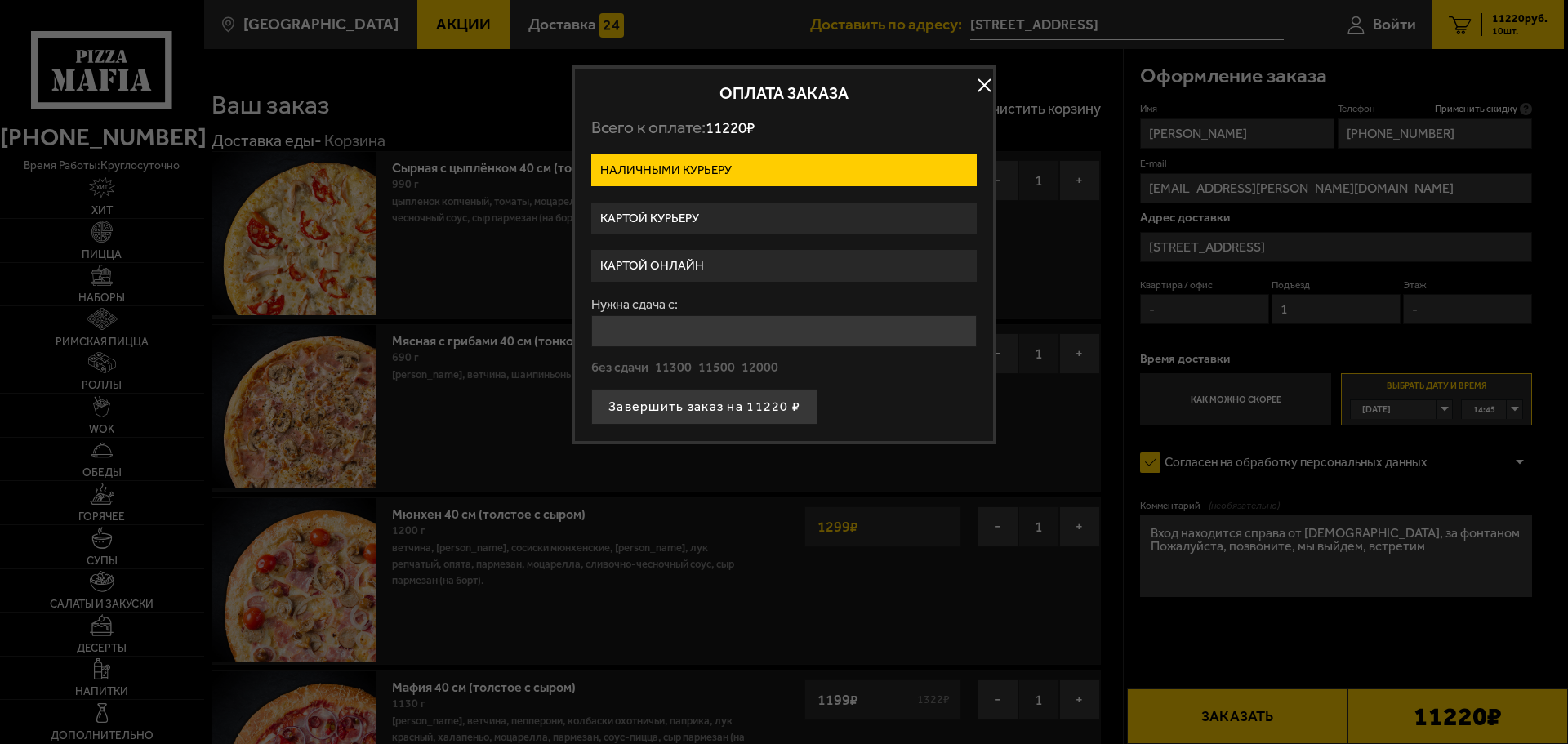
click at [750, 212] on label "Картой курьеру" at bounding box center [784, 218] width 386 height 32
click at [0, 0] on input "Картой курьеру" at bounding box center [0, 0] width 0 height 0
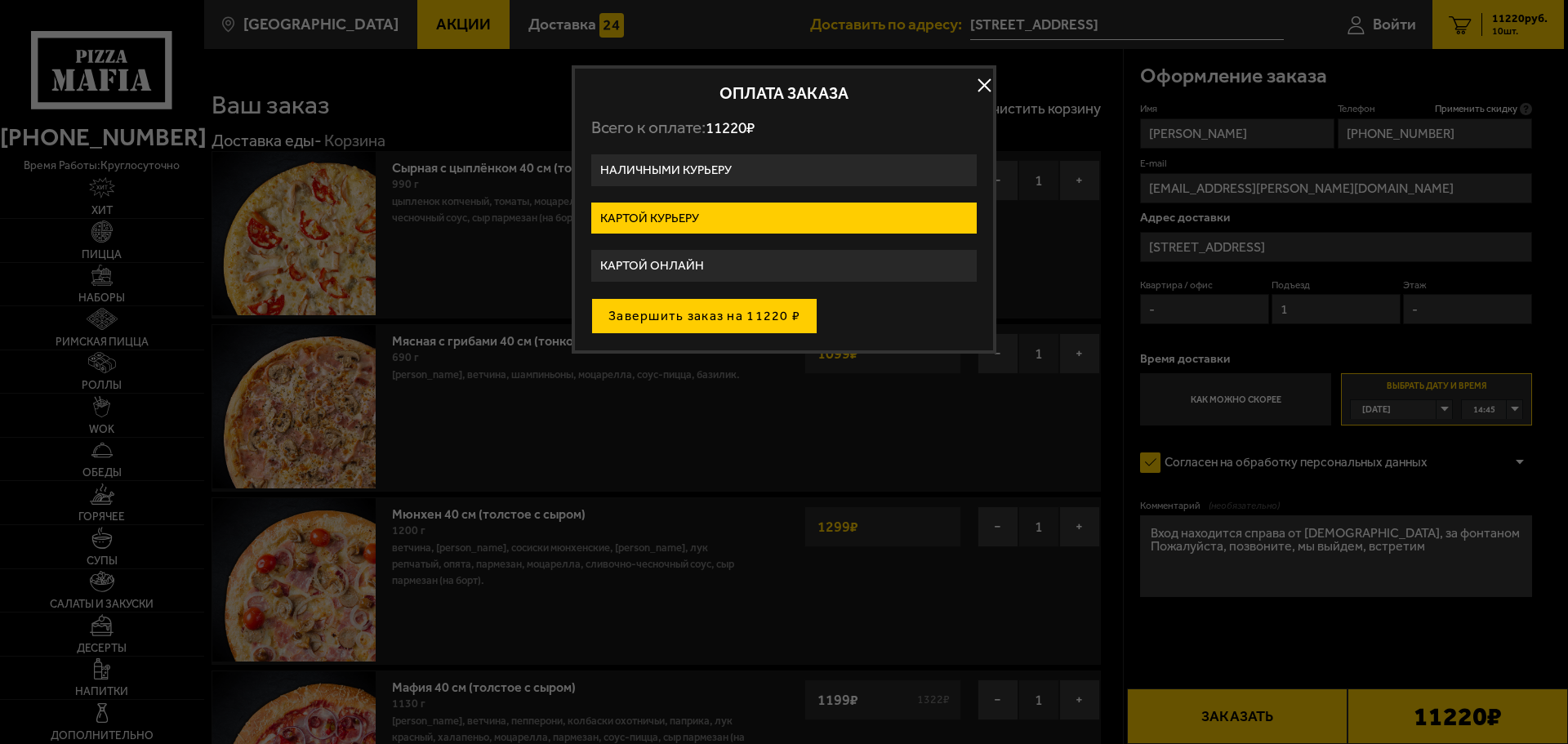
click at [750, 304] on button "Завершить заказ на 11220 ₽" at bounding box center [705, 316] width 226 height 36
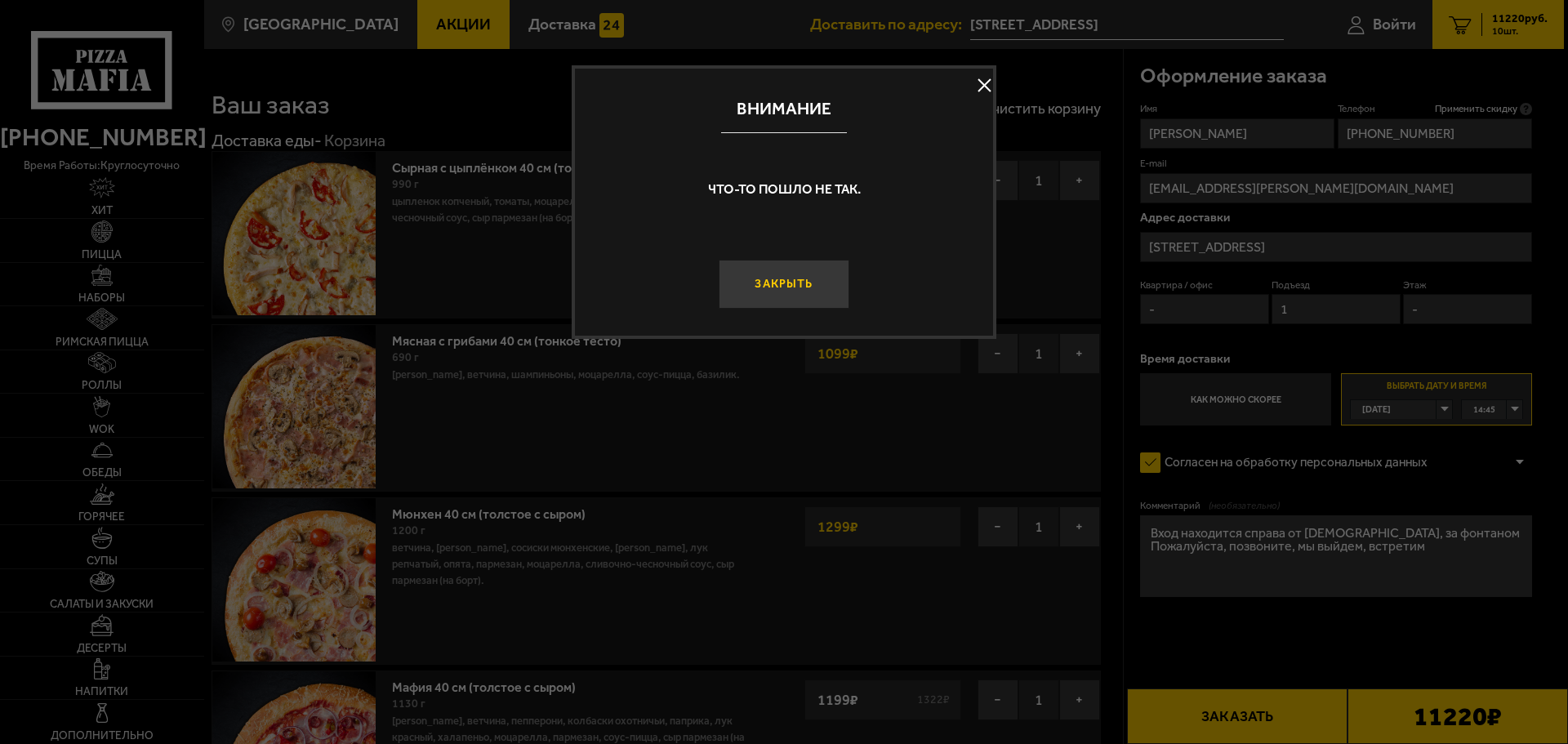
click at [795, 289] on button "Закрыть" at bounding box center [784, 283] width 131 height 49
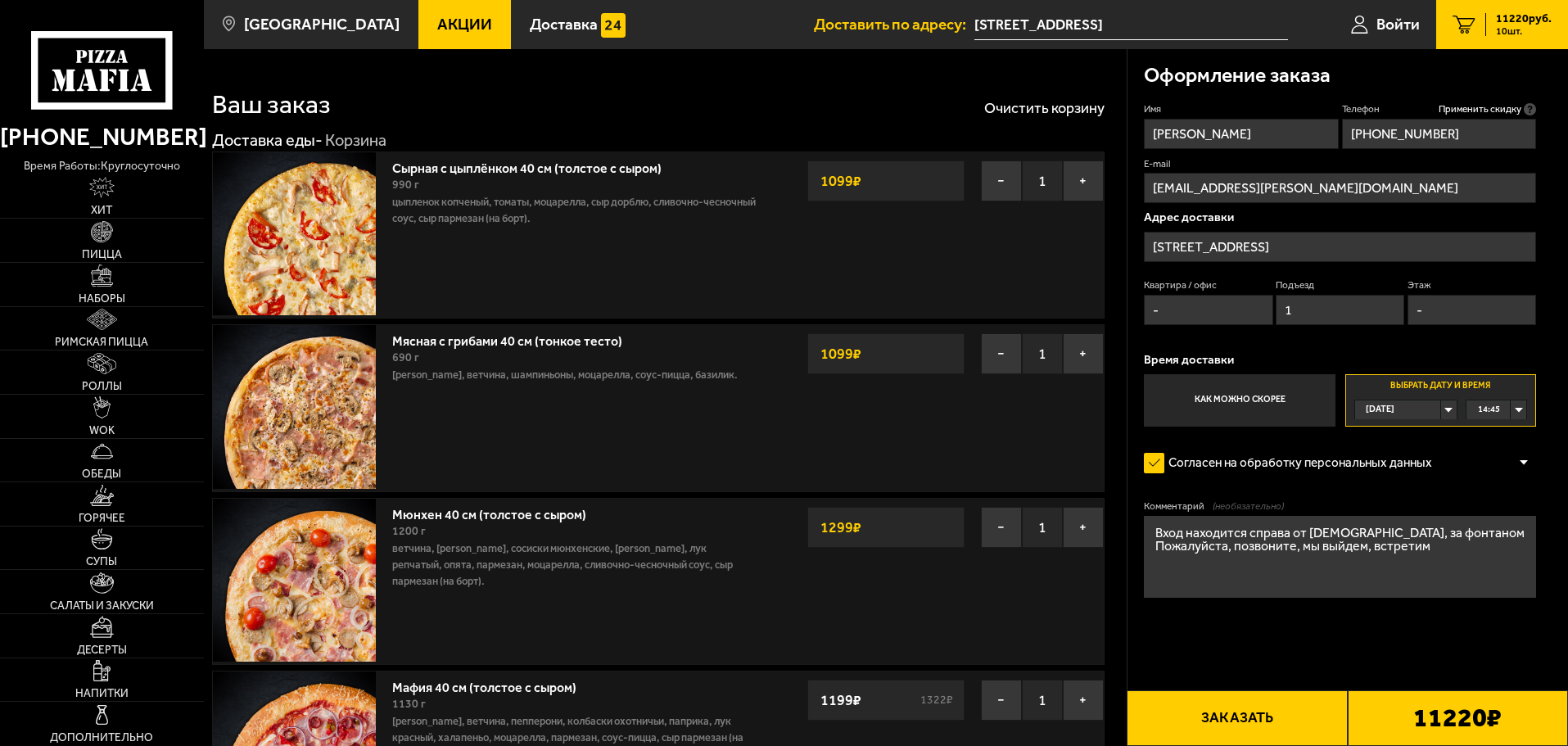
click at [1276, 705] on button "Заказать" at bounding box center [1237, 718] width 220 height 56
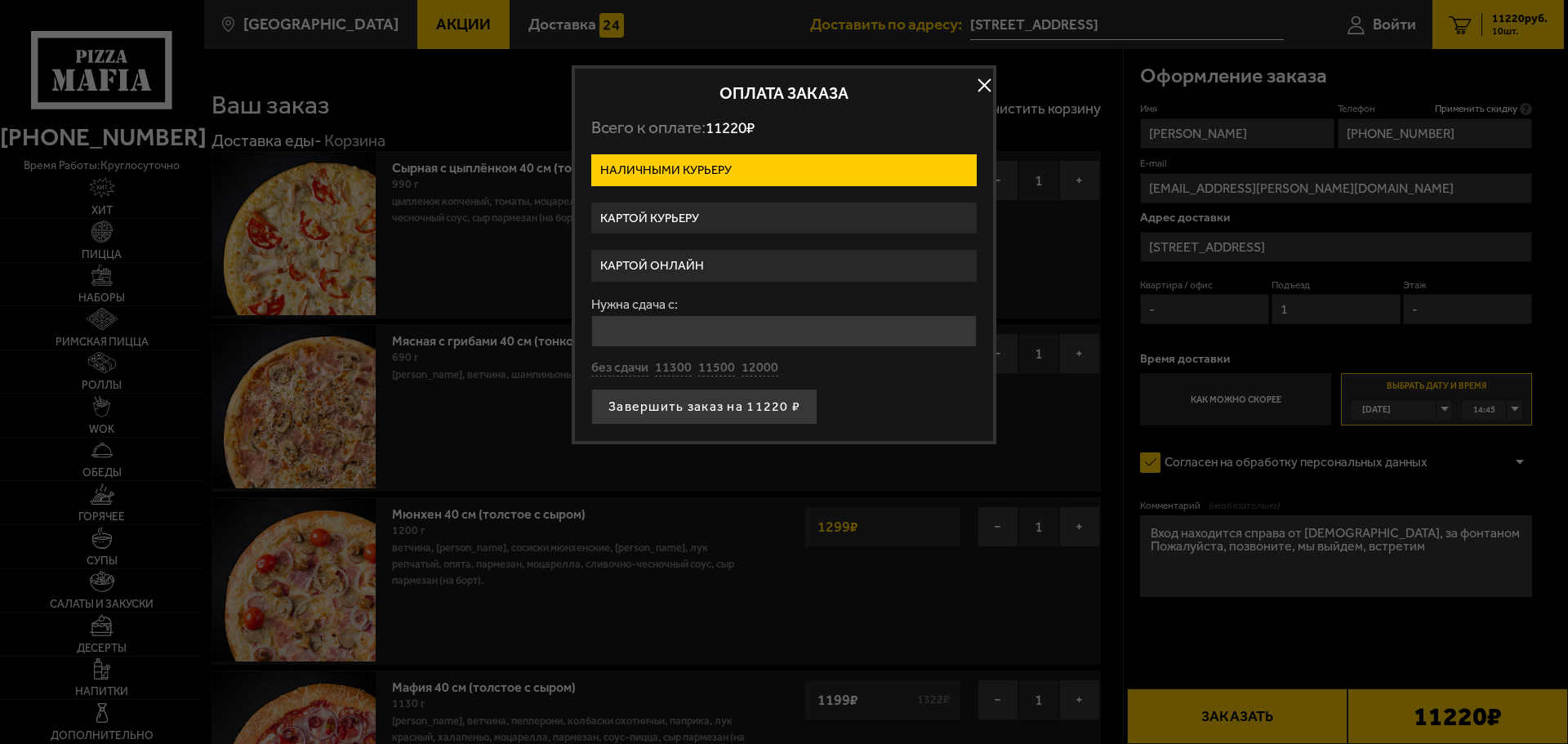
click at [761, 207] on label "Картой курьеру" at bounding box center [784, 218] width 386 height 32
click at [0, 0] on input "Картой курьеру" at bounding box center [0, 0] width 0 height 0
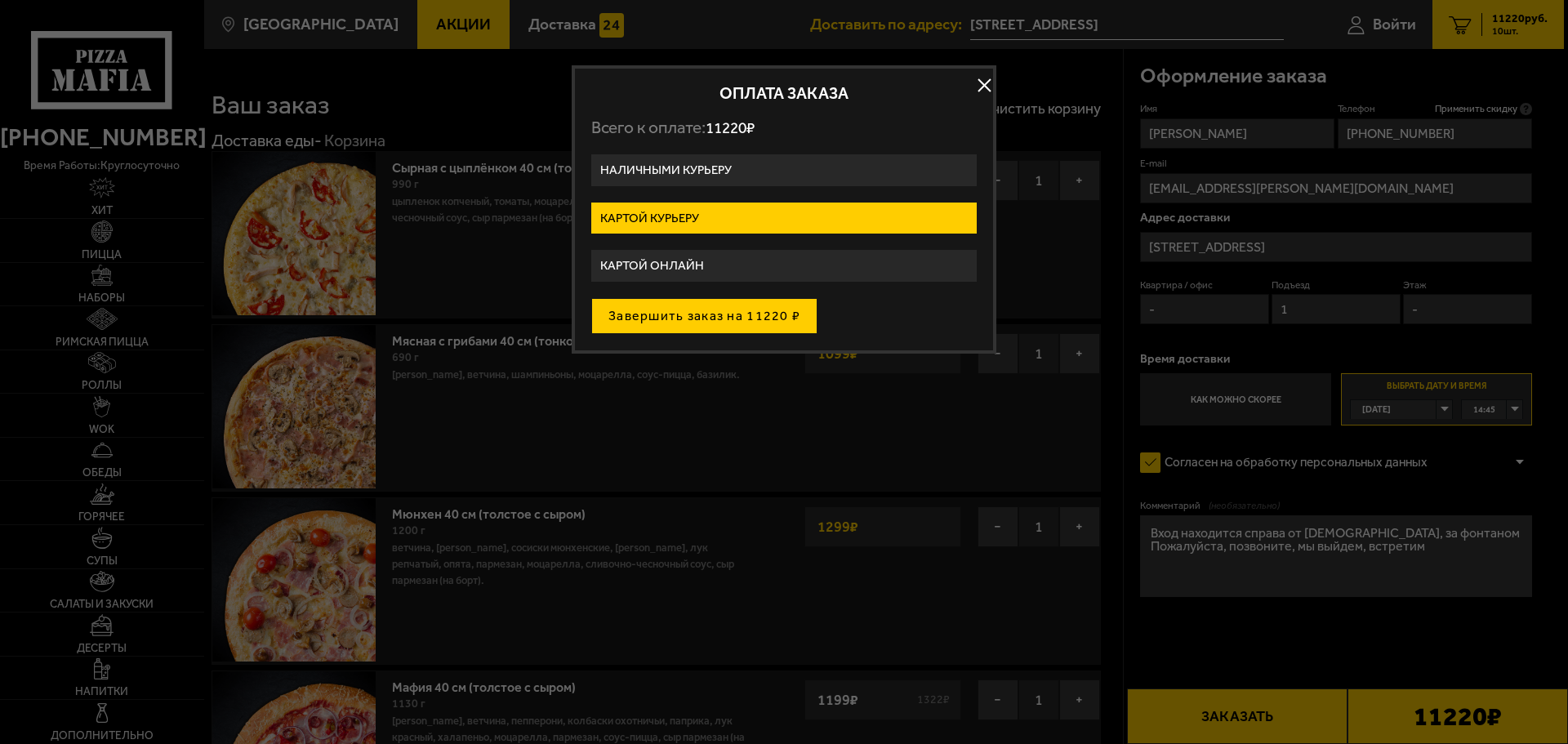
click at [719, 323] on button "Завершить заказ на 11220 ₽" at bounding box center [705, 316] width 226 height 36
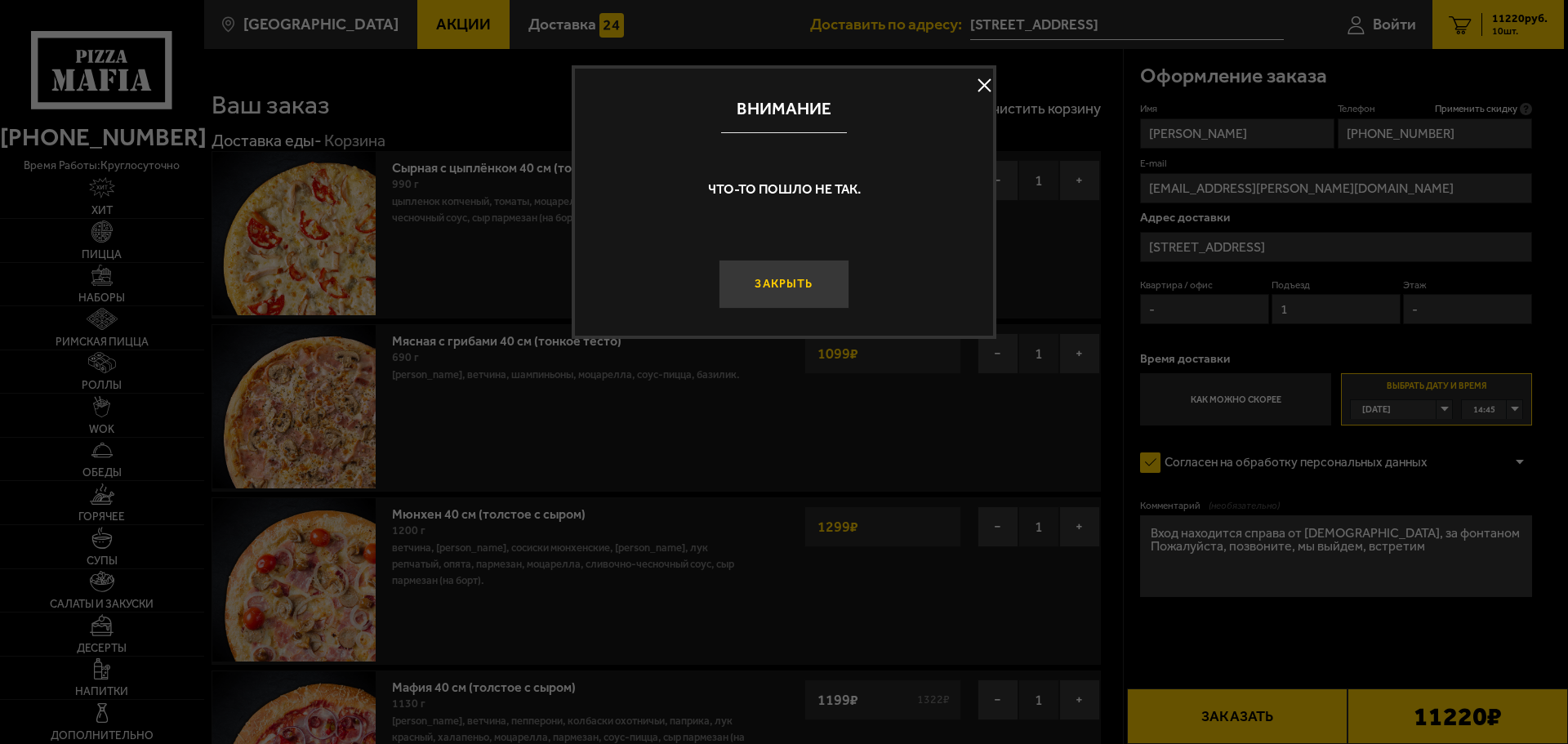
click at [787, 281] on button "Закрыть" at bounding box center [784, 283] width 131 height 49
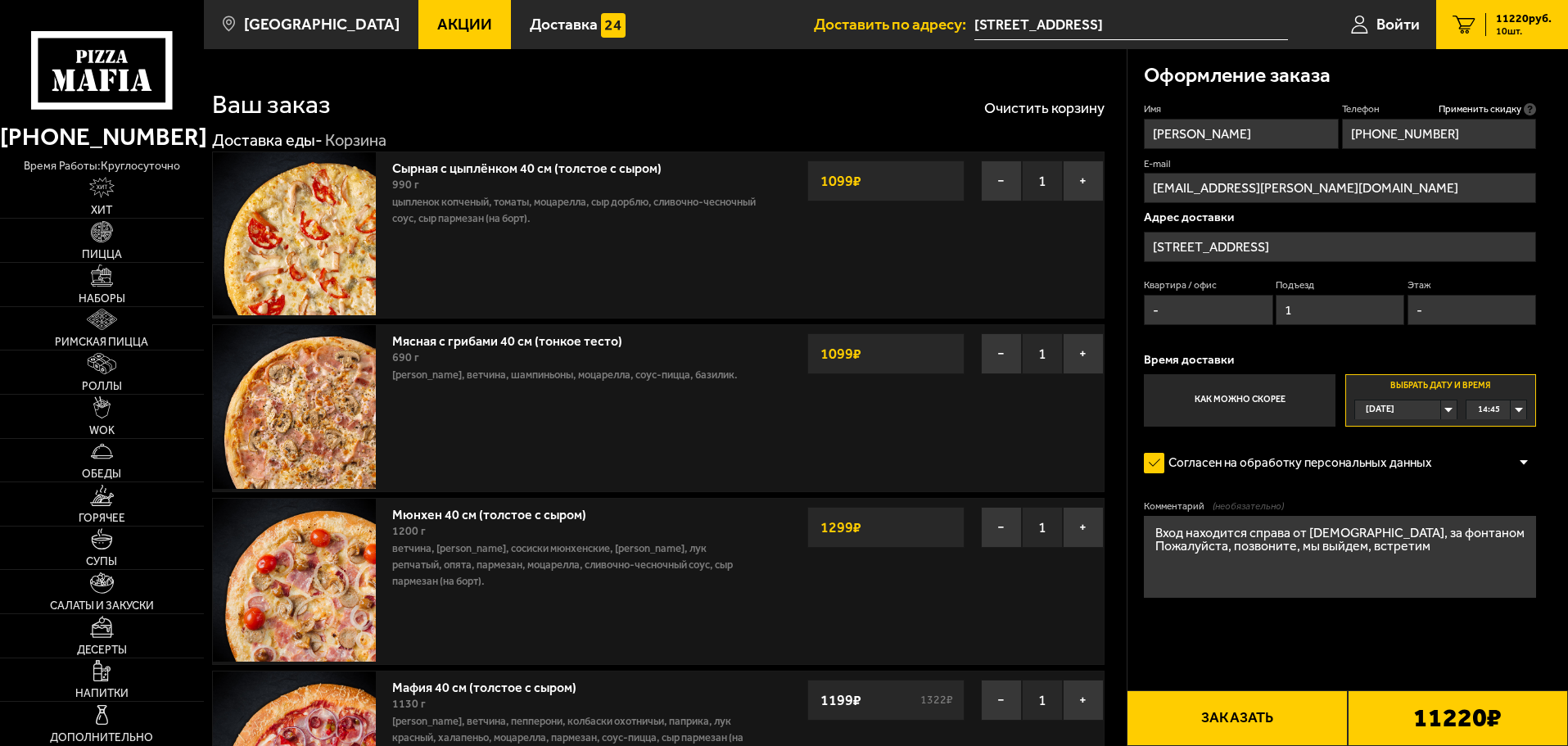
click at [1191, 312] on input "-" at bounding box center [1208, 310] width 128 height 30
type input "1"
click at [1456, 317] on input "-" at bounding box center [1471, 310] width 128 height 30
type input "1"
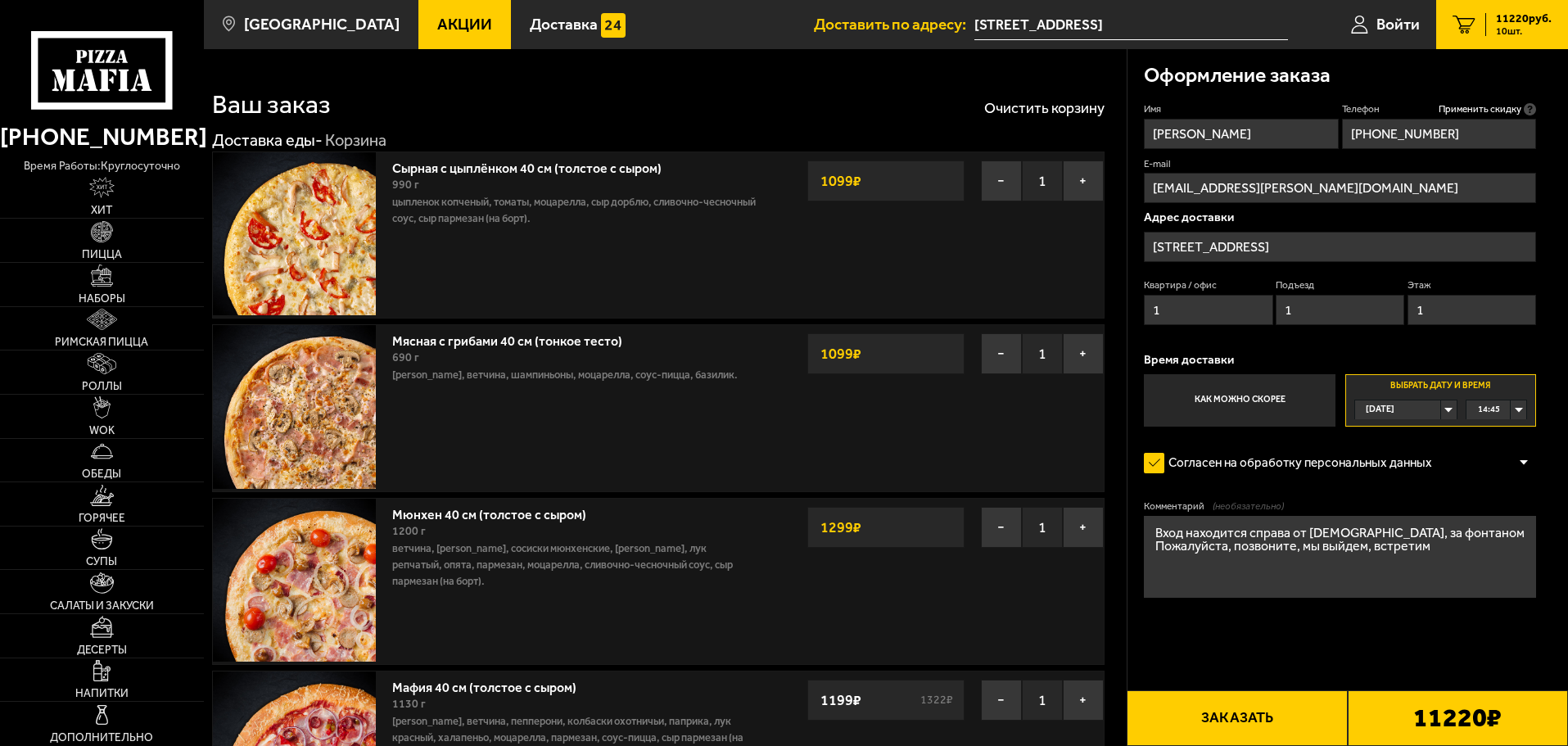
click at [1292, 711] on button "Заказать" at bounding box center [1237, 718] width 220 height 56
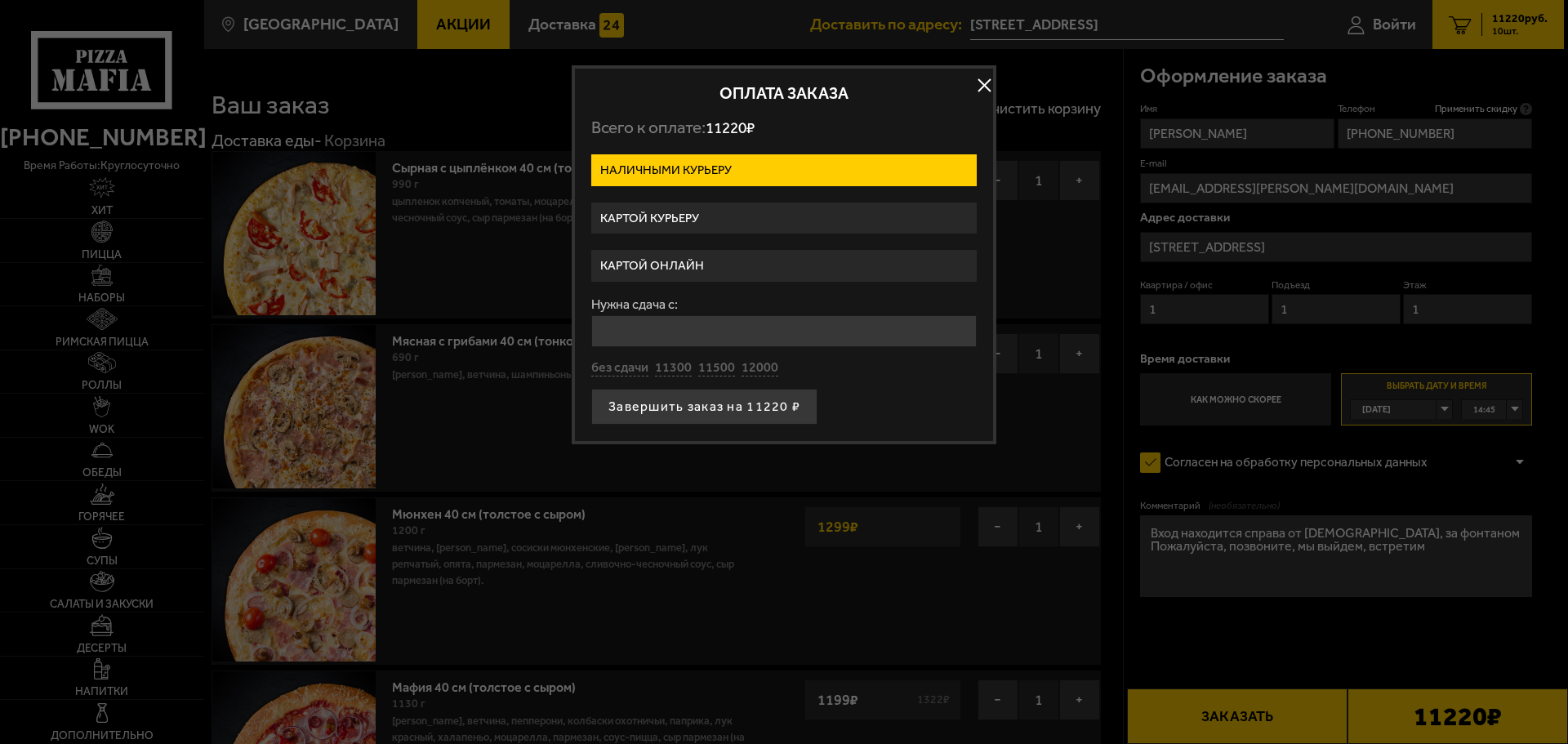
click at [759, 215] on label "Картой курьеру" at bounding box center [784, 218] width 386 height 32
click at [0, 0] on input "Картой курьеру" at bounding box center [0, 0] width 0 height 0
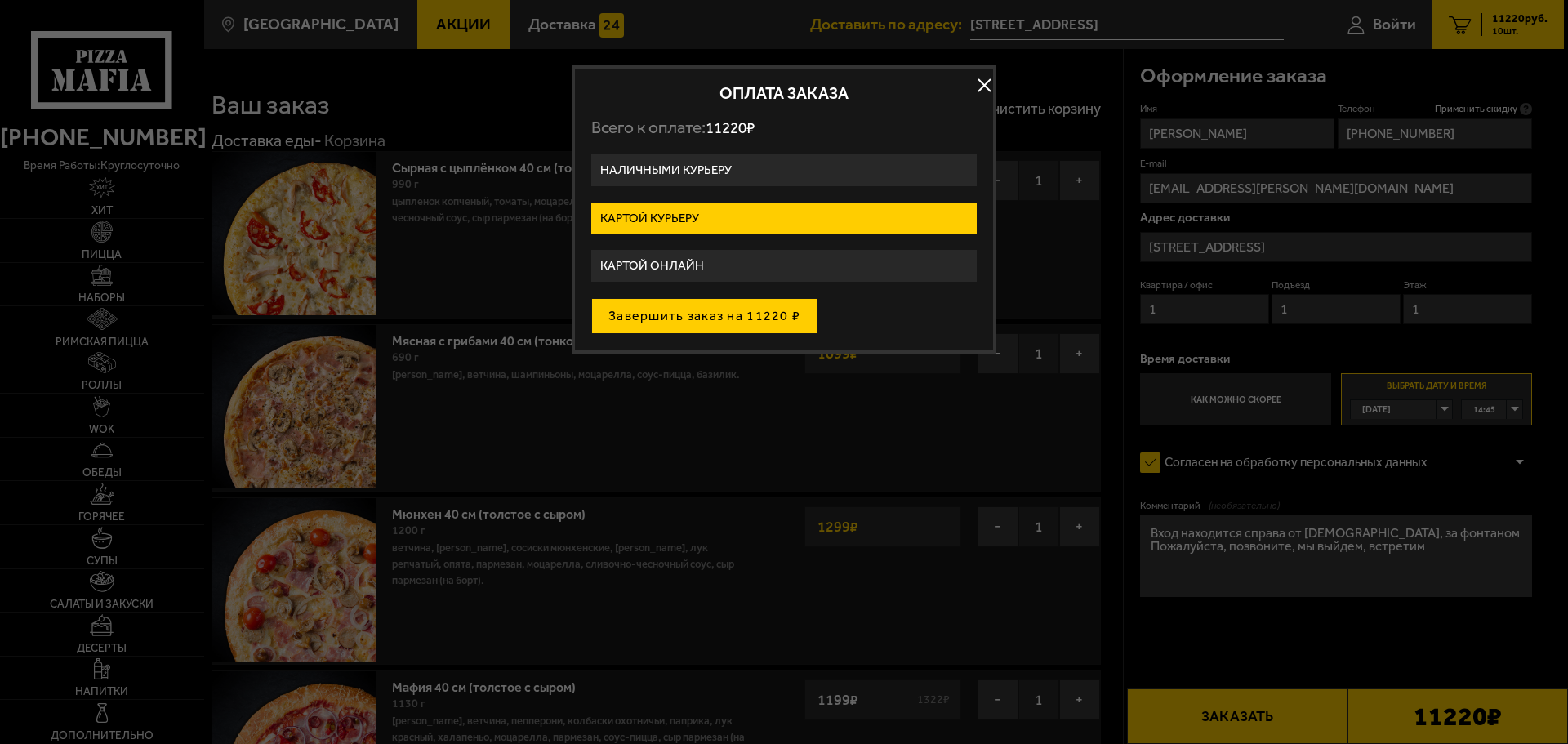
click at [714, 314] on button "Завершить заказ на 11220 ₽" at bounding box center [705, 316] width 226 height 36
